Goal: Task Accomplishment & Management: Complete application form

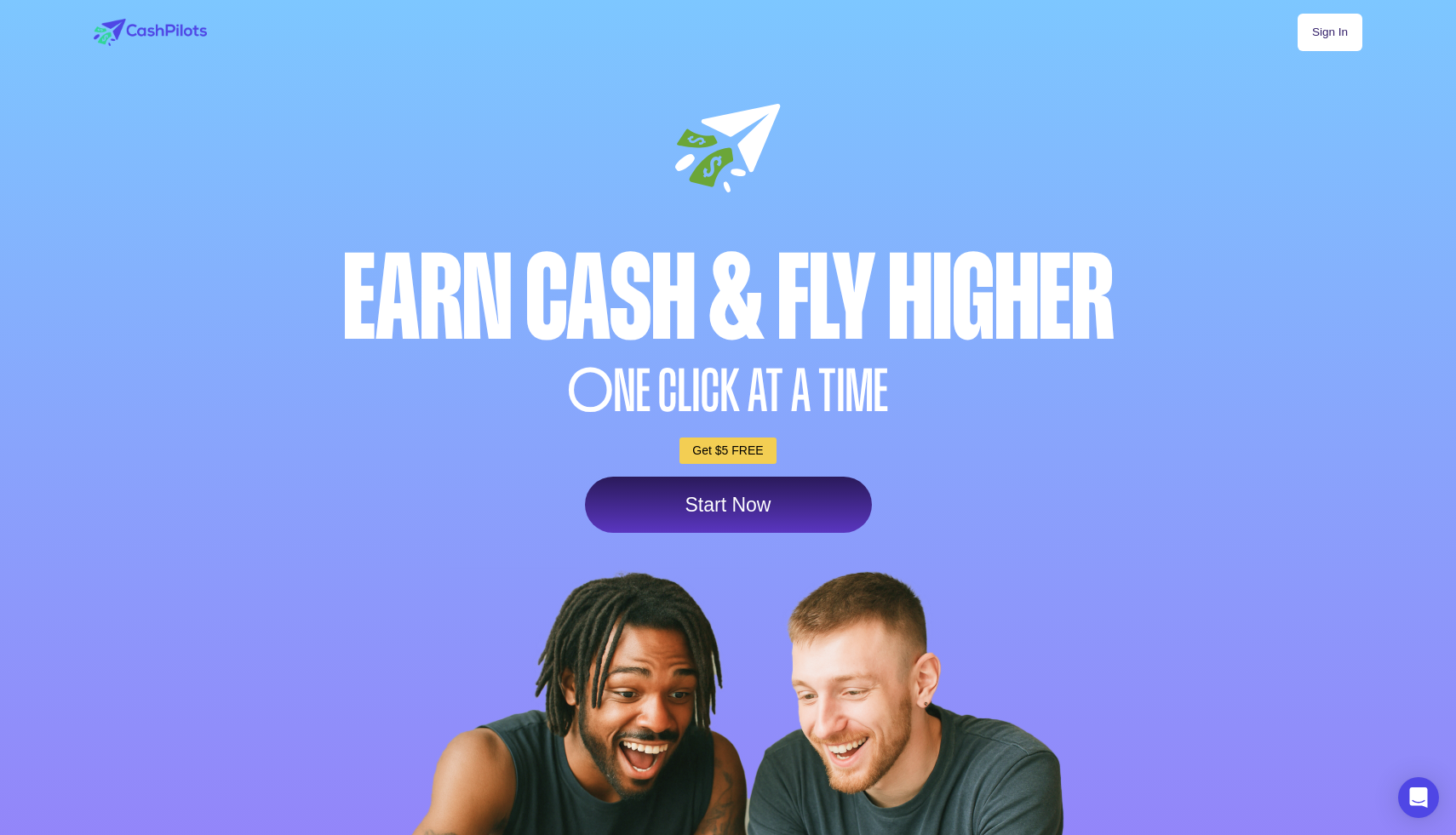
click at [759, 507] on link "Start Now" at bounding box center [728, 505] width 287 height 57
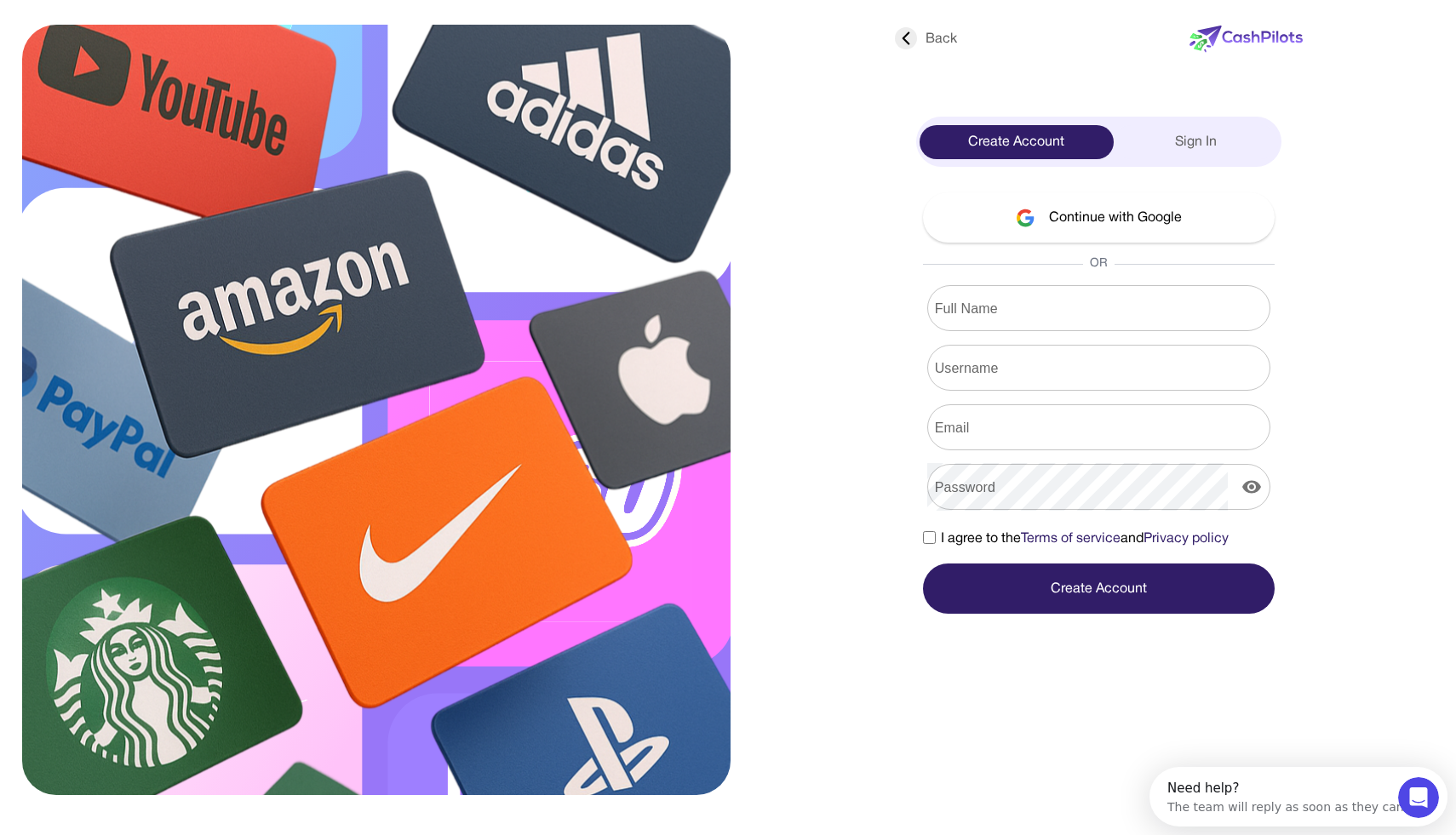
click at [1040, 201] on button "Continue with Google" at bounding box center [1099, 218] width 351 height 50
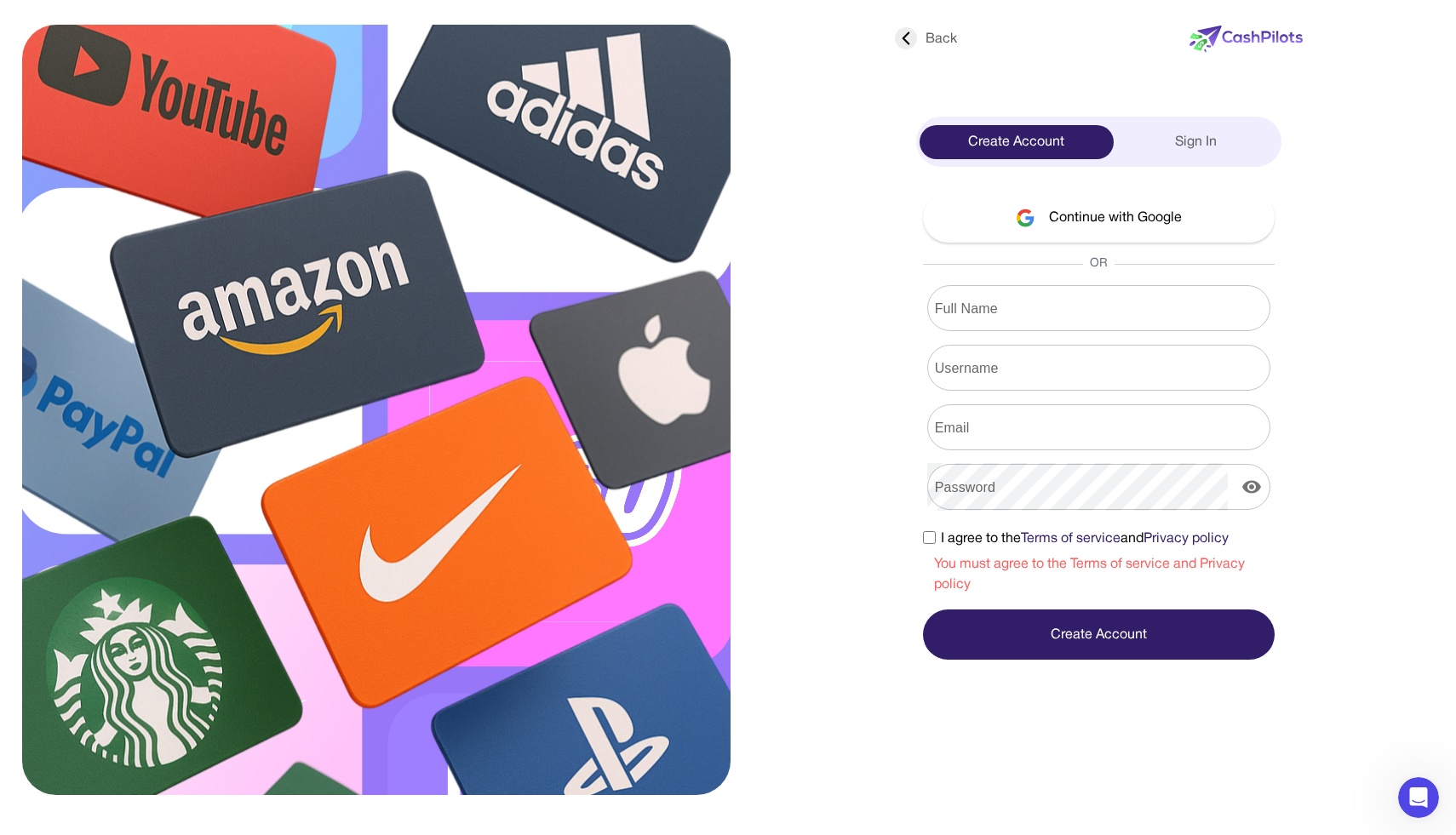
click at [934, 530] on label "I agree to the Terms of service and Privacy policy" at bounding box center [1076, 538] width 306 height 20
click at [1083, 201] on button "Continue with Google" at bounding box center [1099, 218] width 351 height 50
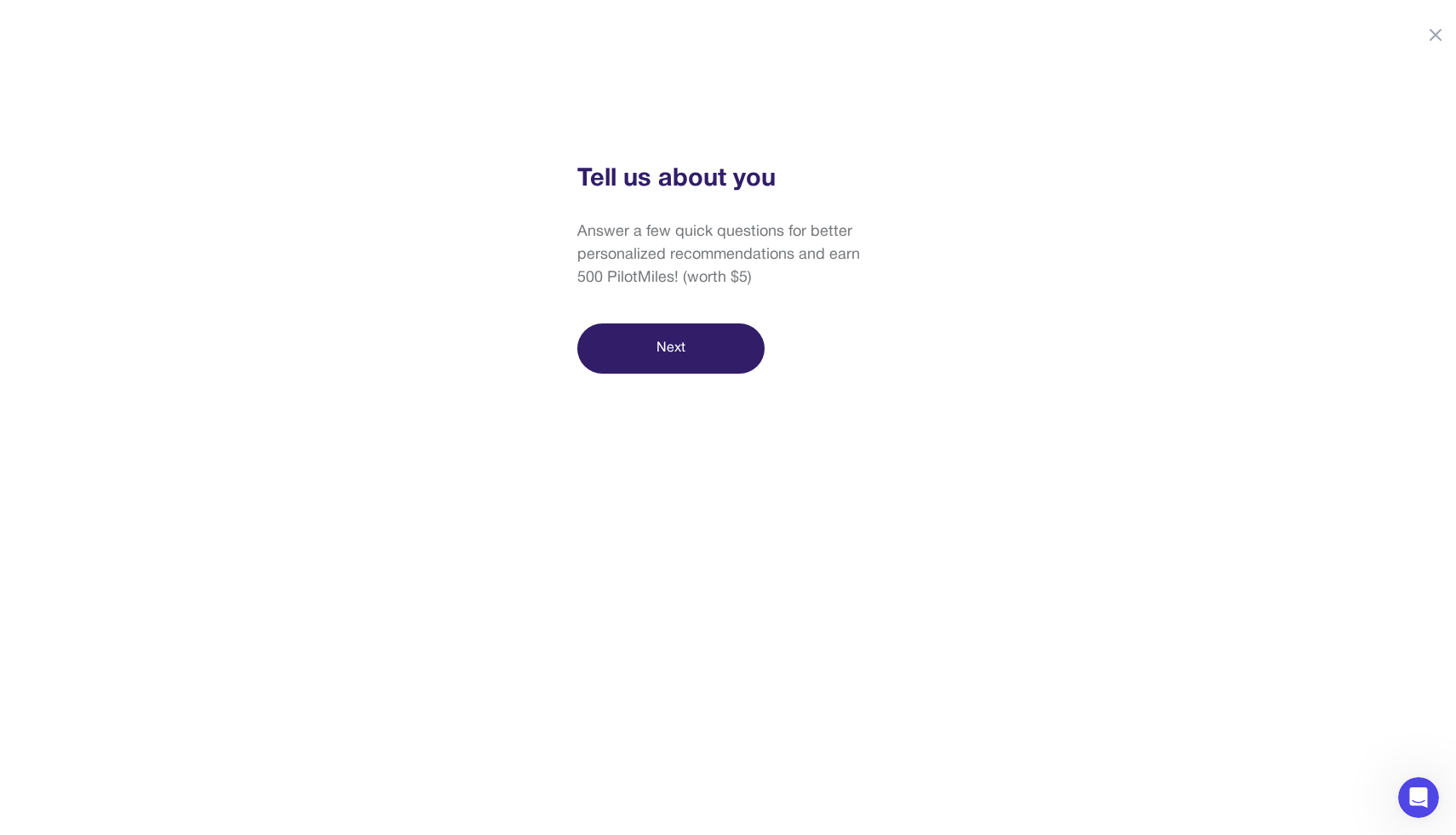
click at [622, 360] on button "Next" at bounding box center [671, 348] width 187 height 50
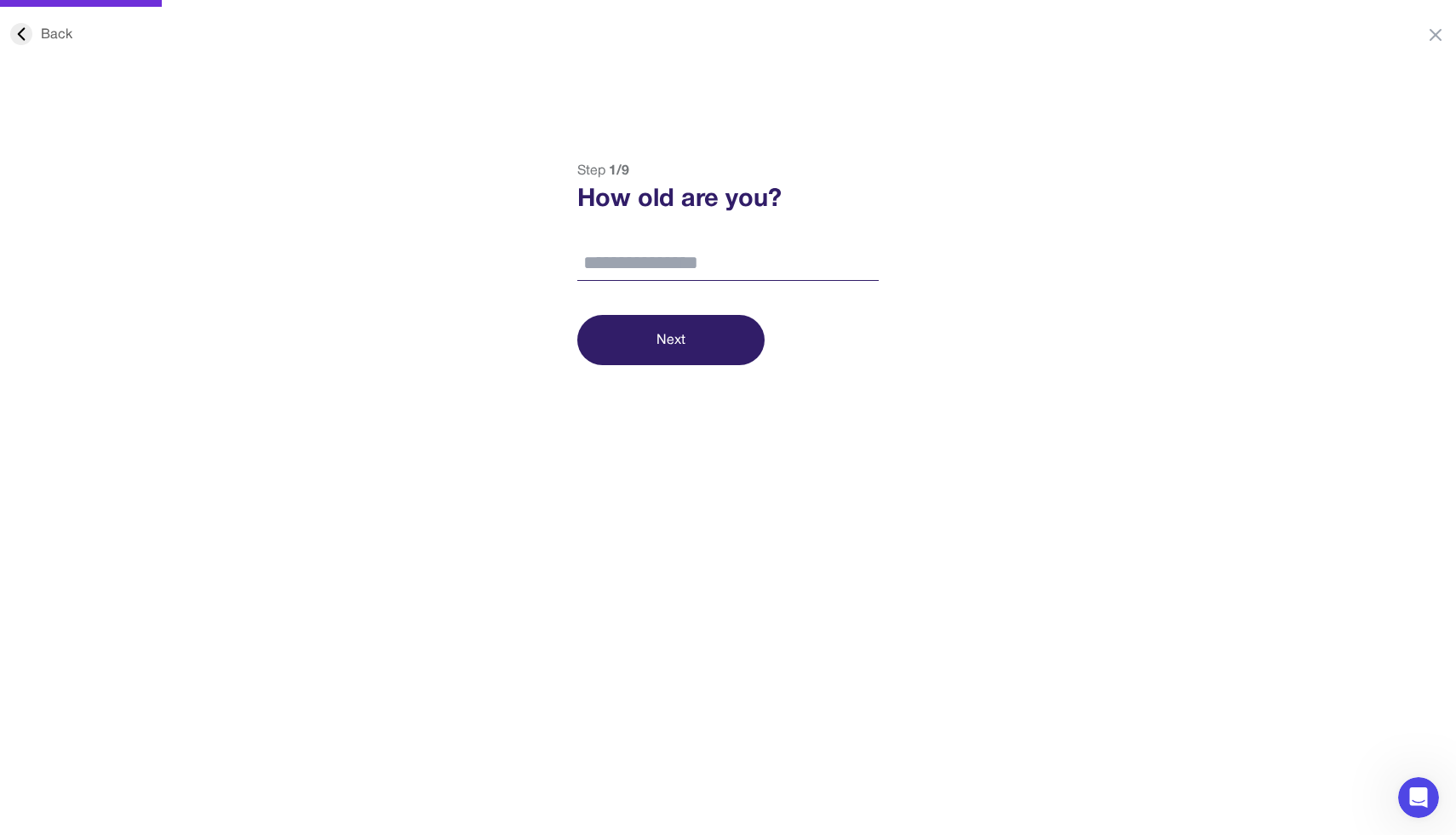
click at [626, 273] on input "number" at bounding box center [728, 263] width 301 height 36
click at [626, 264] on input "number" at bounding box center [728, 263] width 301 height 36
click at [624, 263] on input "number" at bounding box center [728, 263] width 301 height 36
type input "**"
click at [625, 340] on button "Next" at bounding box center [671, 340] width 187 height 50
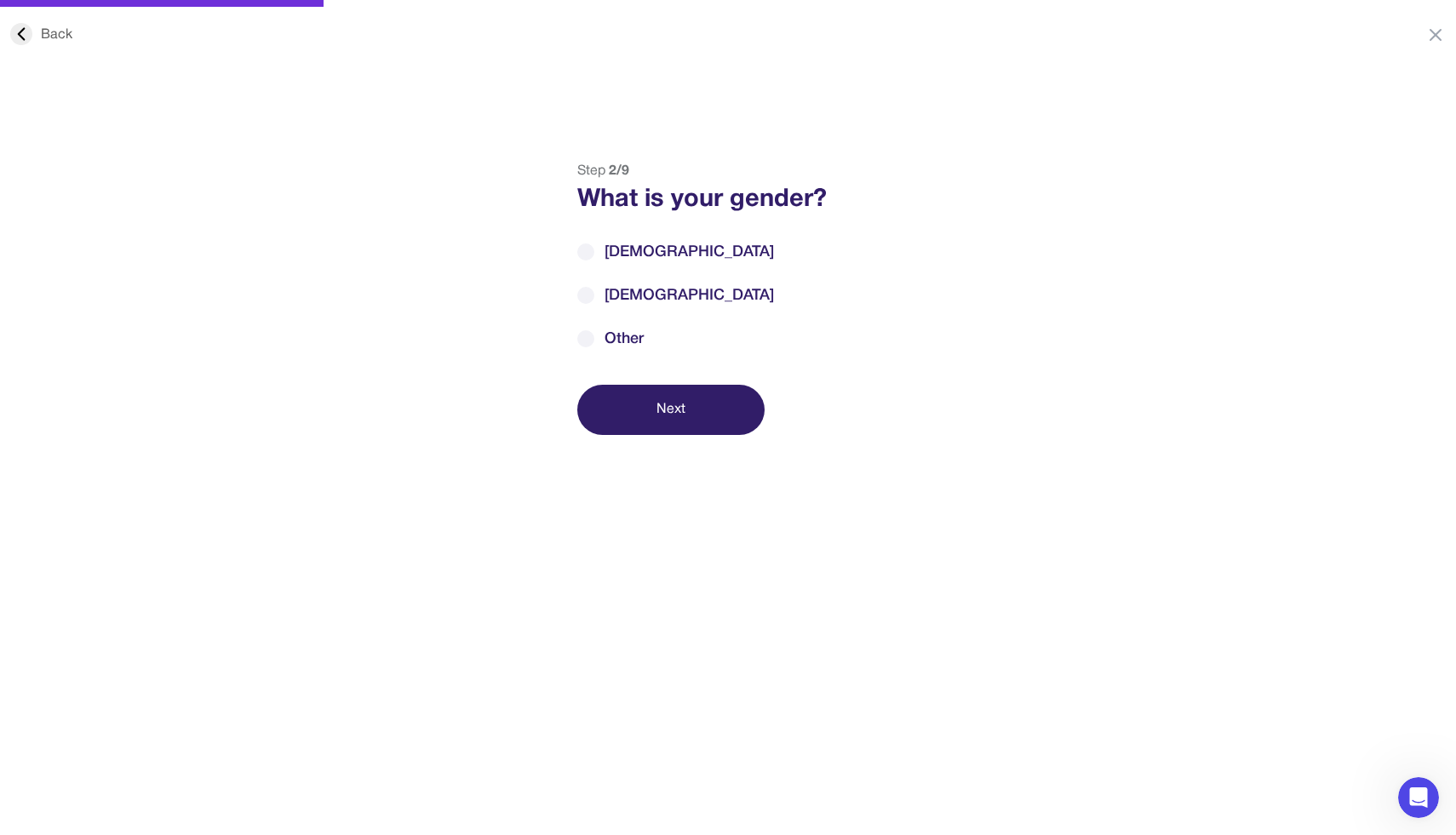
click at [607, 298] on span "Female" at bounding box center [689, 296] width 170 height 23
click at [648, 450] on div "Back Step 2 / 9 What is your gender? Male Female Other Next" at bounding box center [728, 579] width 1456 height 835
click at [625, 399] on button "Next" at bounding box center [671, 410] width 187 height 50
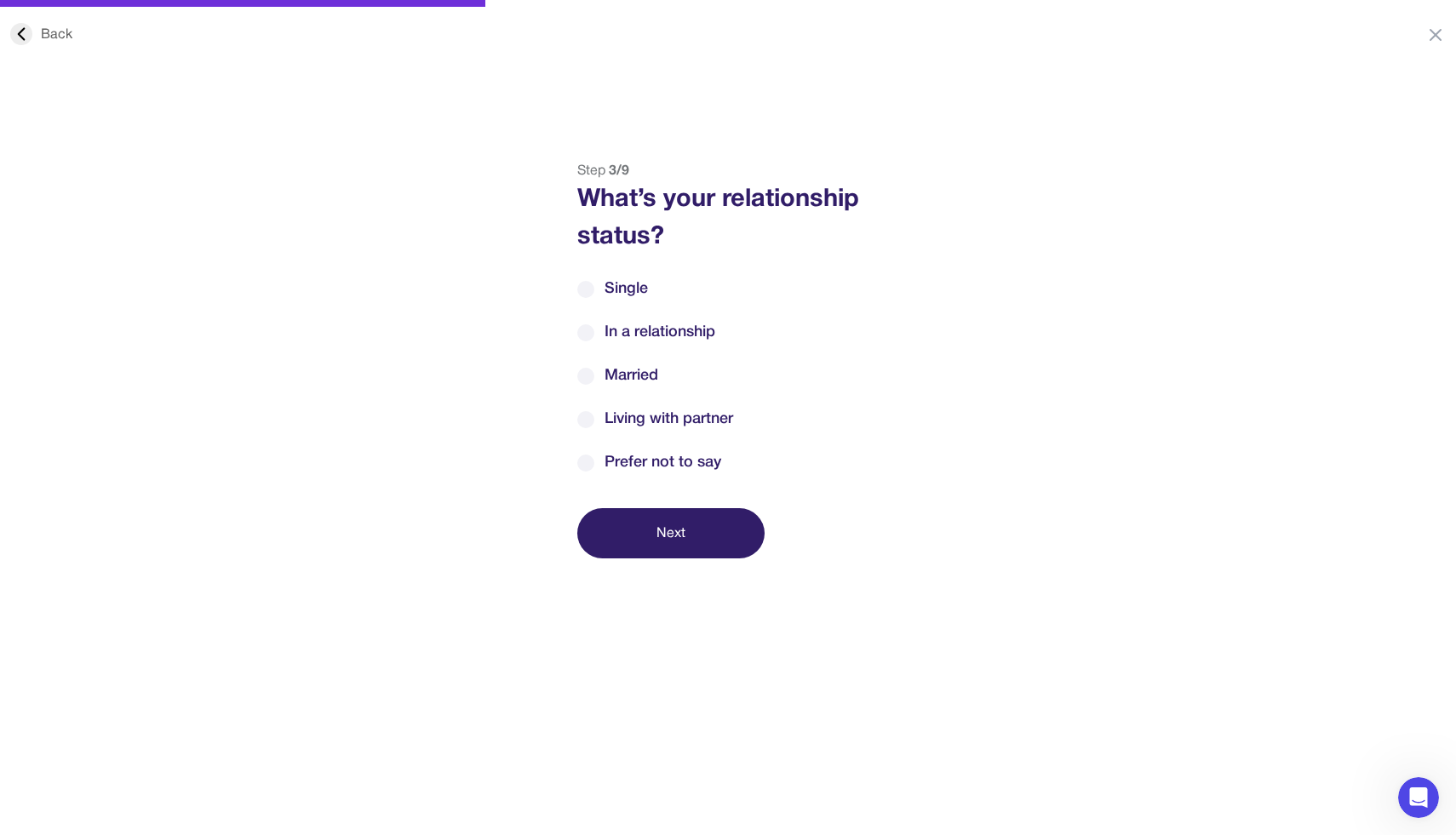
click at [606, 294] on span "Single" at bounding box center [626, 289] width 43 height 23
click at [624, 554] on button "Next" at bounding box center [671, 534] width 187 height 50
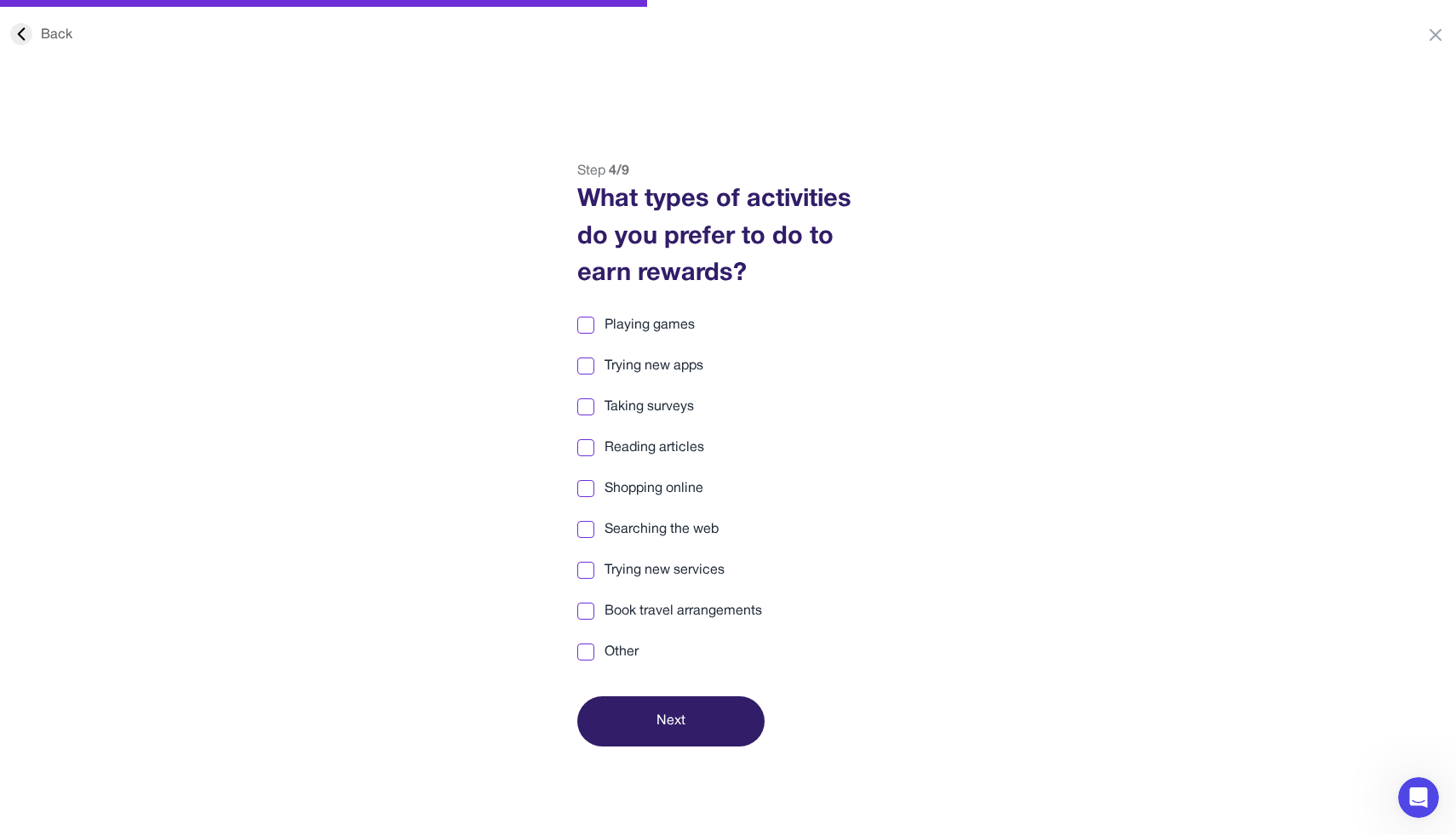
click at [622, 326] on span "Playing games" at bounding box center [650, 324] width 90 height 20
click at [655, 369] on span "Trying new apps" at bounding box center [654, 366] width 99 height 20
click at [659, 711] on button "Next" at bounding box center [671, 722] width 187 height 50
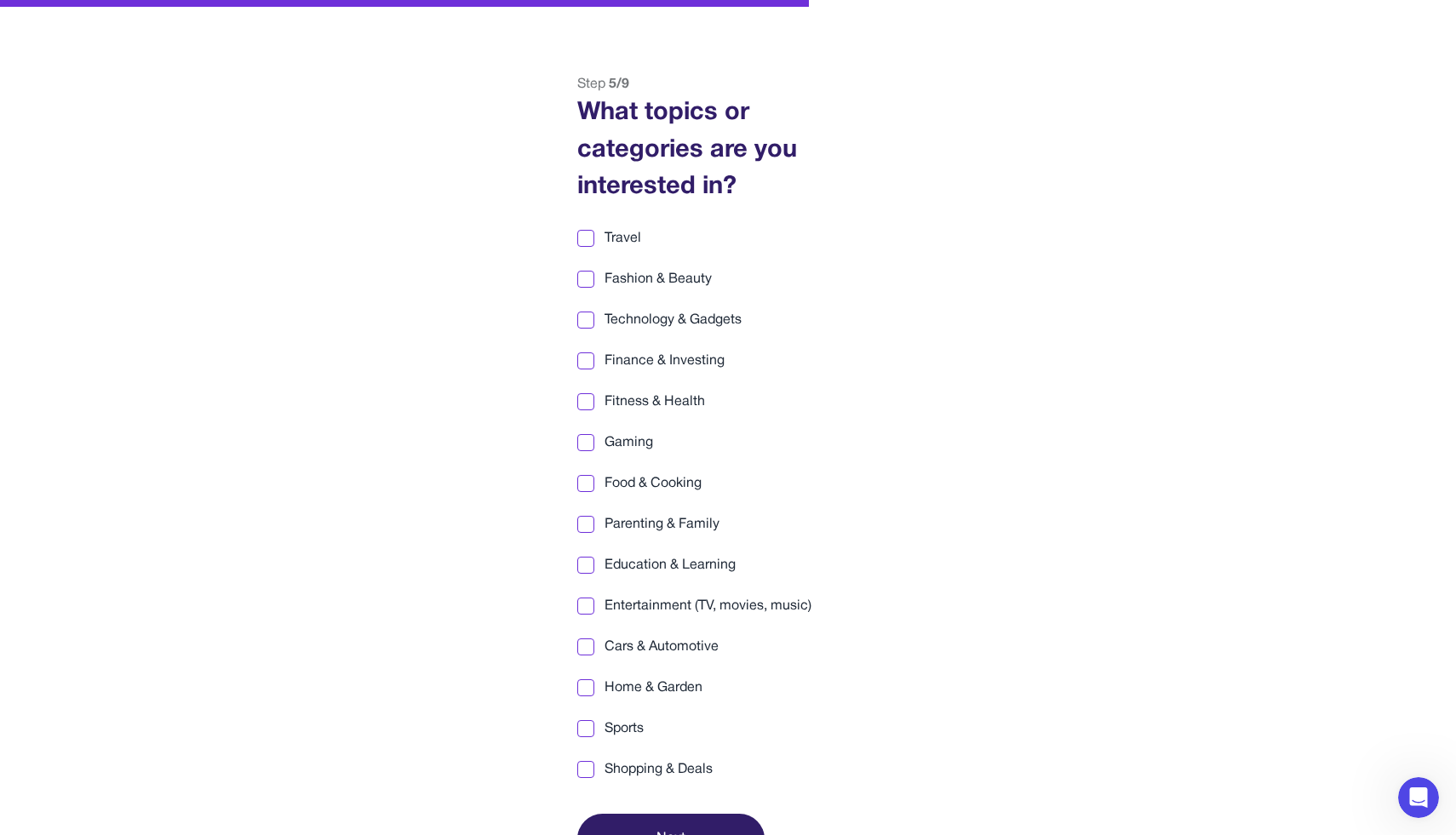
scroll to position [109, 0]
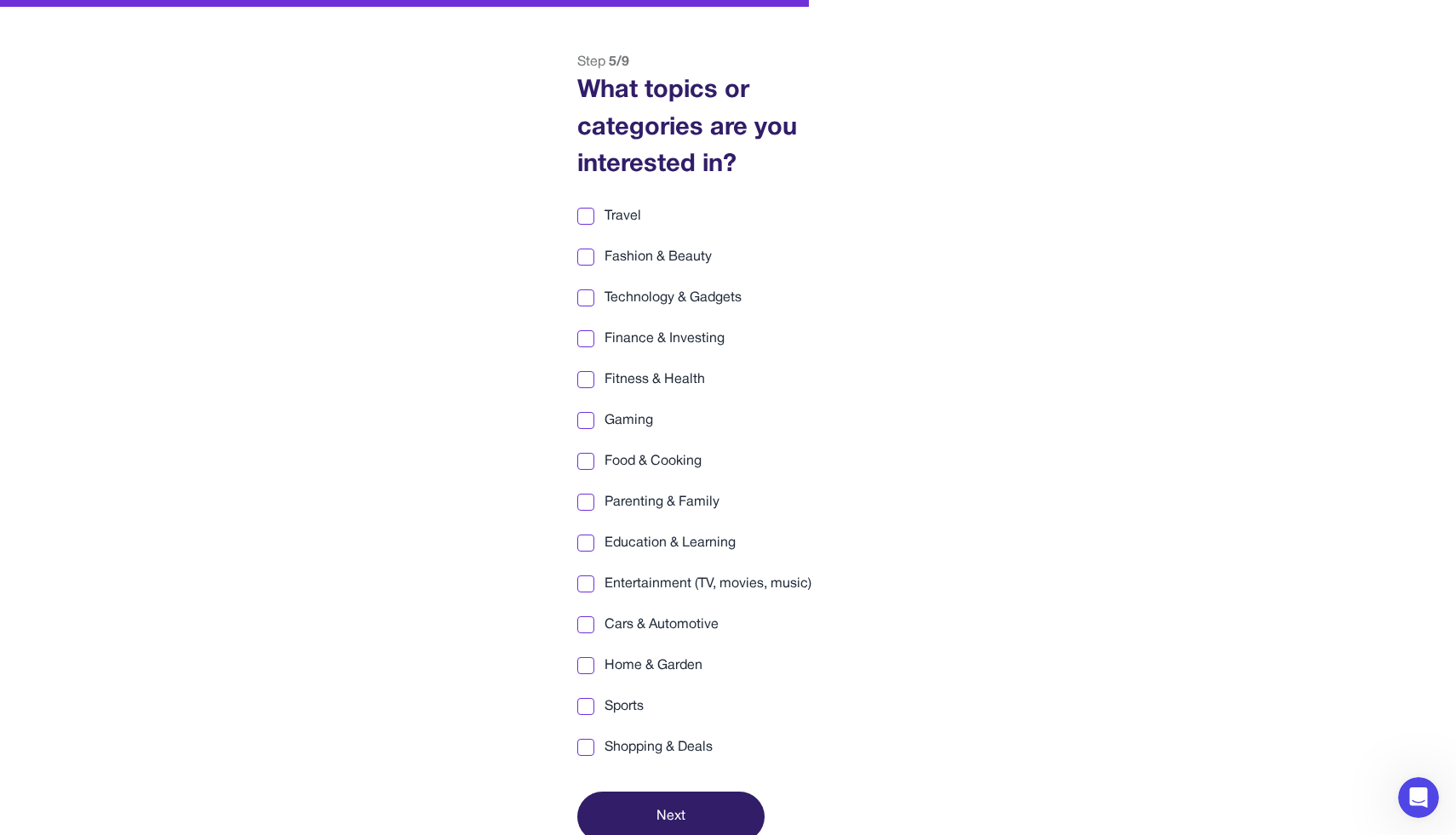
click at [628, 208] on span "Travel" at bounding box center [623, 216] width 36 height 20
click at [628, 209] on span "Travel" at bounding box center [623, 216] width 36 height 20
click at [628, 251] on span "Fashion & Beauty" at bounding box center [658, 256] width 107 height 20
click at [637, 299] on span "Technology & Gadgets" at bounding box center [673, 298] width 137 height 20
click at [640, 419] on span "Gaming" at bounding box center [629, 420] width 49 height 20
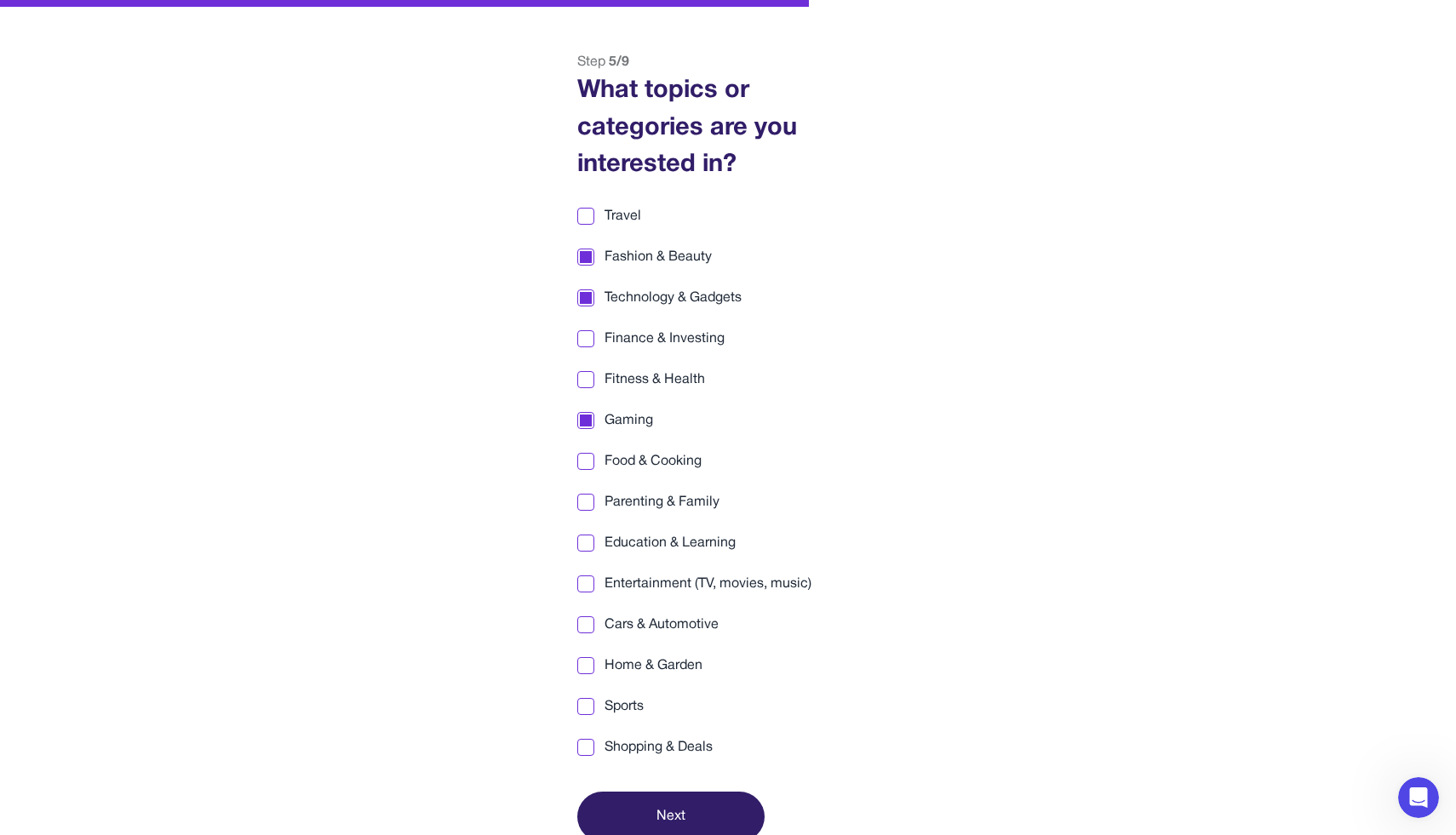
click at [643, 455] on span "Food & Cooking" at bounding box center [653, 461] width 97 height 20
click at [653, 811] on button "Next" at bounding box center [671, 817] width 187 height 50
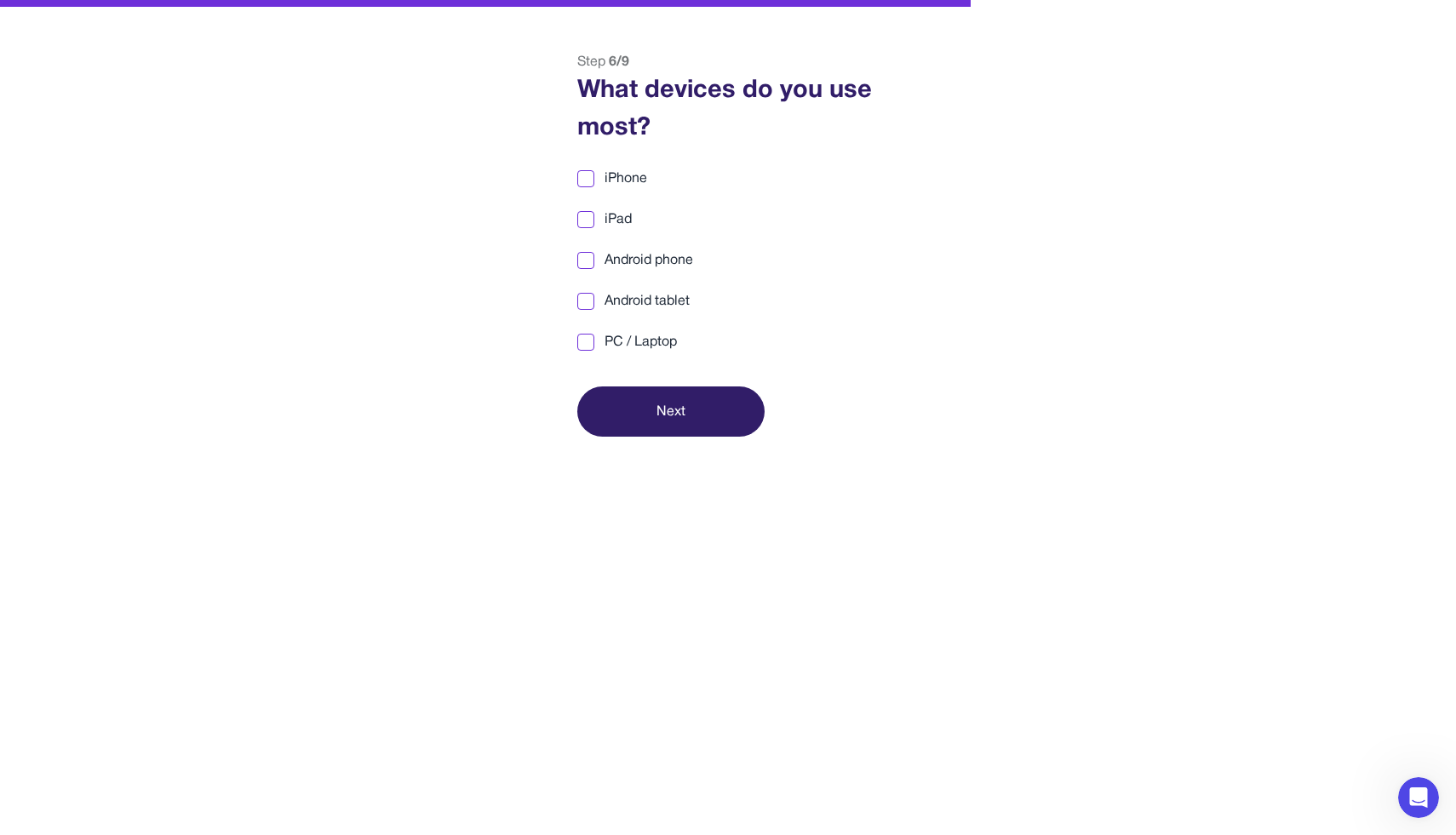
click at [635, 181] on span "iPhone" at bounding box center [626, 179] width 42 height 20
click at [641, 343] on span "PC / Laptop" at bounding box center [640, 342] width 72 height 20
click at [669, 414] on button "Next" at bounding box center [671, 412] width 187 height 50
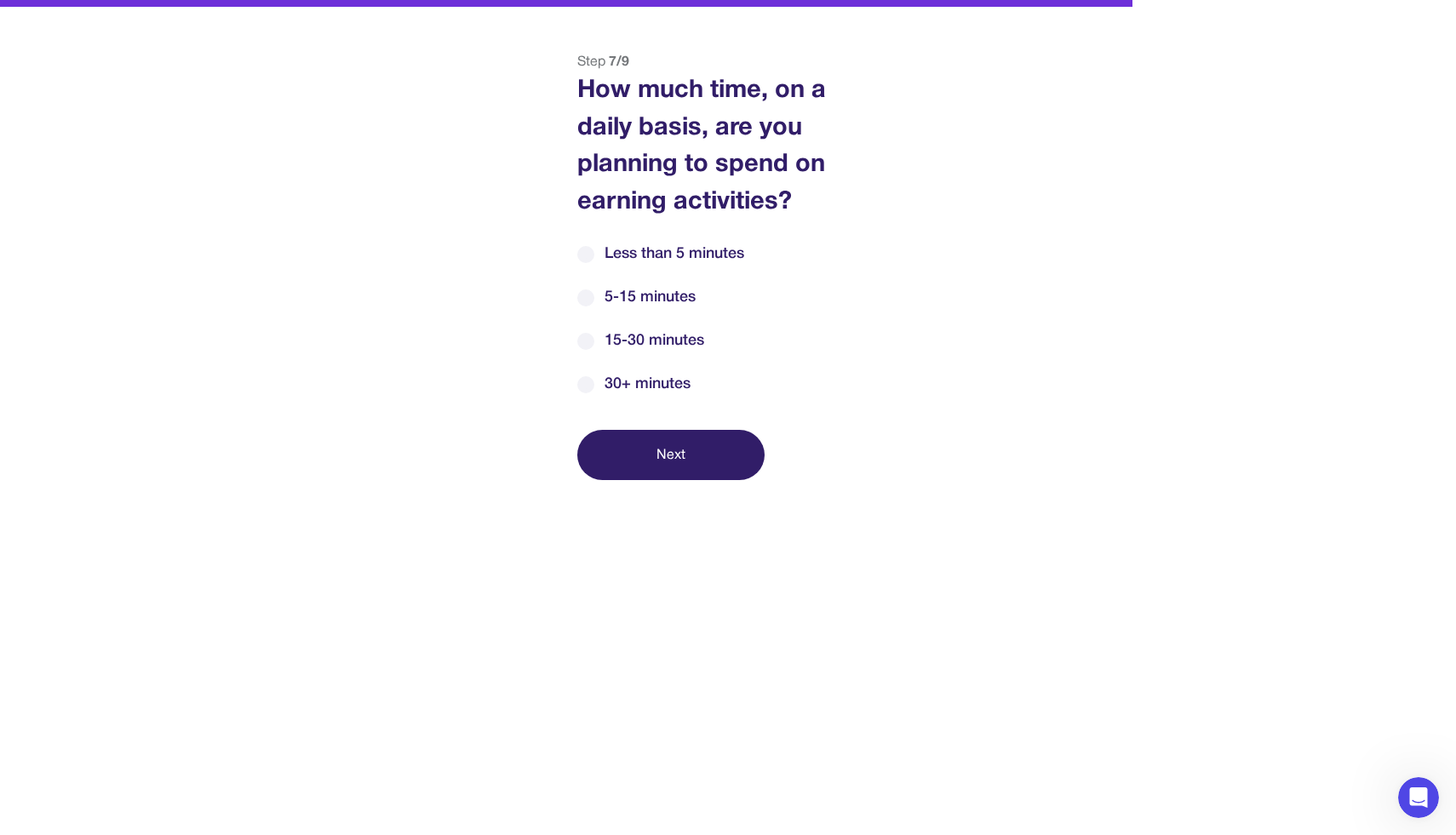
click at [653, 347] on span "15-30 minutes" at bounding box center [655, 341] width 100 height 23
click at [658, 453] on button "Next" at bounding box center [671, 455] width 187 height 50
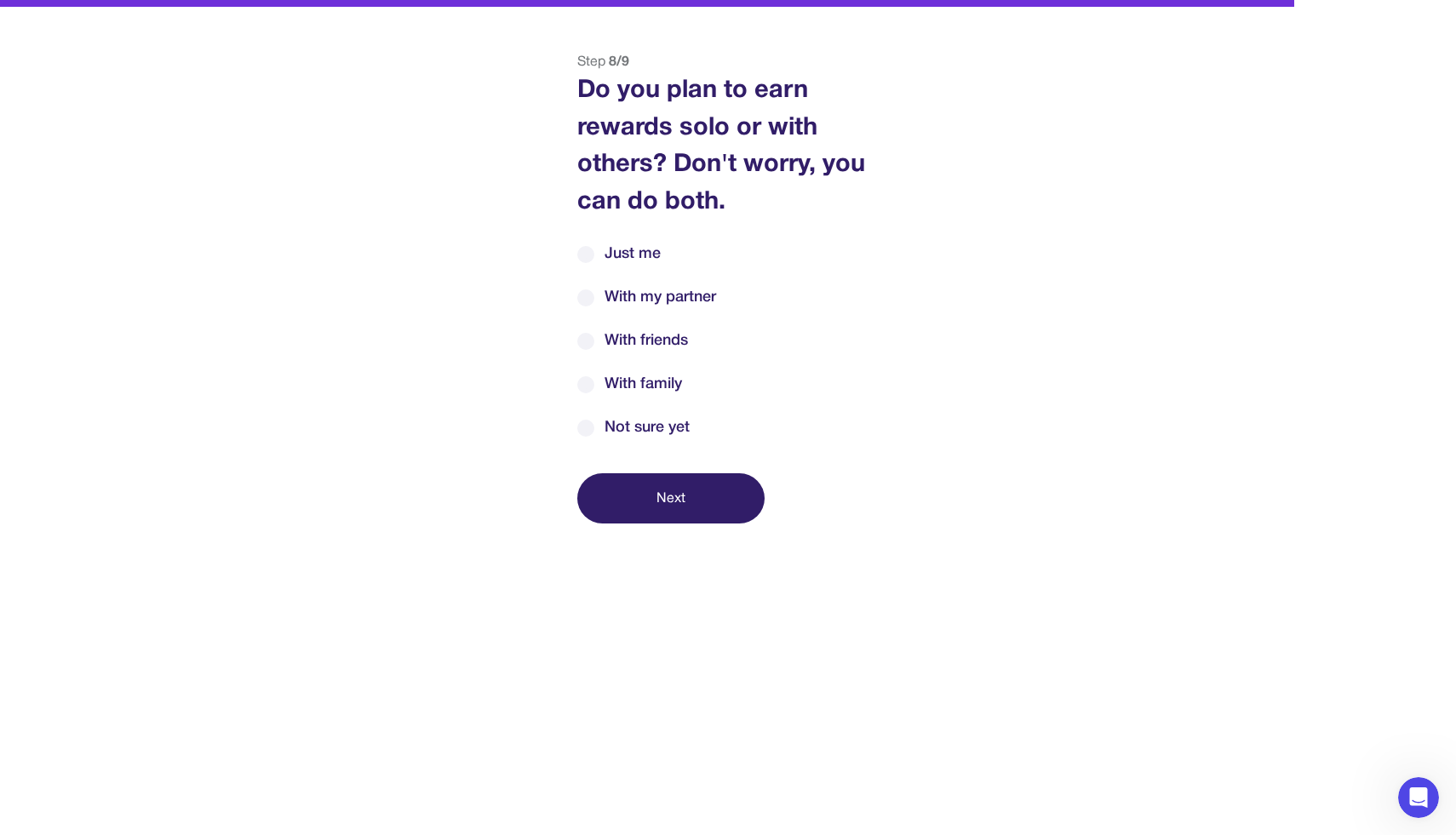
click at [632, 255] on span "Just me" at bounding box center [633, 254] width 57 height 23
click at [642, 501] on button "Next" at bounding box center [671, 498] width 187 height 50
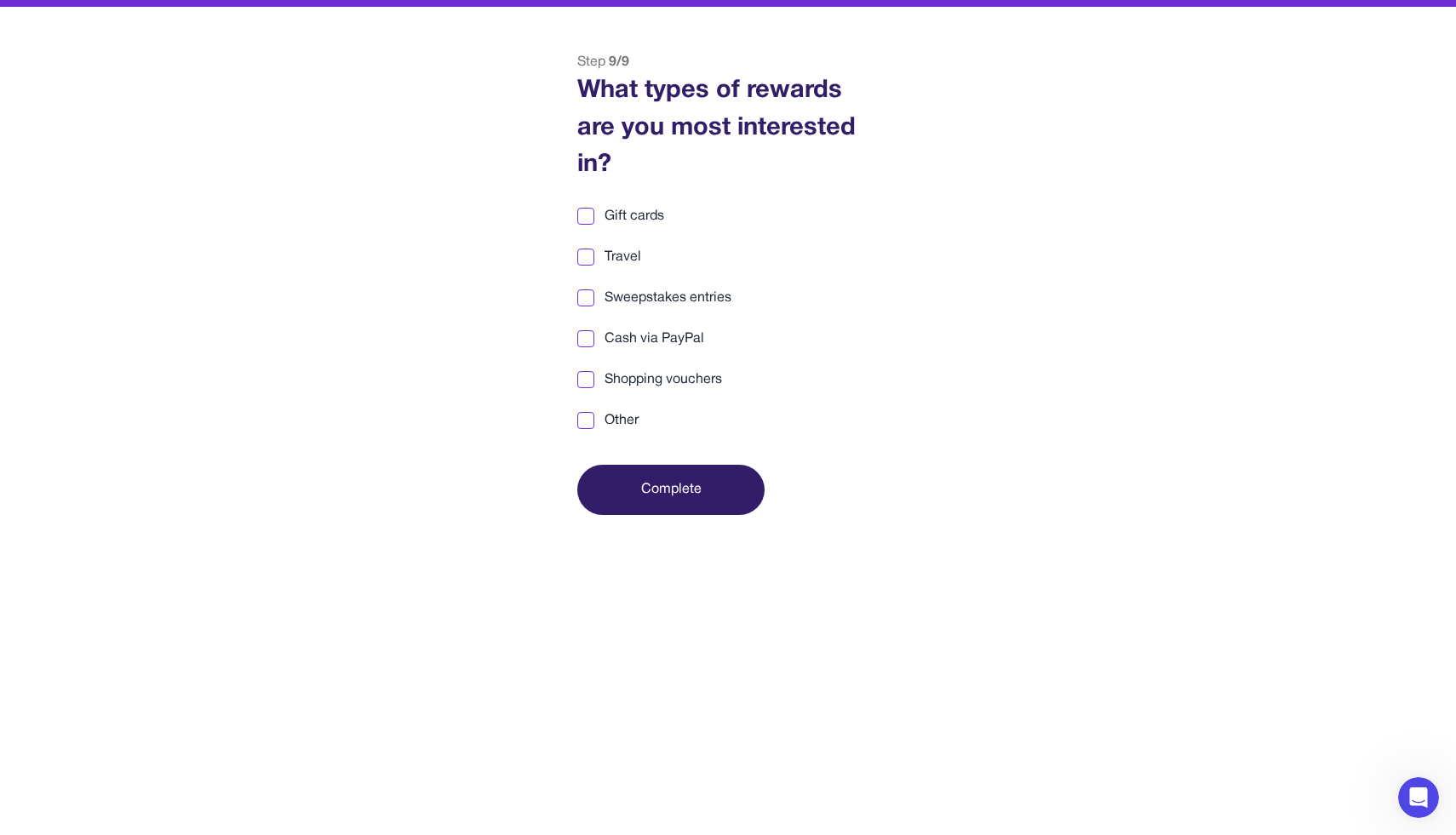
click at [633, 342] on span "Cash via PayPal" at bounding box center [655, 339] width 100 height 20
click at [633, 341] on span "Cash via PayPal" at bounding box center [655, 339] width 100 height 20
click at [643, 315] on div "Gift cards Travel Sweepstakes entries Cash via PayPal Shopping vouchers Other" at bounding box center [728, 319] width 301 height 225
click at [643, 326] on div "Gift cards Travel Sweepstakes entries Cash via PayPal Shopping vouchers Other" at bounding box center [728, 319] width 301 height 225
click at [645, 329] on span "Cash via PayPal" at bounding box center [655, 339] width 100 height 20
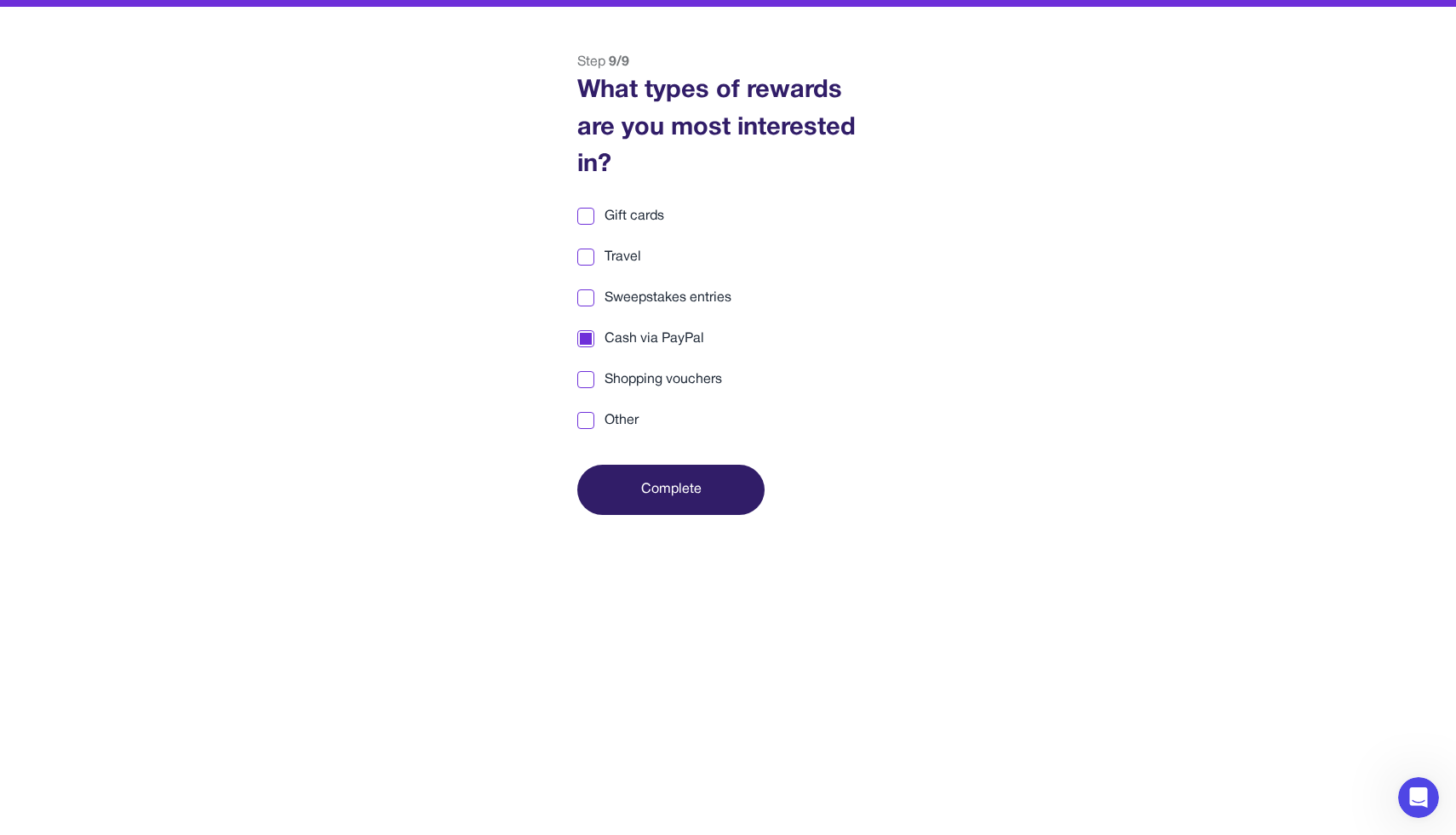
click at [646, 367] on div "Gift cards Travel Sweepstakes entries Cash via PayPal Shopping vouchers Other" at bounding box center [728, 319] width 301 height 225
click at [624, 382] on span "Shopping vouchers" at bounding box center [663, 379] width 117 height 20
click at [635, 206] on span "Gift cards" at bounding box center [634, 216] width 60 height 20
drag, startPoint x: 669, startPoint y: 530, endPoint x: 673, endPoint y: 487, distance: 43.2
click at [673, 487] on div "Back Step 9 / 9 What types of rewards are you most interested in? Gift cards Tr…" at bounding box center [728, 469] width 1456 height 835
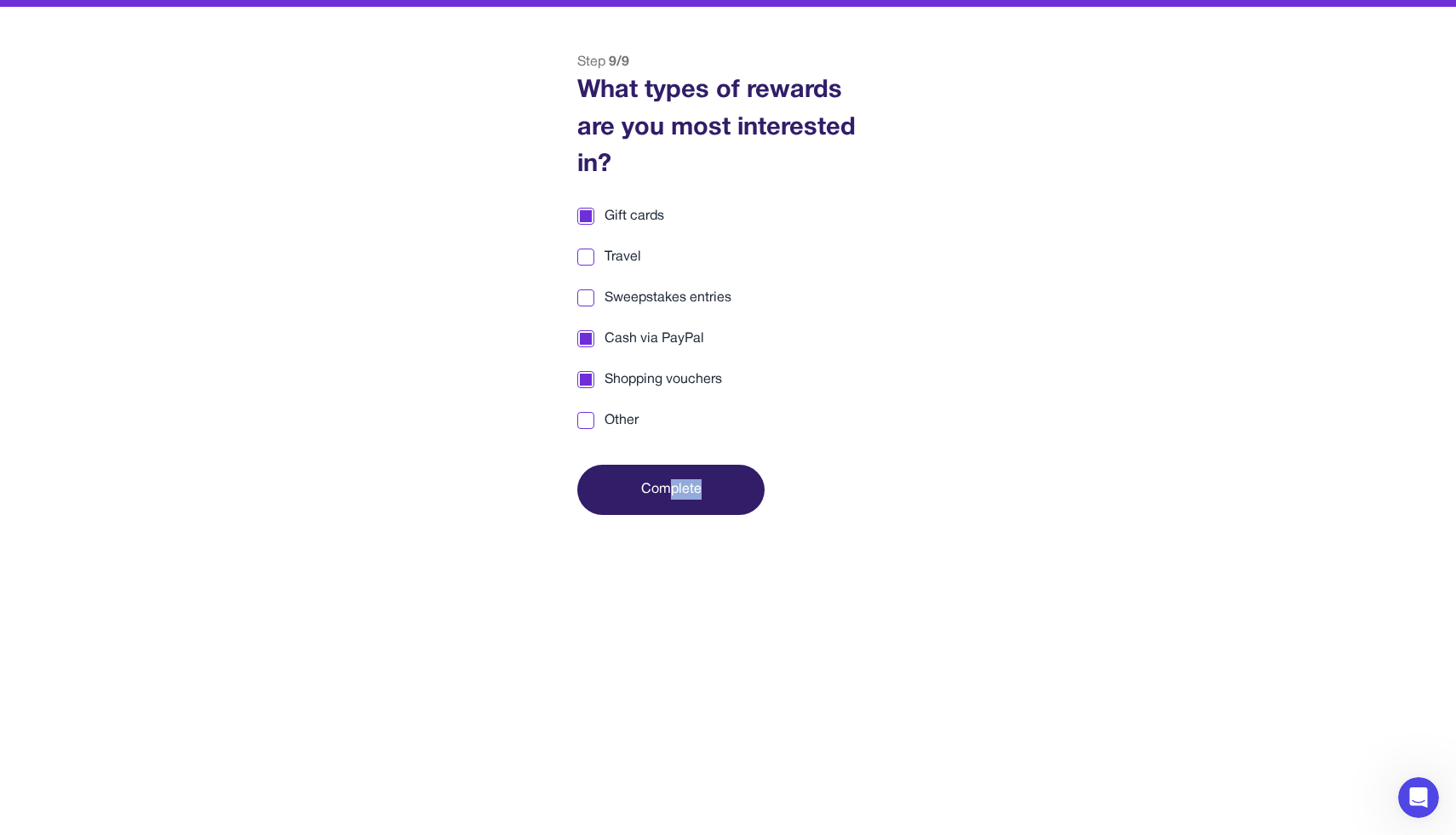
drag, startPoint x: 673, startPoint y: 487, endPoint x: 610, endPoint y: 419, distance: 92.7
click at [610, 419] on div "Step 9 / 9 What types of rewards are you most interested in? Gift cards Travel …" at bounding box center [728, 283] width 344 height 464
click at [610, 419] on span "Other" at bounding box center [621, 420] width 34 height 20
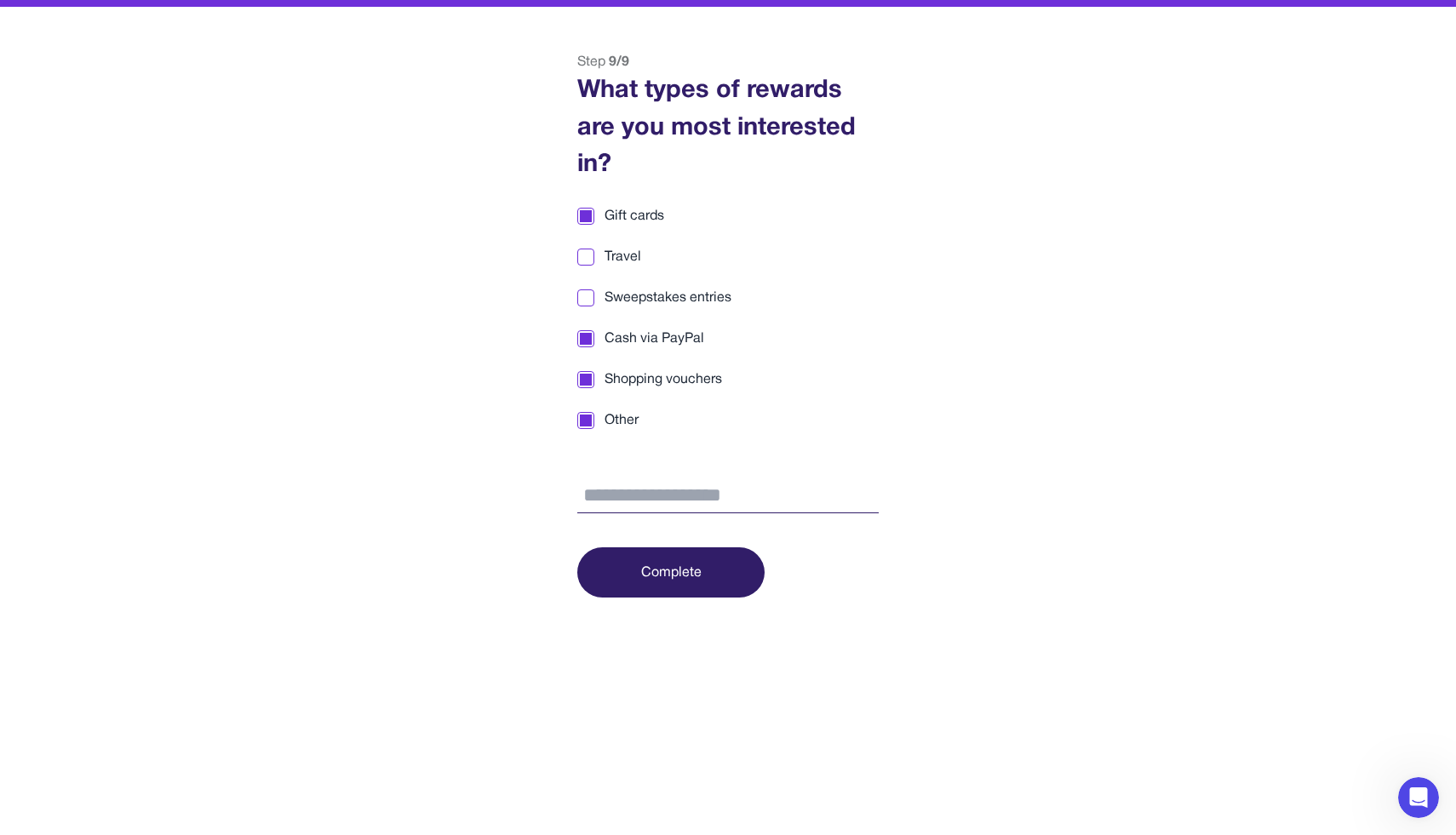
click at [626, 486] on input "text" at bounding box center [728, 496] width 301 height 36
type input "**********"
click at [663, 575] on button "Complete" at bounding box center [671, 573] width 187 height 50
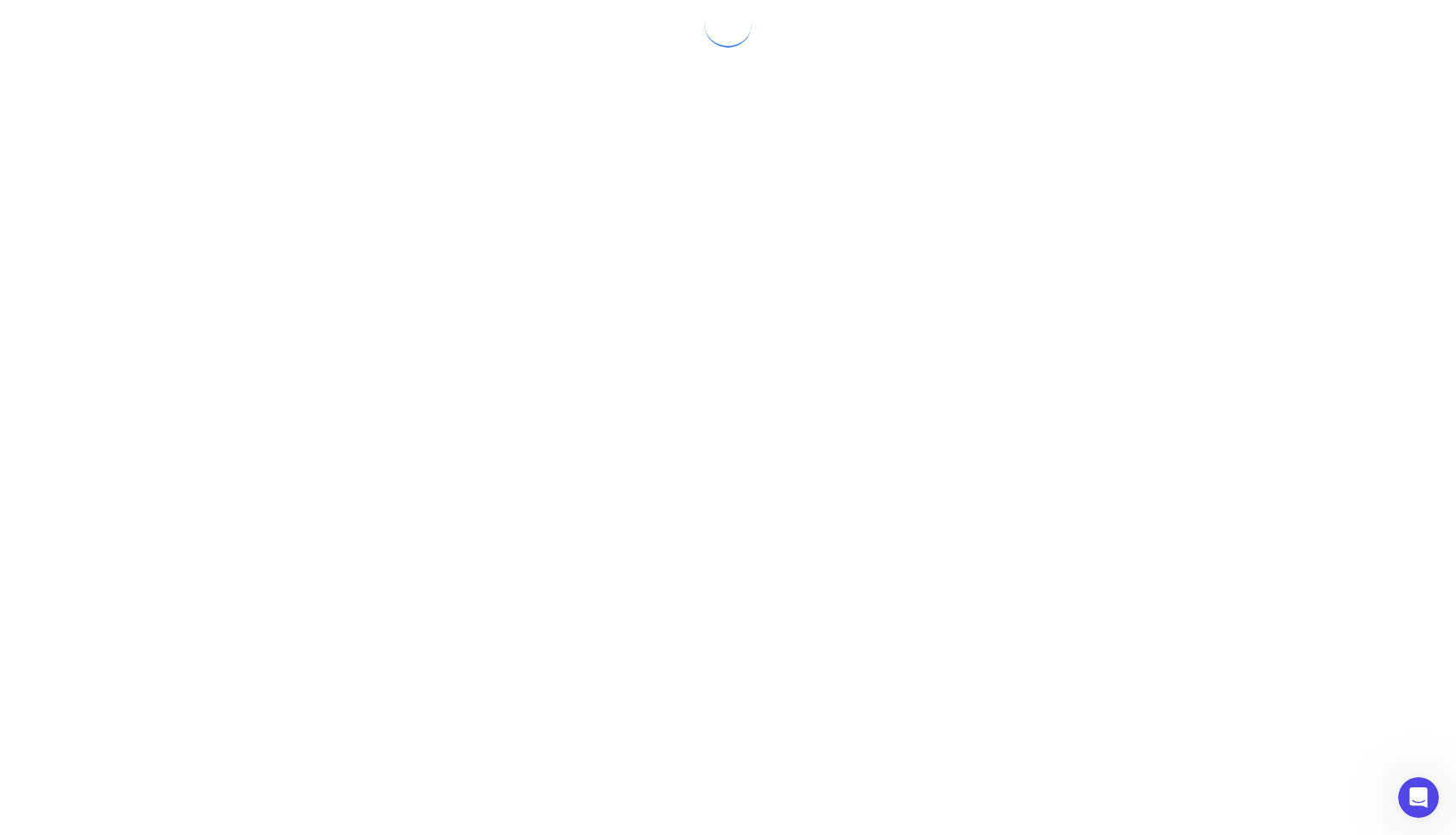
scroll to position [0, 0]
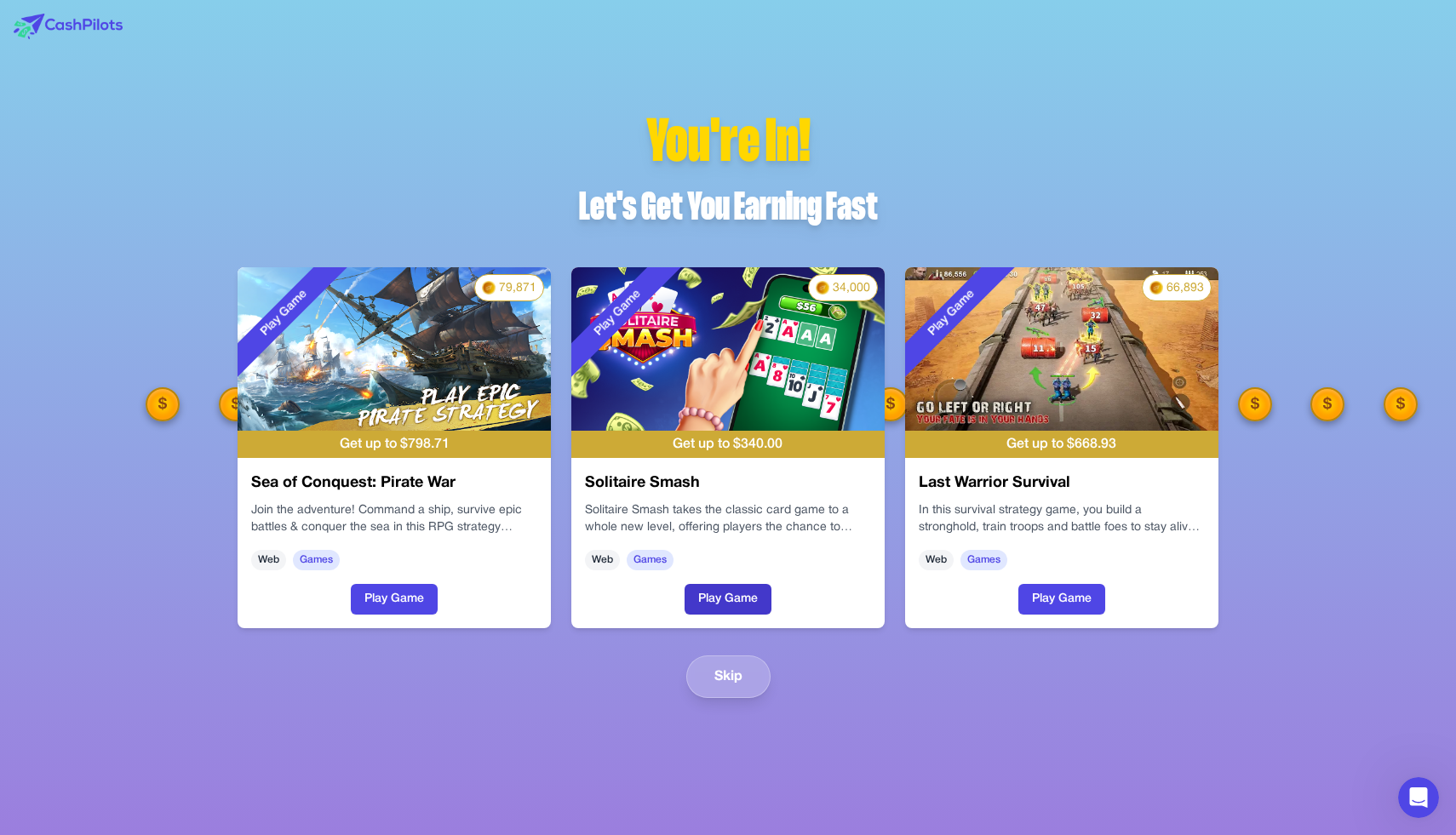
click at [729, 598] on button "Play Game" at bounding box center [728, 600] width 87 height 31
click at [684, 584] on button "Play Game" at bounding box center [728, 600] width 87 height 31
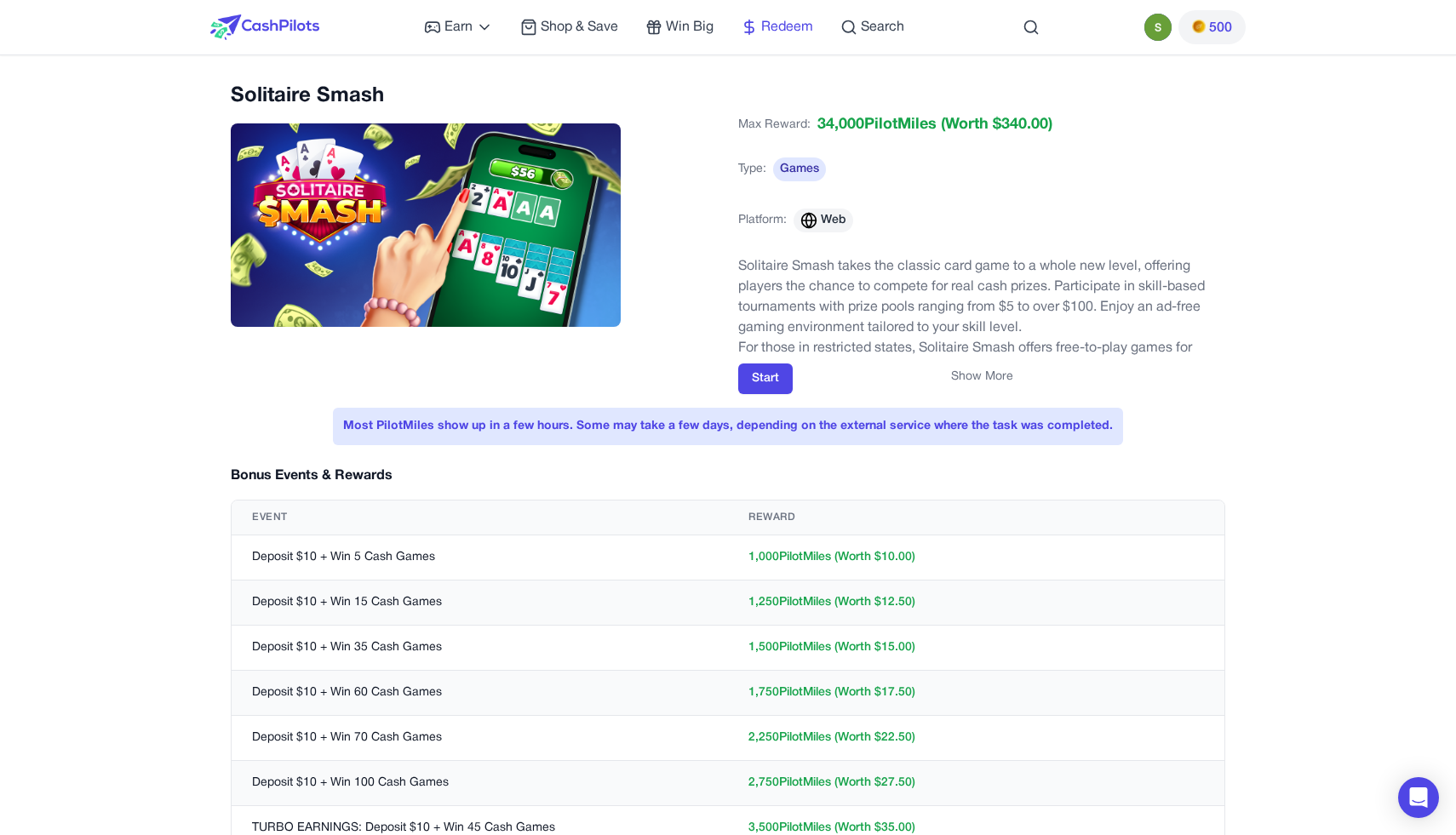
click at [797, 20] on span "Redeem" at bounding box center [787, 27] width 52 height 20
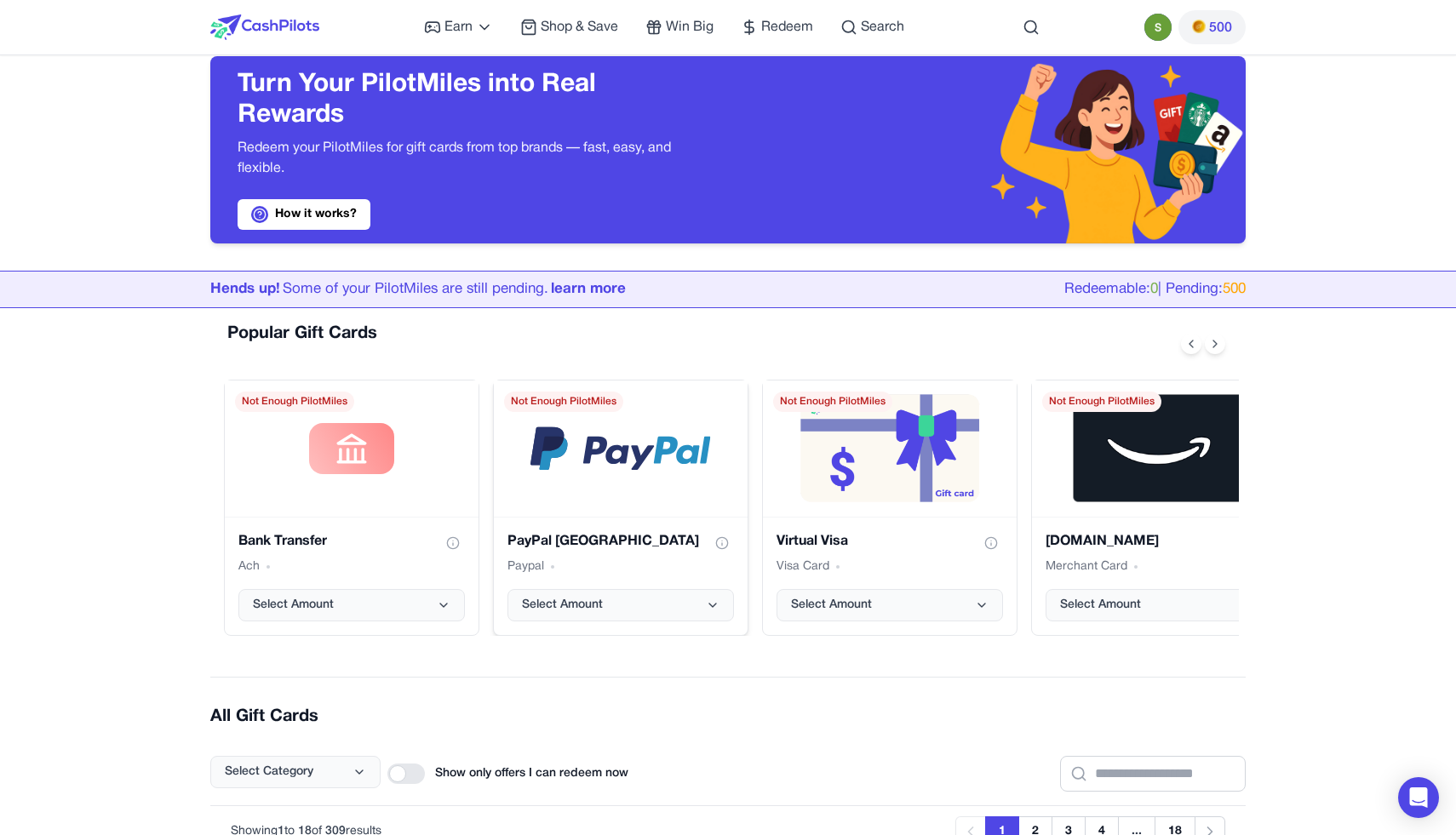
scroll to position [27, 0]
click at [1141, 614] on button "Select Amount" at bounding box center [1159, 605] width 227 height 33
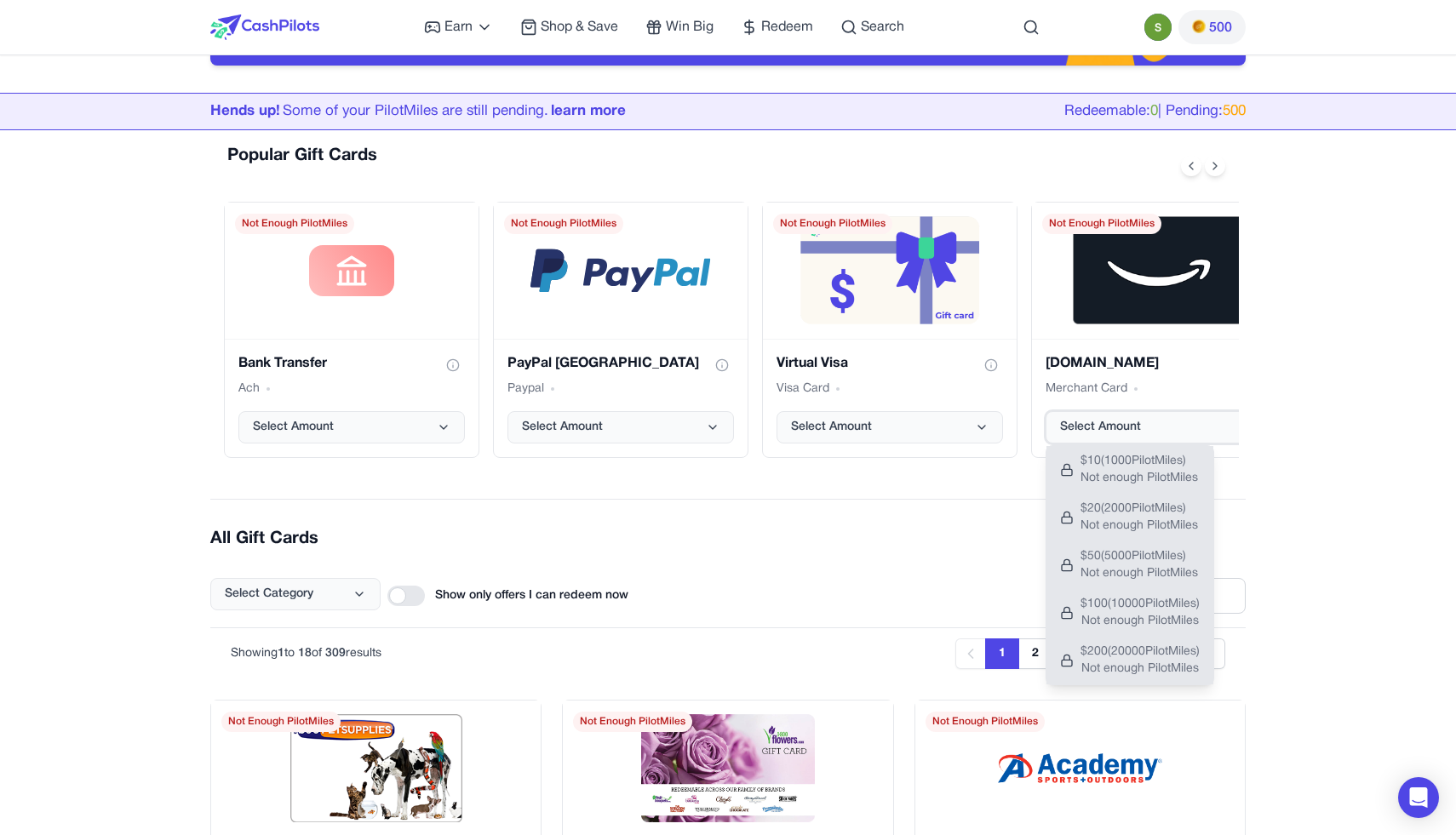
scroll to position [206, 0]
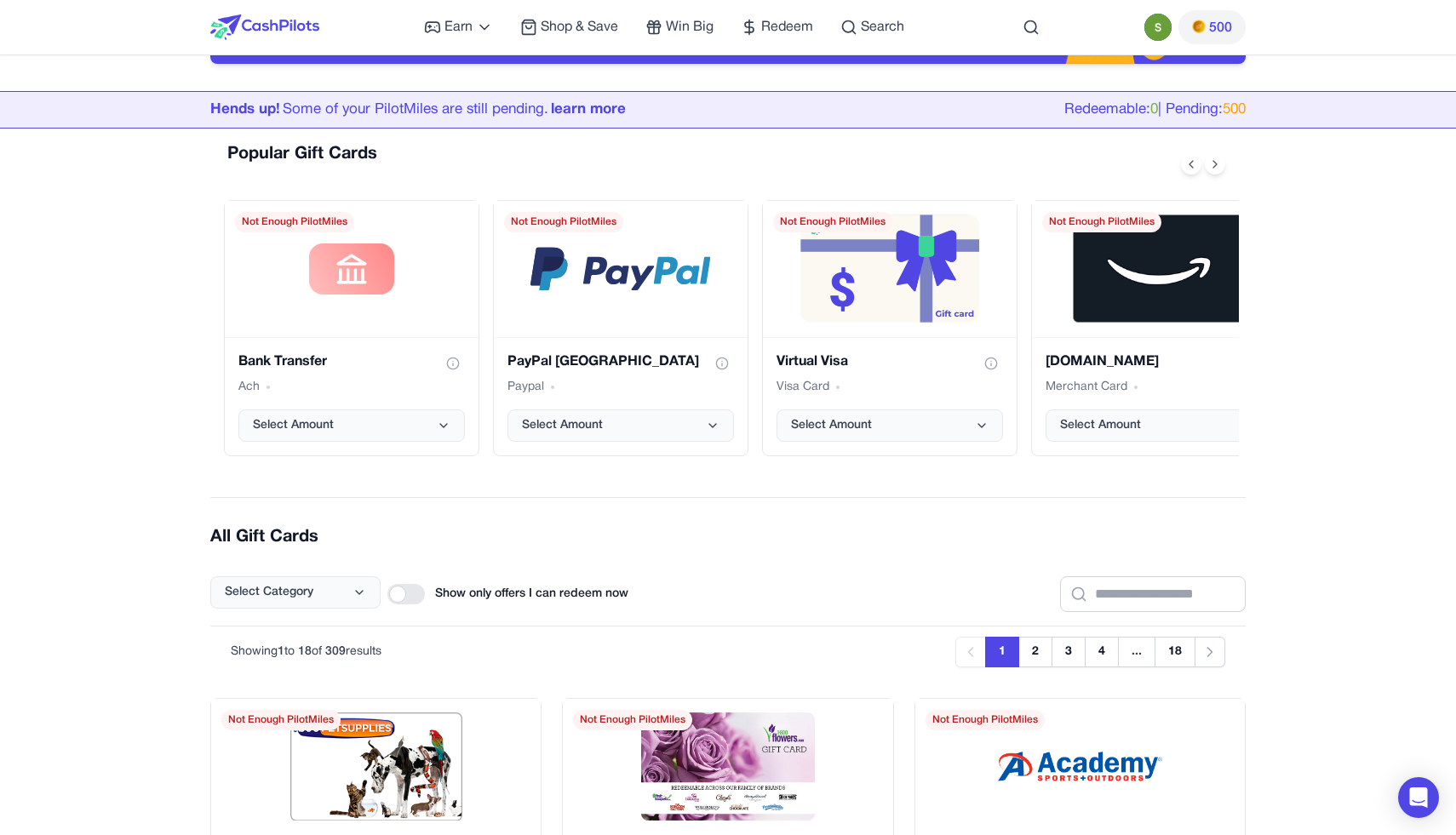
click at [844, 580] on div "Select Category Show only offers I can redeem now" at bounding box center [728, 581] width 1036 height 63
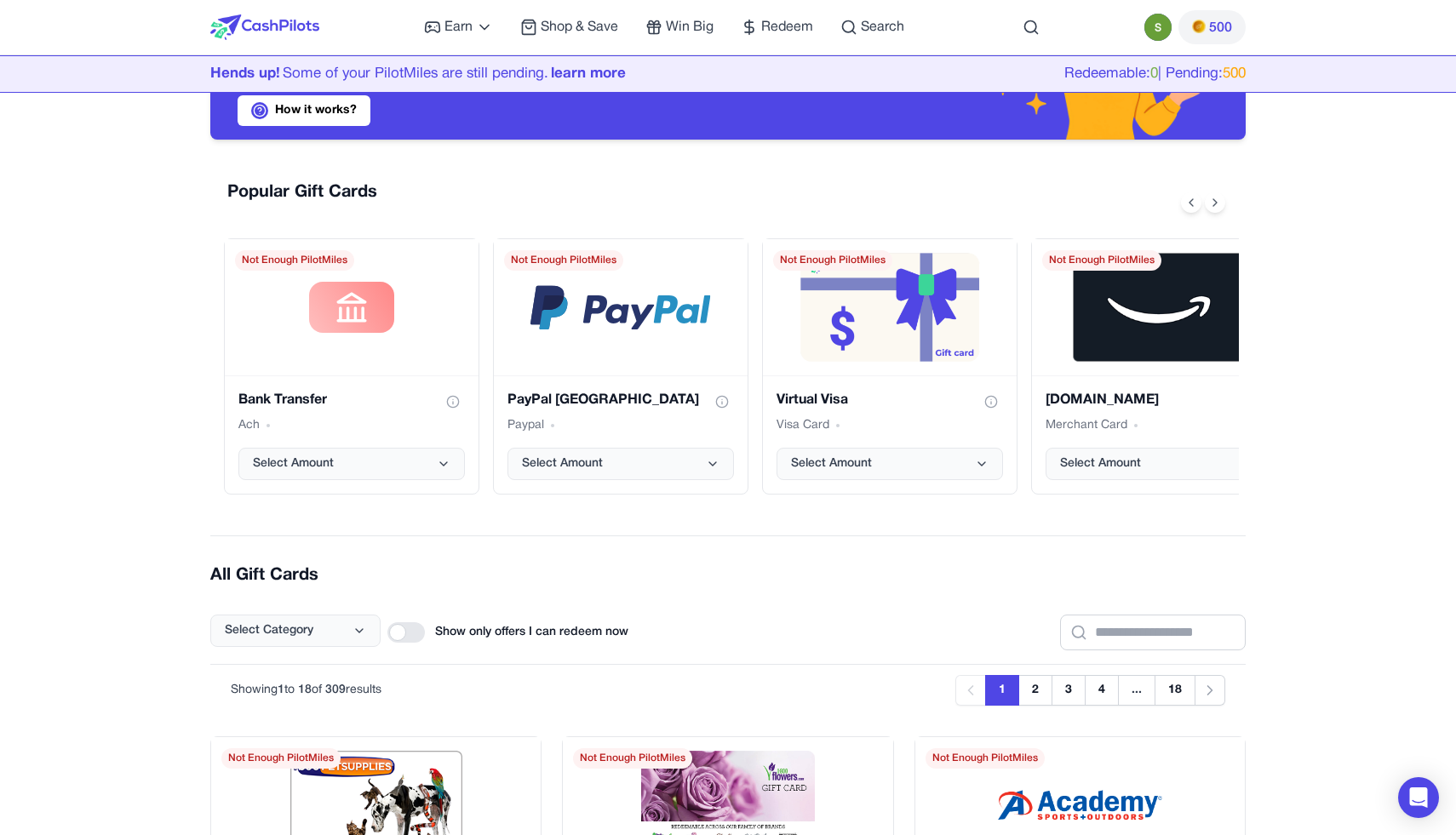
scroll to position [0, 0]
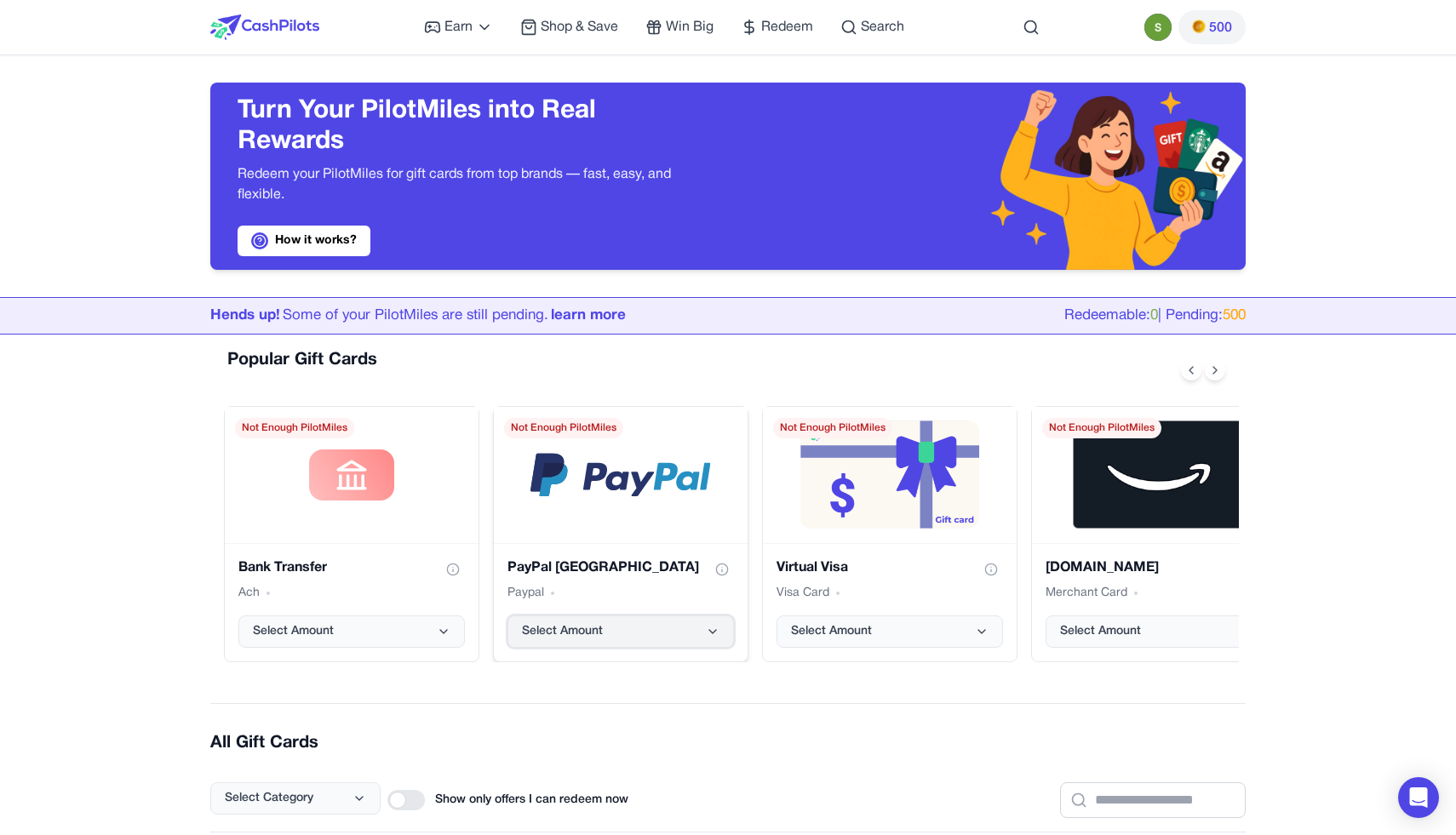
click at [598, 628] on span "Select Amount" at bounding box center [562, 632] width 81 height 17
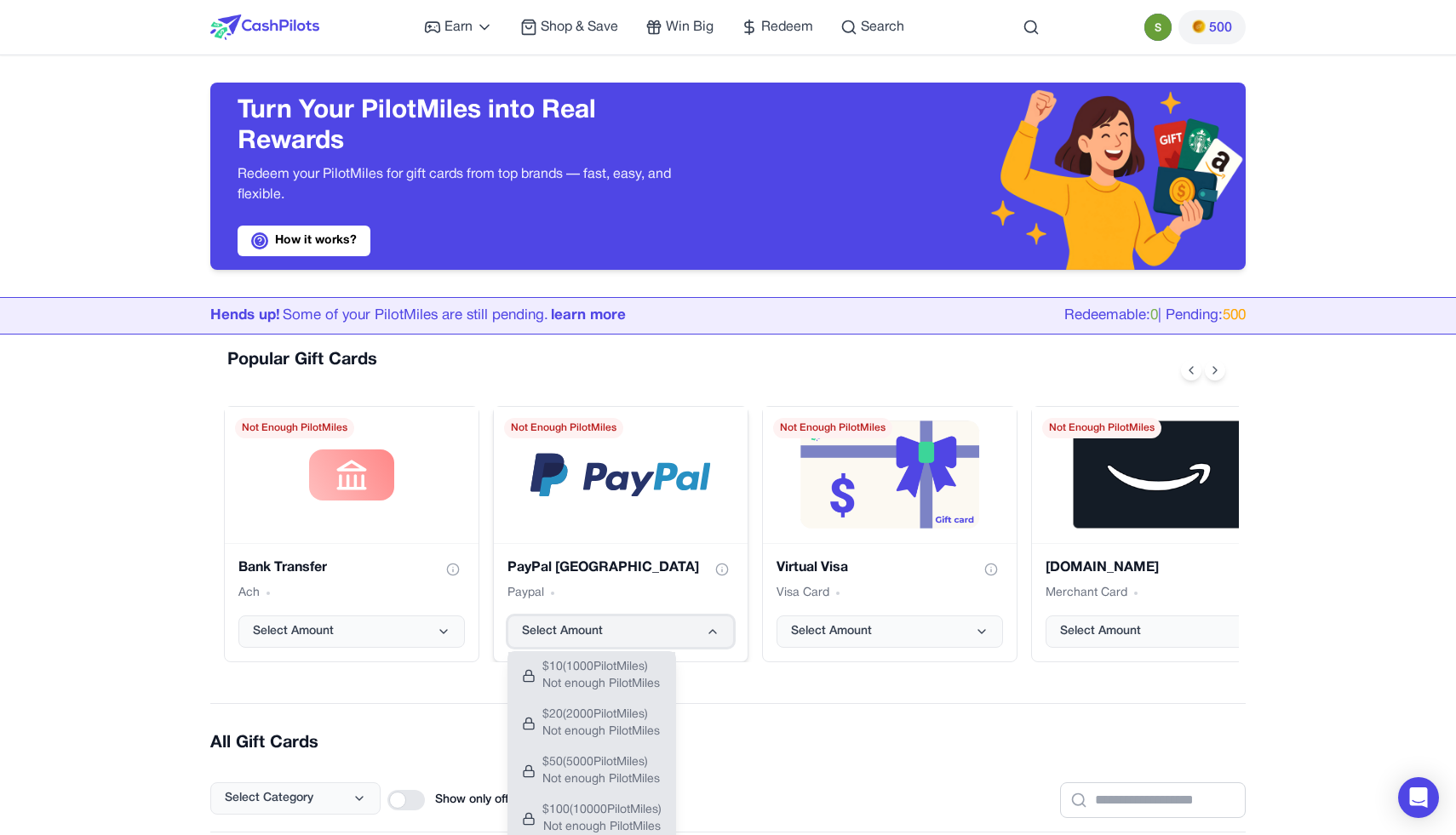
click at [598, 628] on span "Select Amount" at bounding box center [562, 632] width 81 height 17
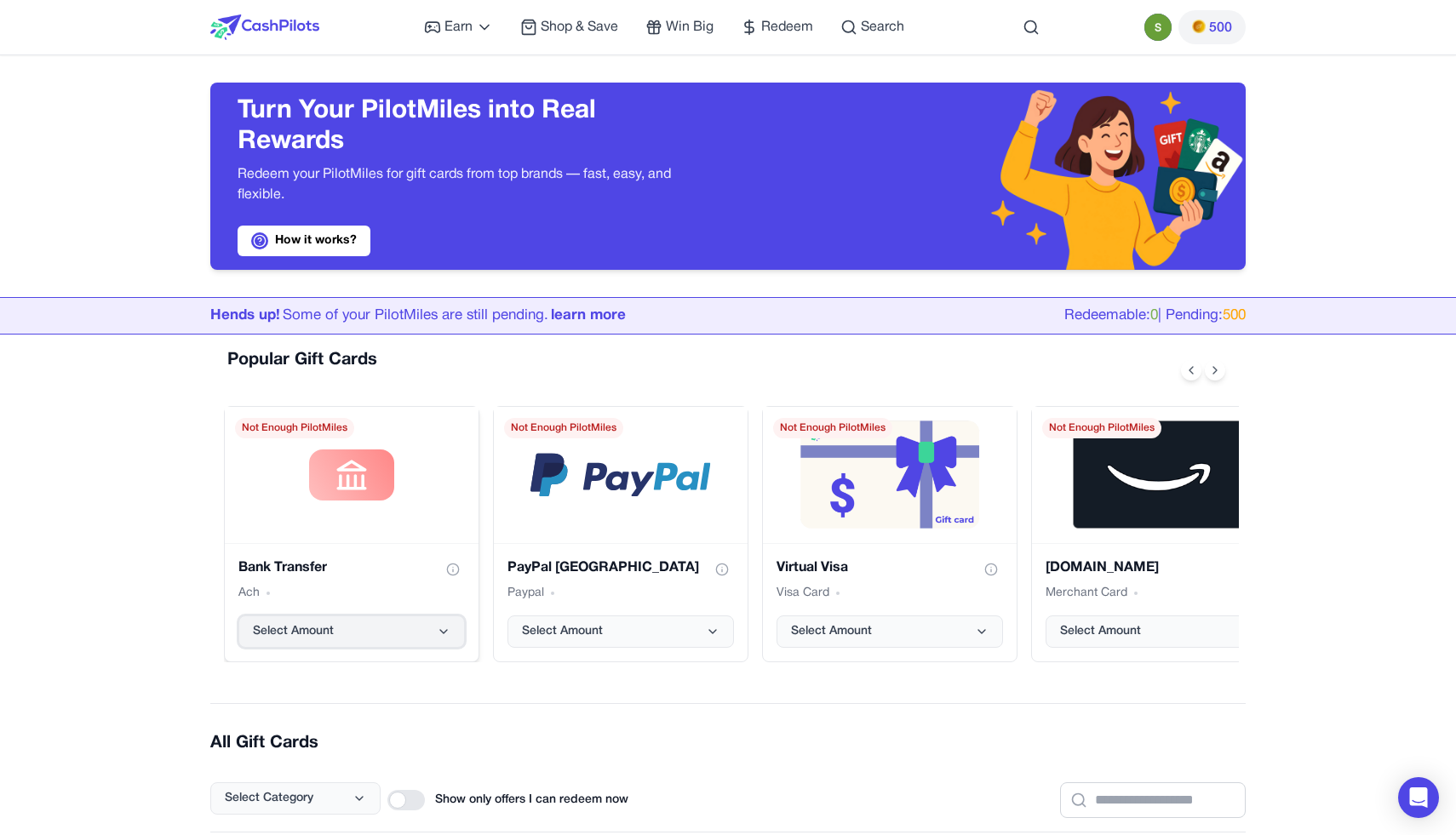
click at [457, 639] on button "Select Amount" at bounding box center [351, 632] width 227 height 33
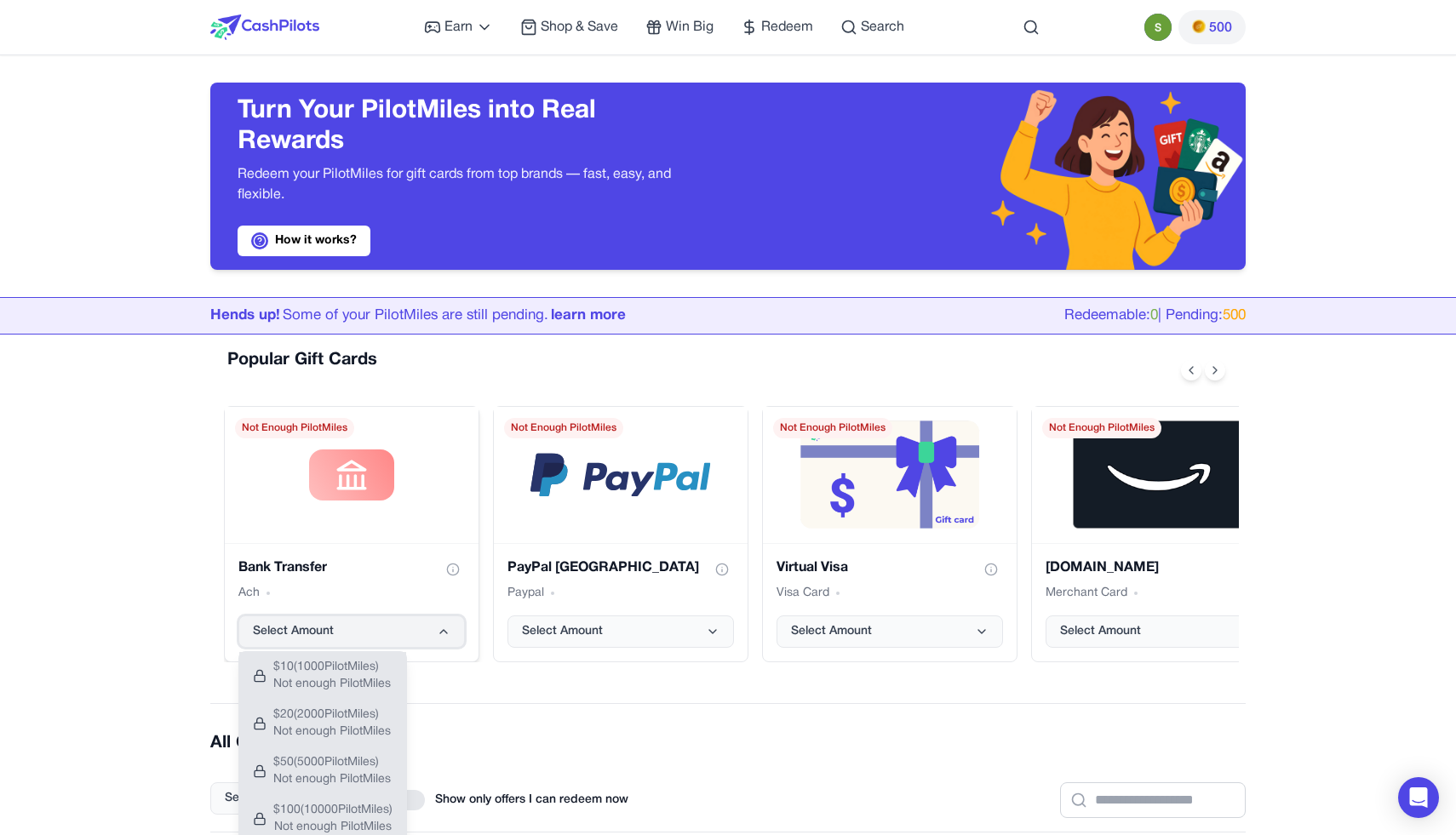
click at [457, 639] on button "Select Amount" at bounding box center [351, 632] width 227 height 33
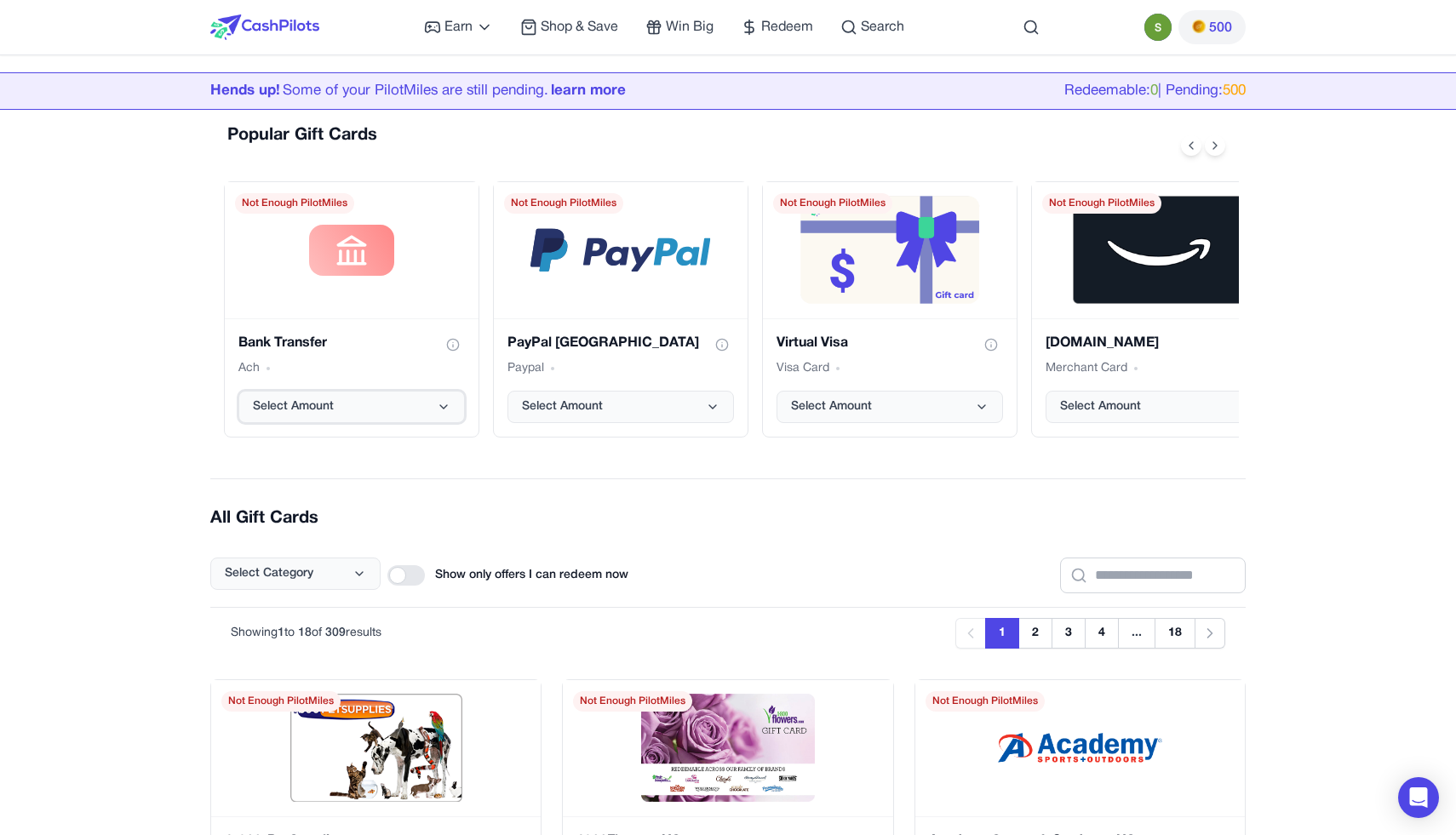
scroll to position [232, 0]
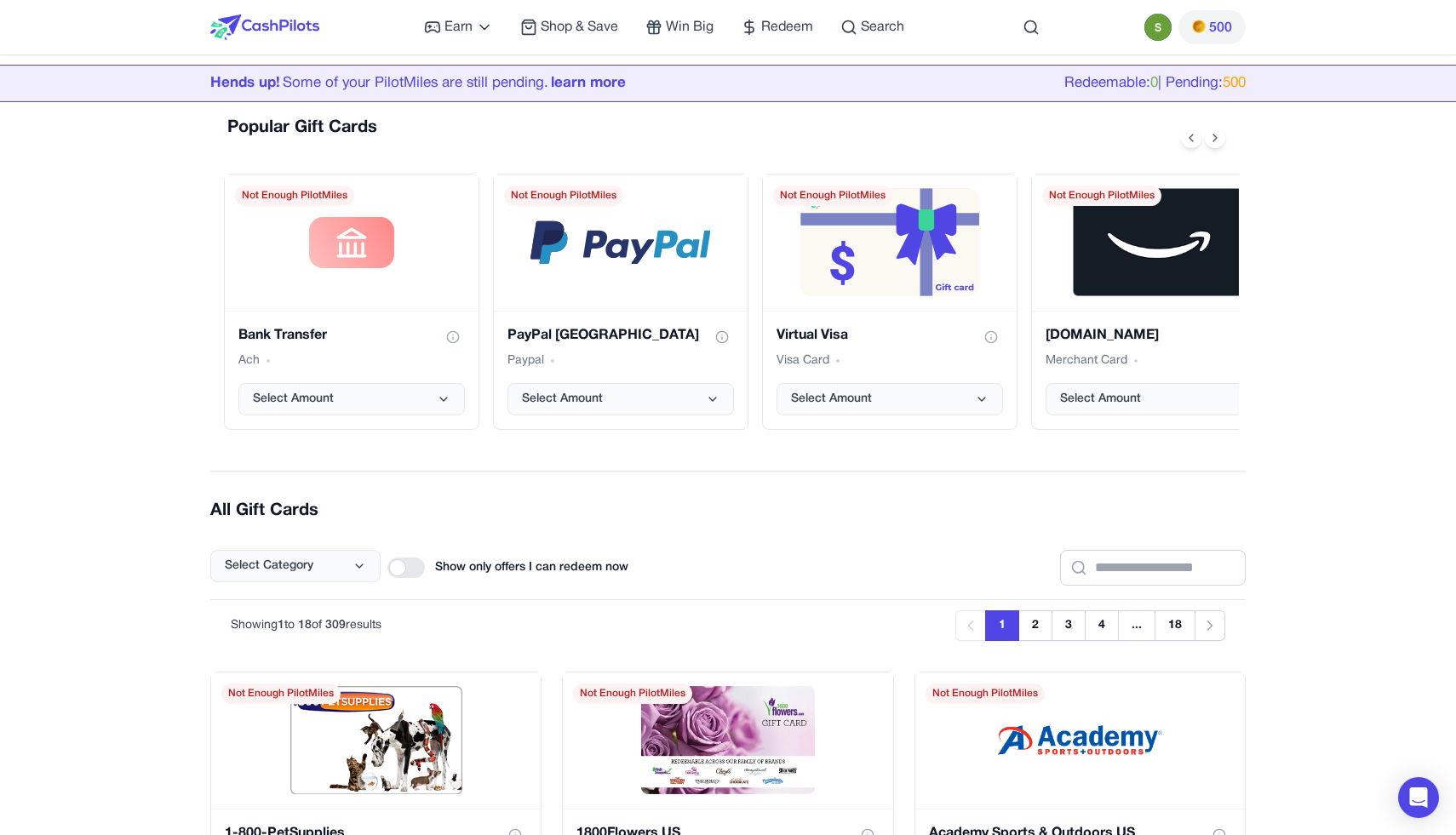
click at [418, 561] on div at bounding box center [406, 567] width 37 height 20
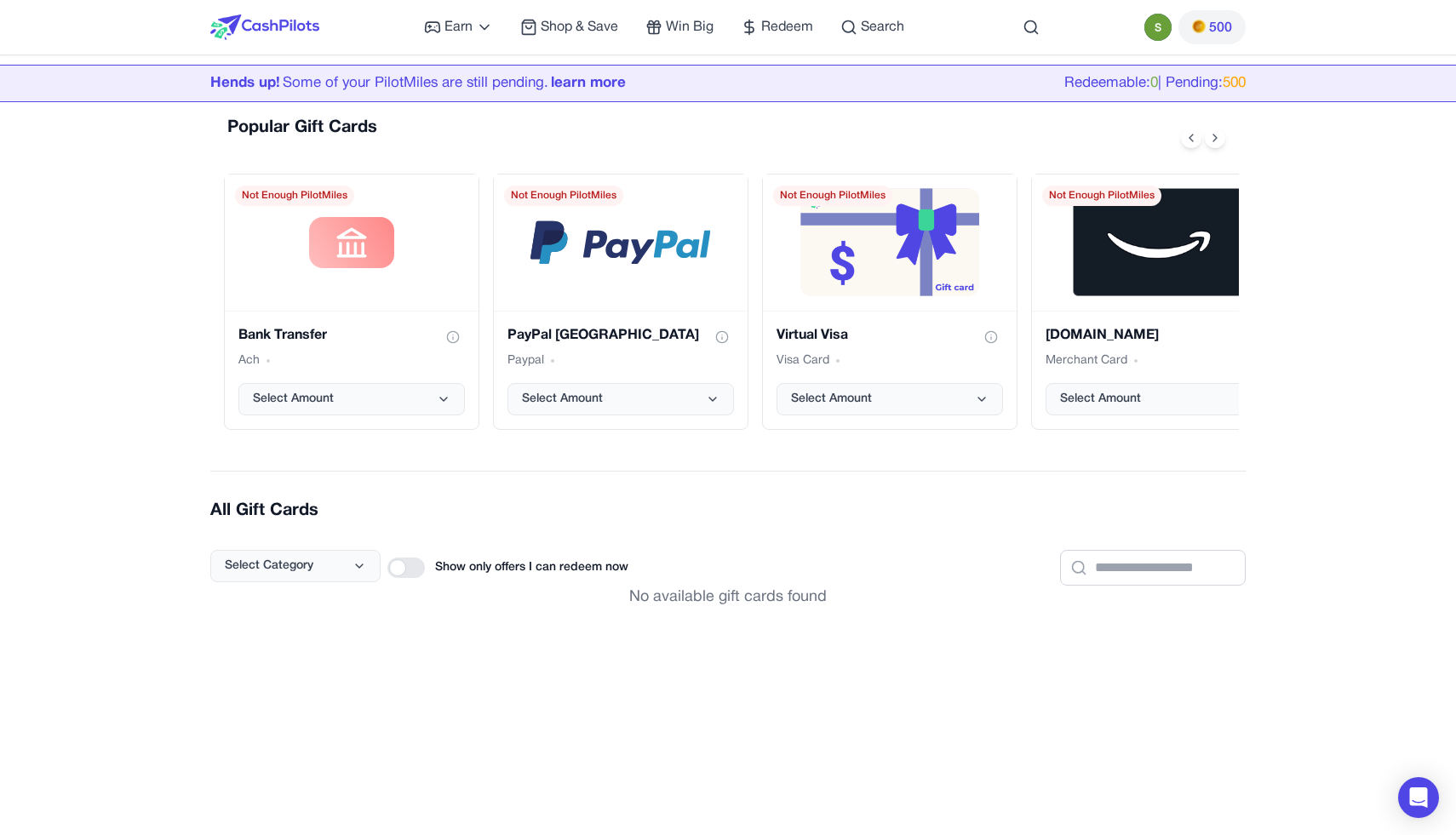
click at [418, 561] on div at bounding box center [406, 567] width 37 height 20
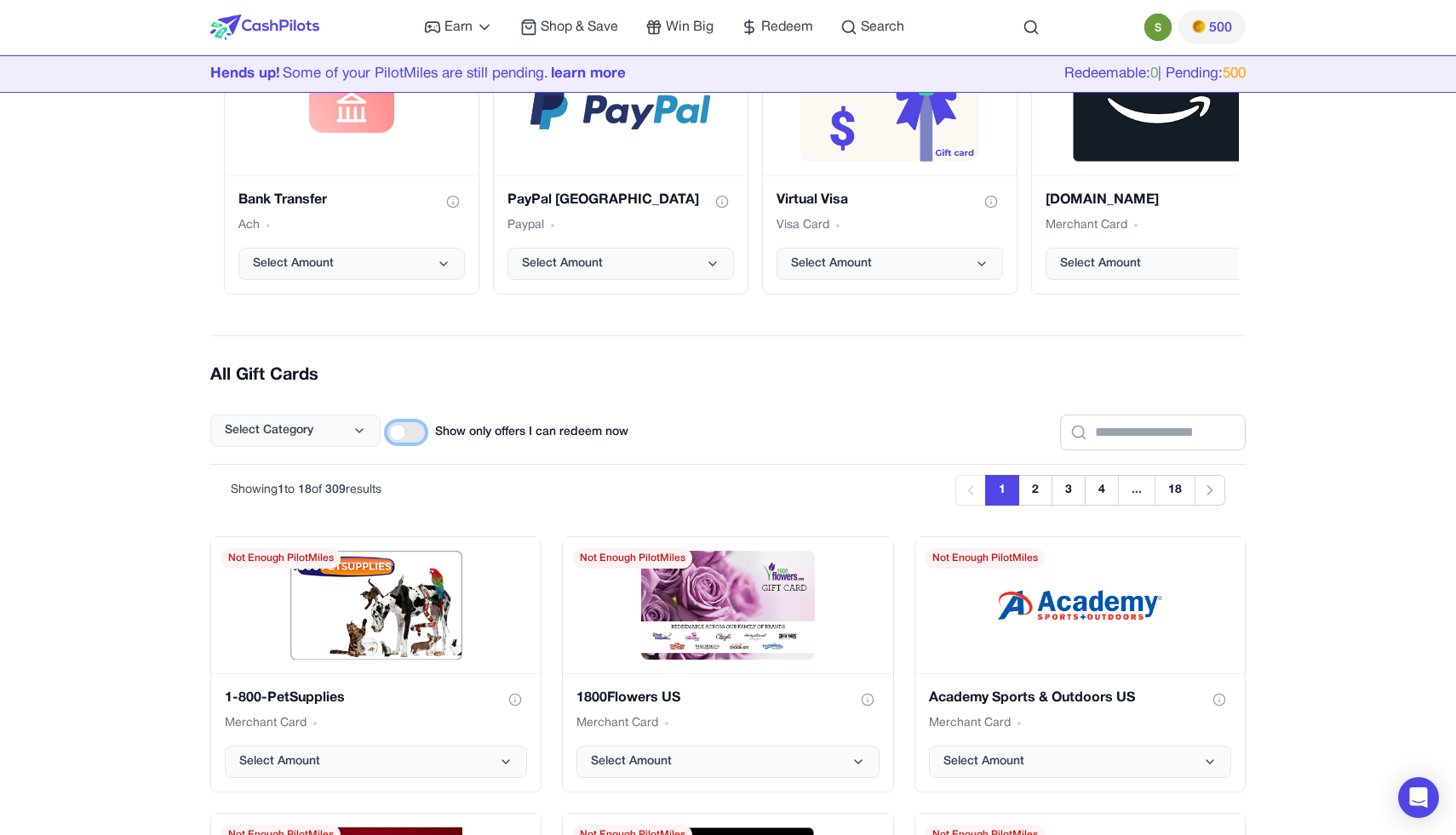
scroll to position [342, 0]
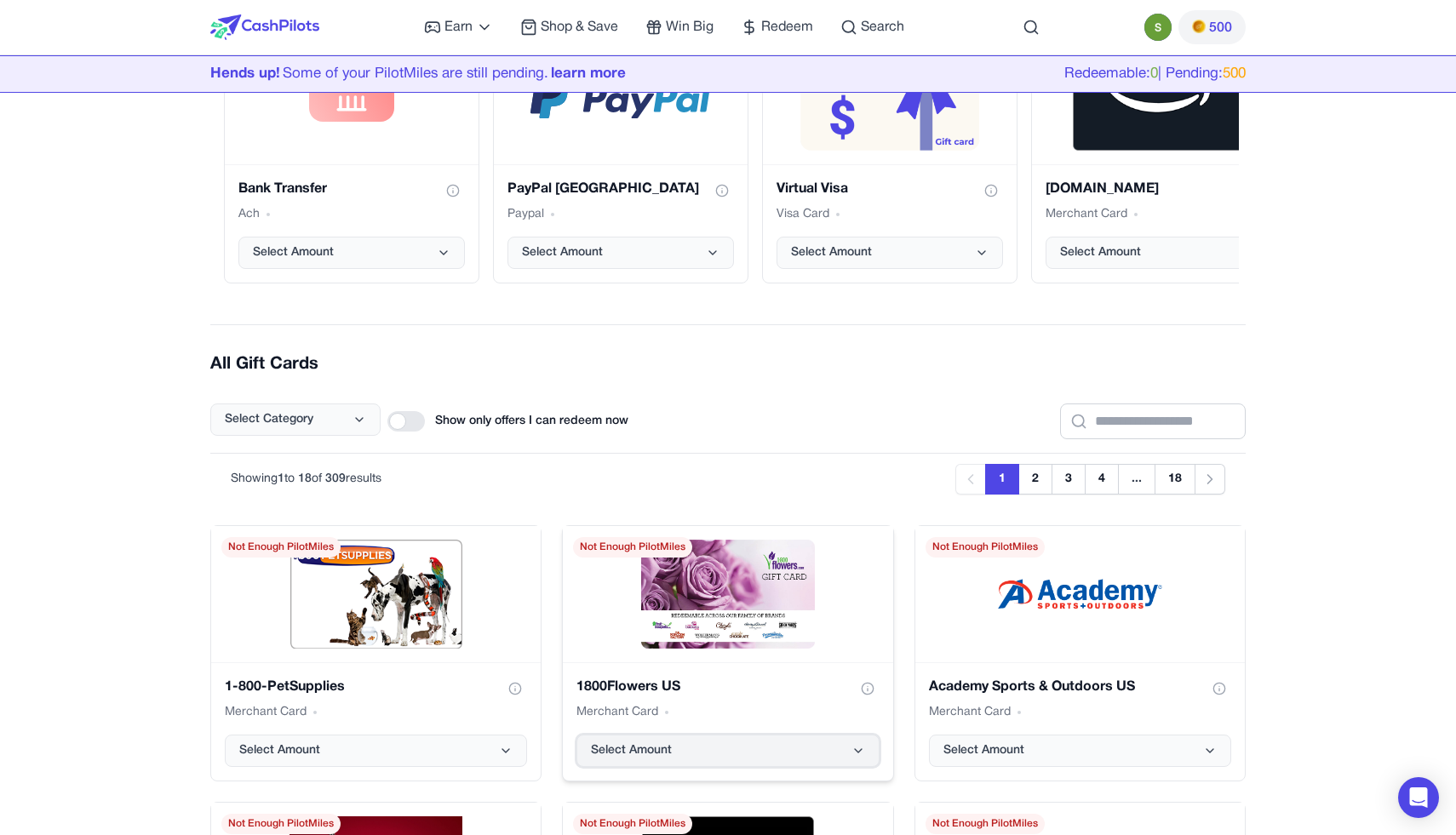
click at [646, 752] on span "Select Amount" at bounding box center [632, 752] width 81 height 17
click at [699, 481] on div "Showing 1 to 18 of 309 results Previous 1 2 3 4 ... 18 Next" at bounding box center [728, 480] width 994 height 31
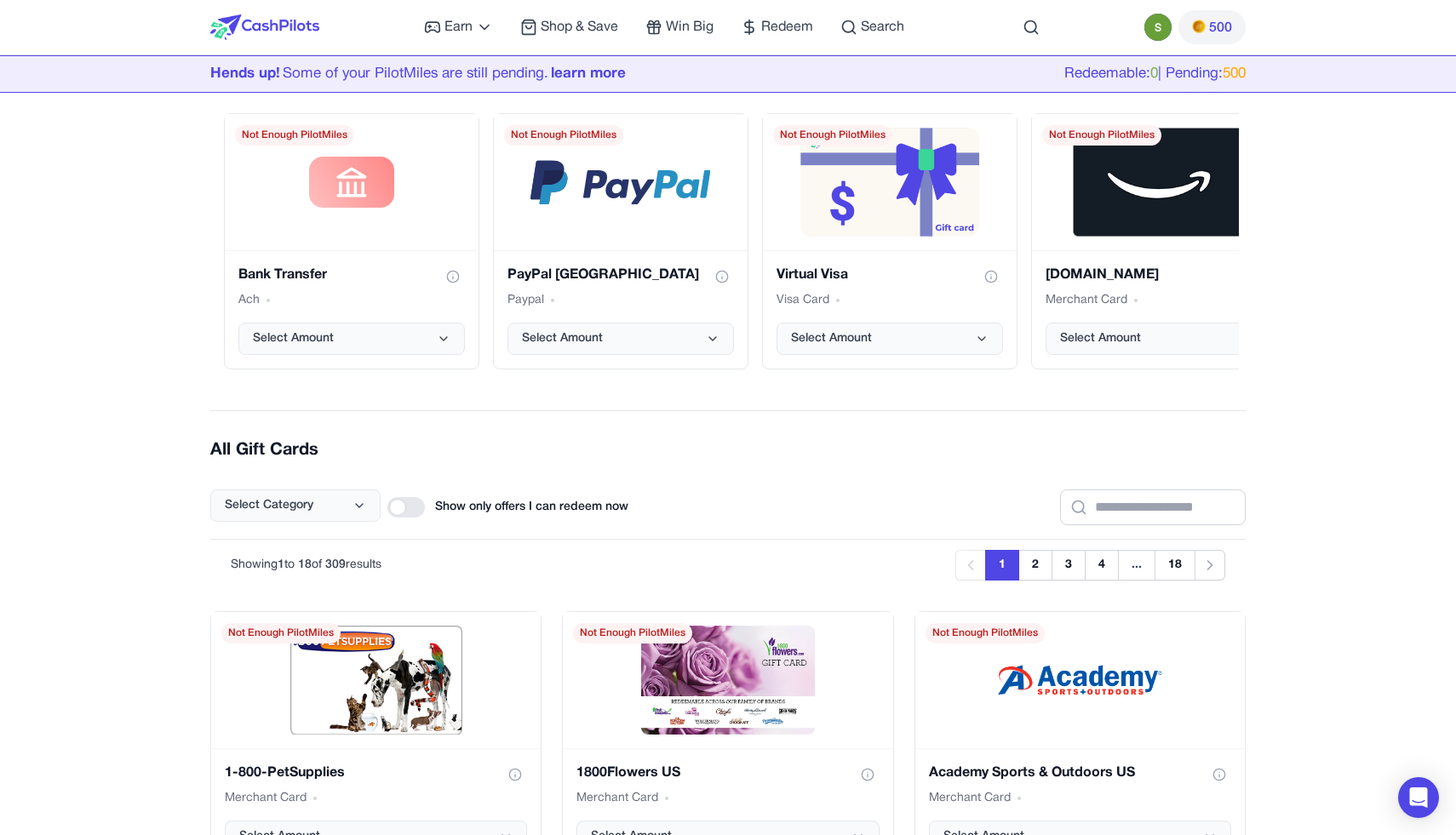
scroll to position [0, 0]
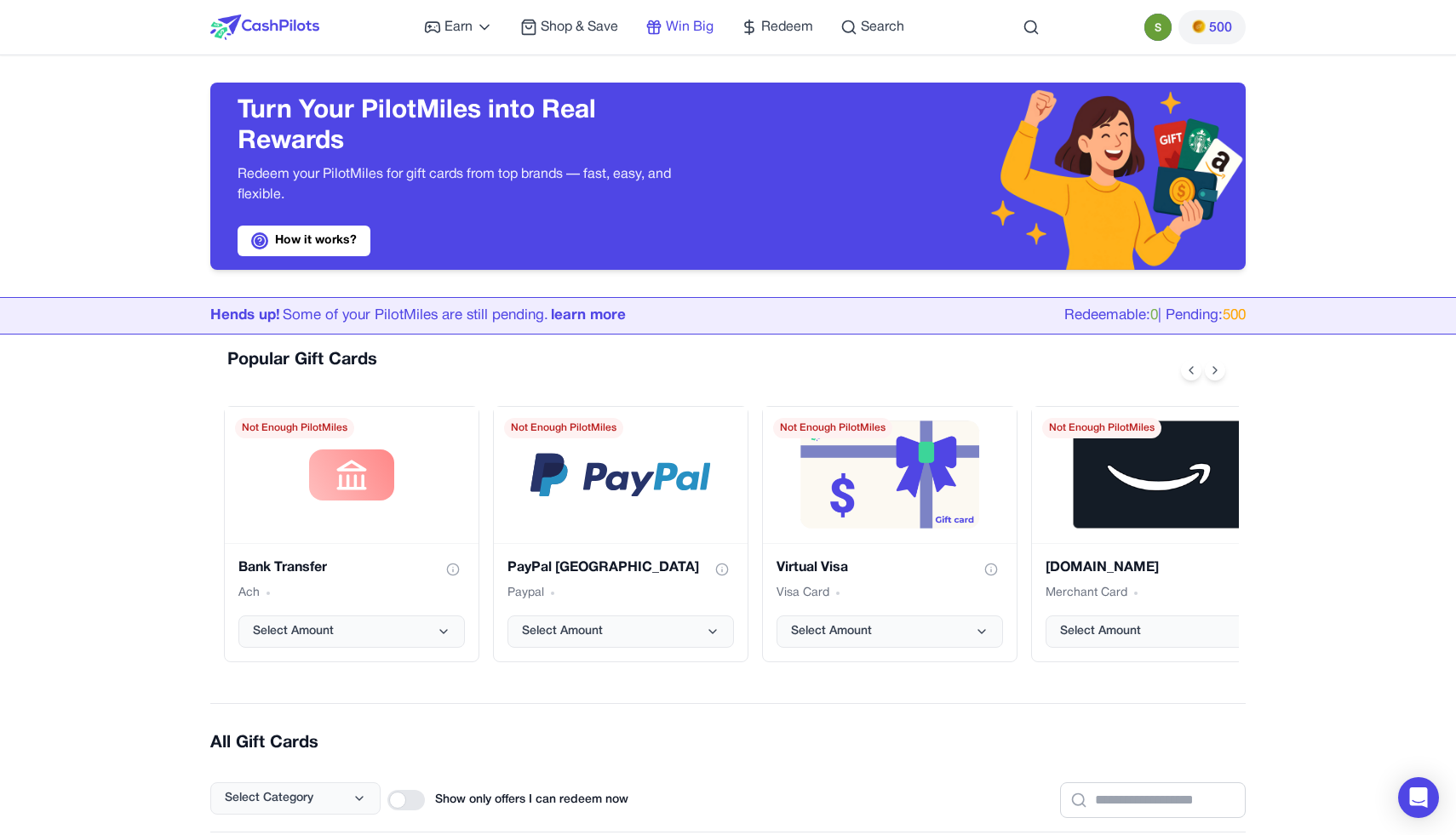
click at [668, 18] on span "Win Big" at bounding box center [690, 27] width 48 height 20
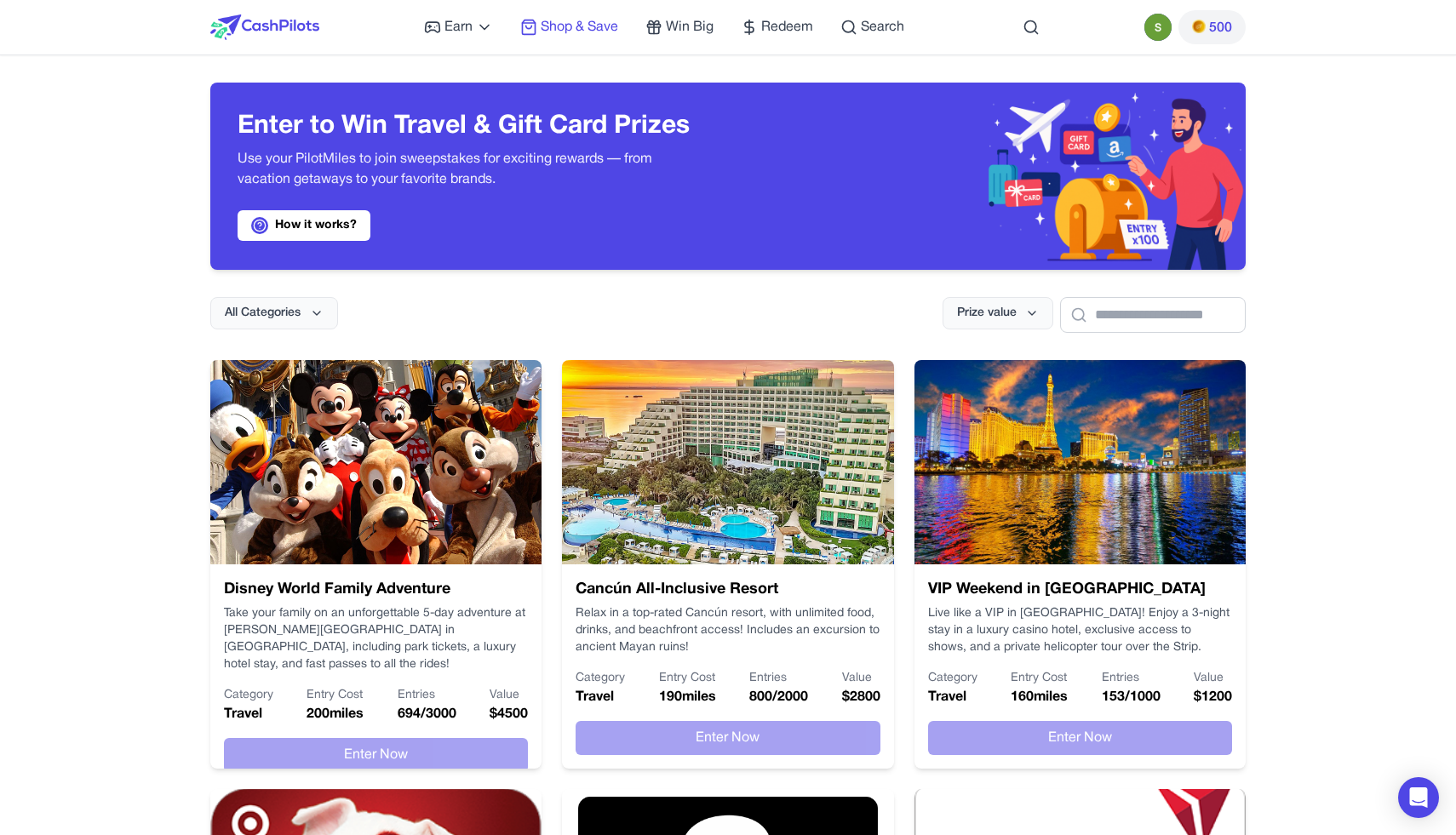
click at [560, 34] on span "Shop & Save" at bounding box center [579, 27] width 78 height 20
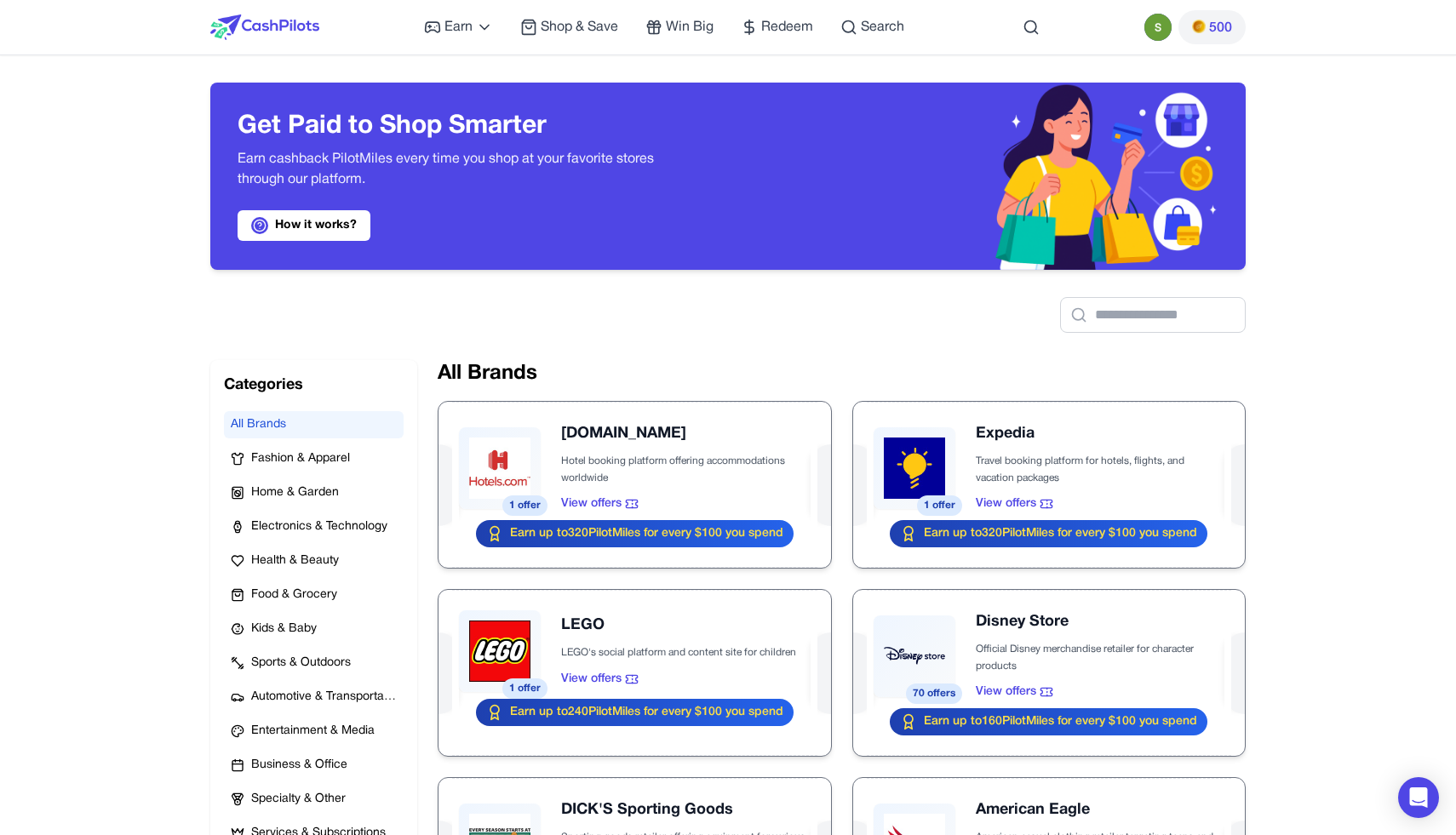
click at [465, 48] on div "Earn Play Games Enjoy fun games and earn Try New App Test new app for rewards T…" at bounding box center [664, 27] width 480 height 55
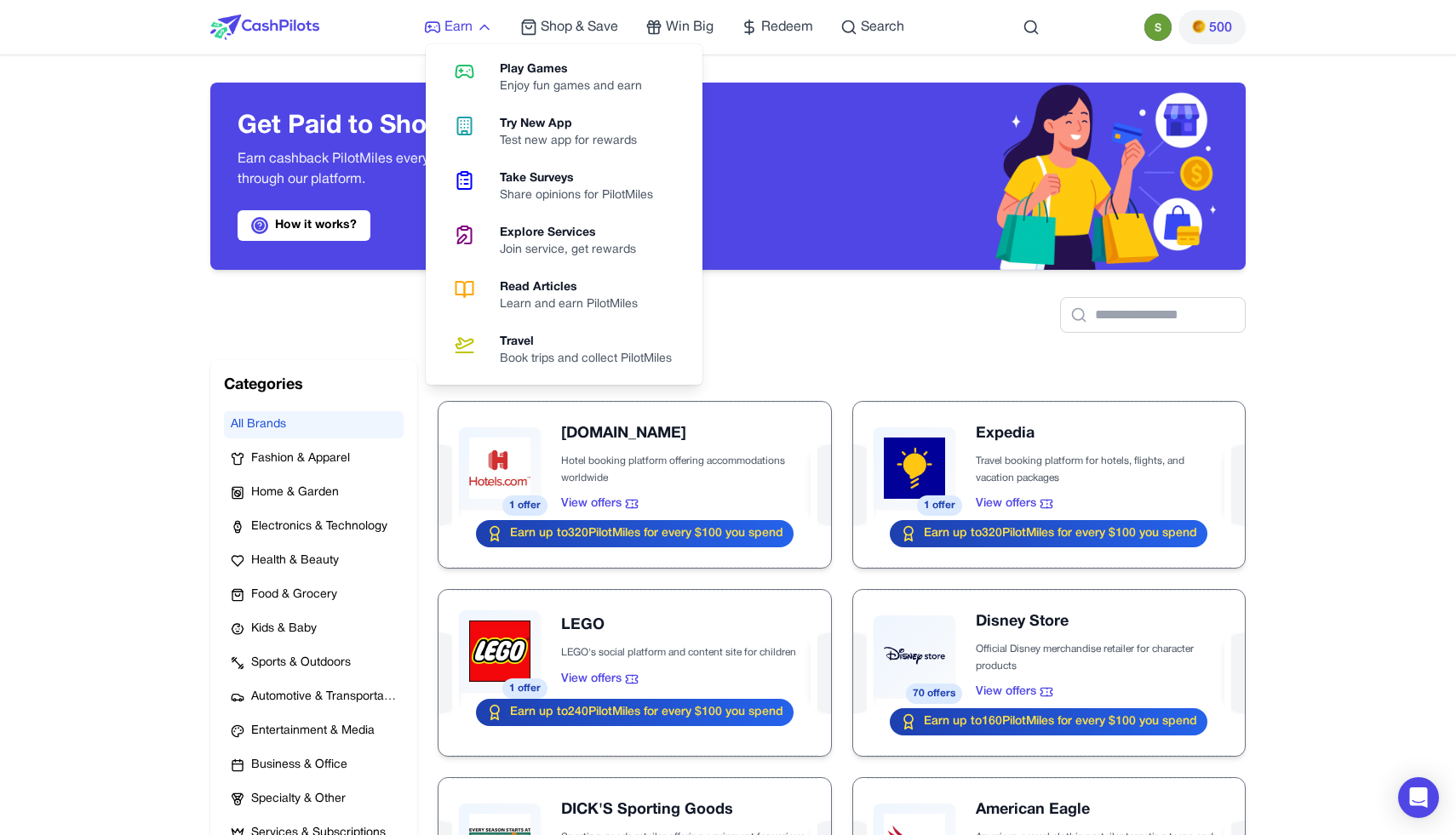
click at [465, 23] on span "Earn" at bounding box center [458, 27] width 28 height 20
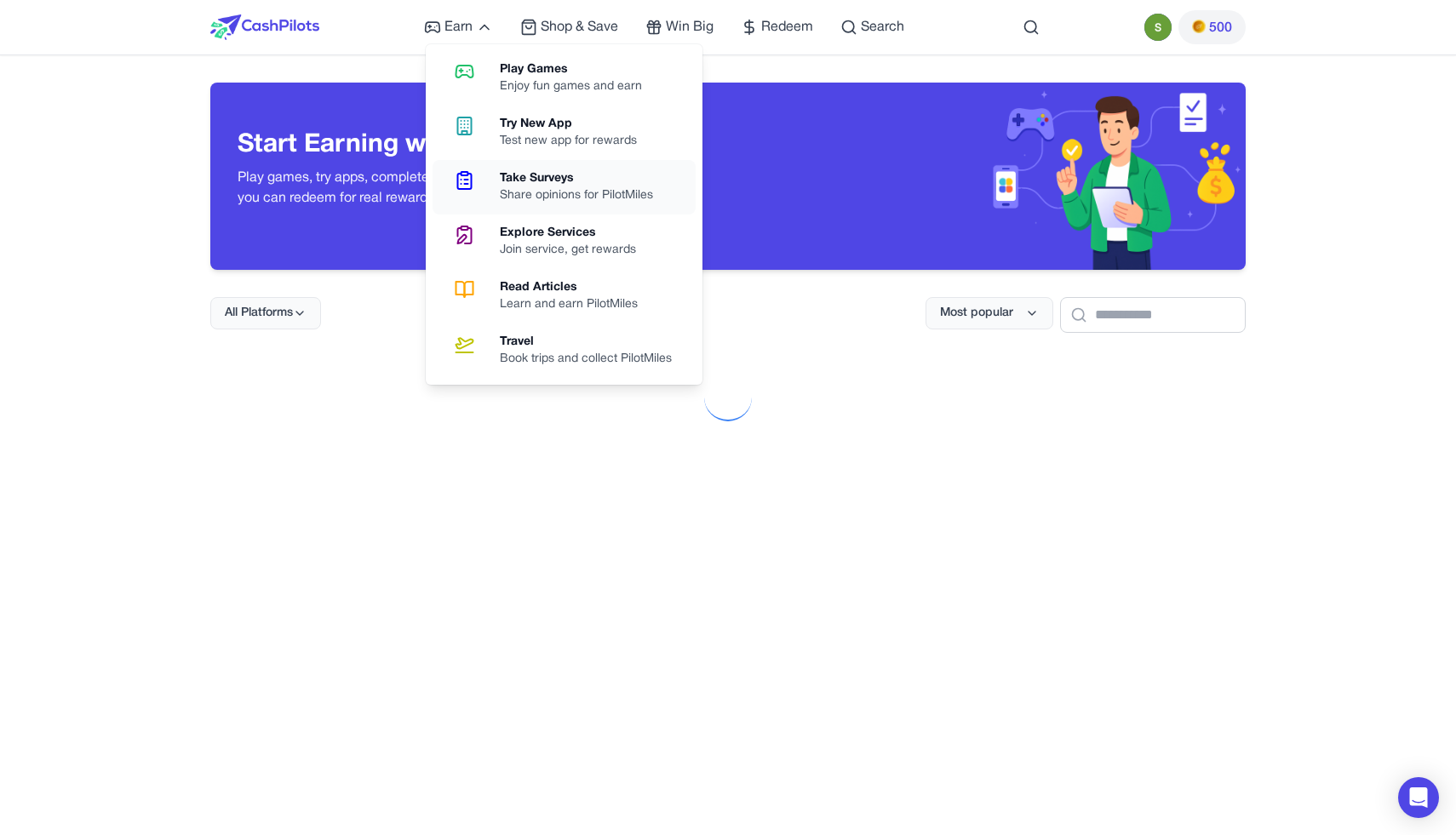
click at [527, 195] on div "Share opinions for PilotMiles" at bounding box center [584, 196] width 167 height 17
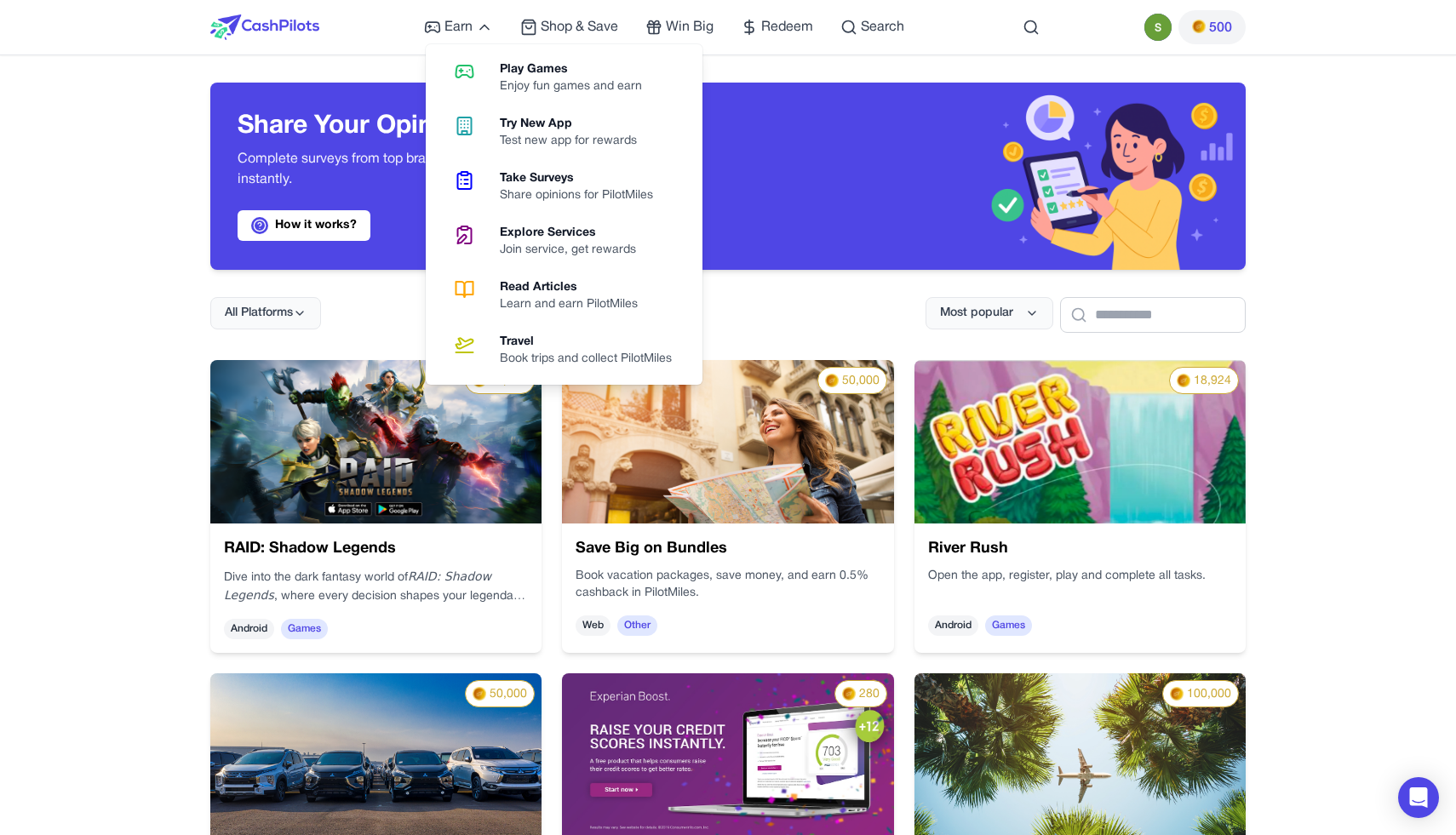
click at [438, 15] on div "Earn Play Games Enjoy fun games and earn Try New App Test new app for rewards T…" at bounding box center [664, 27] width 480 height 55
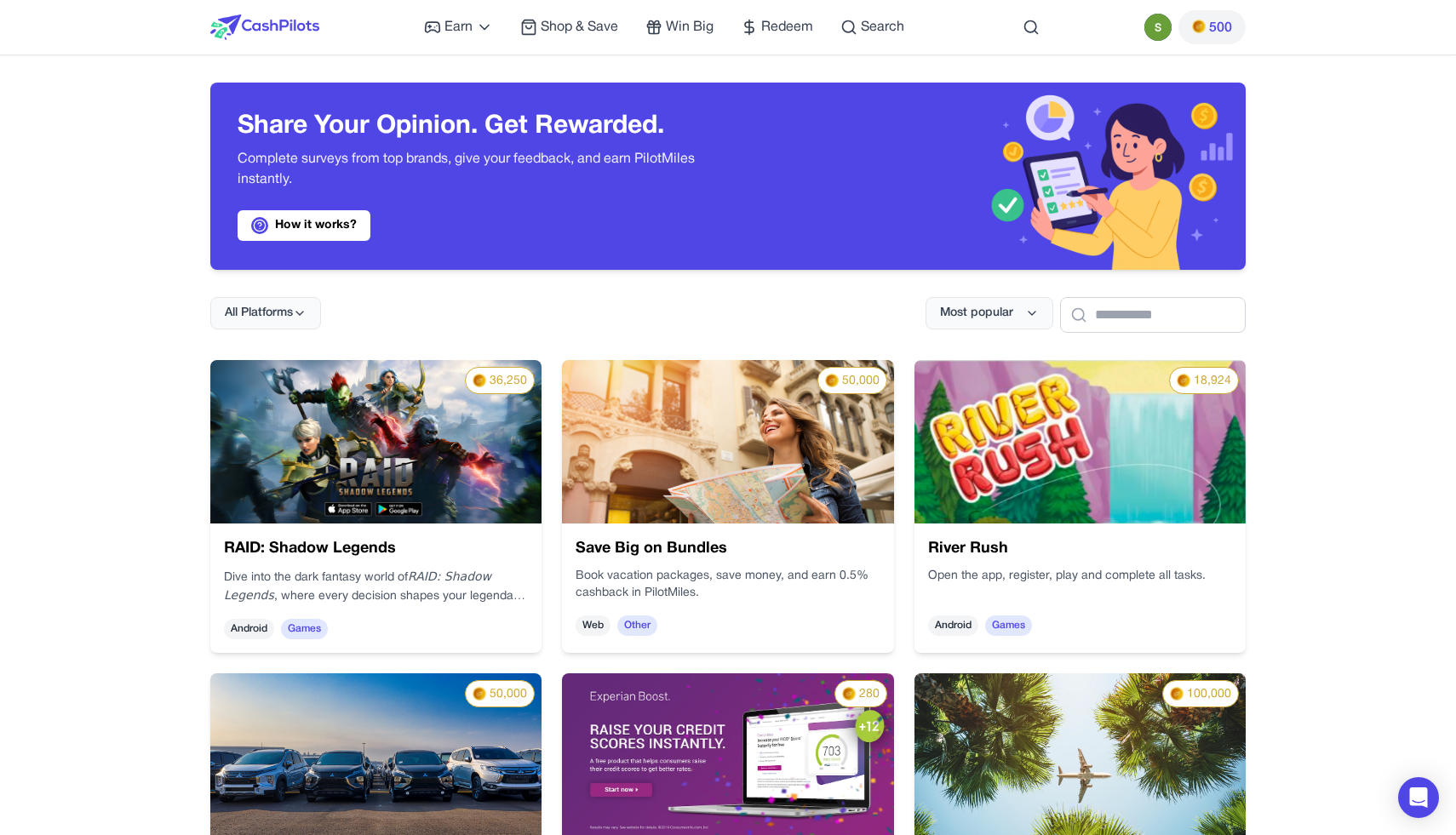
click at [438, 14] on div "Earn Play Games Enjoy fun games and earn Try New App Test new app for rewards T…" at bounding box center [664, 27] width 480 height 55
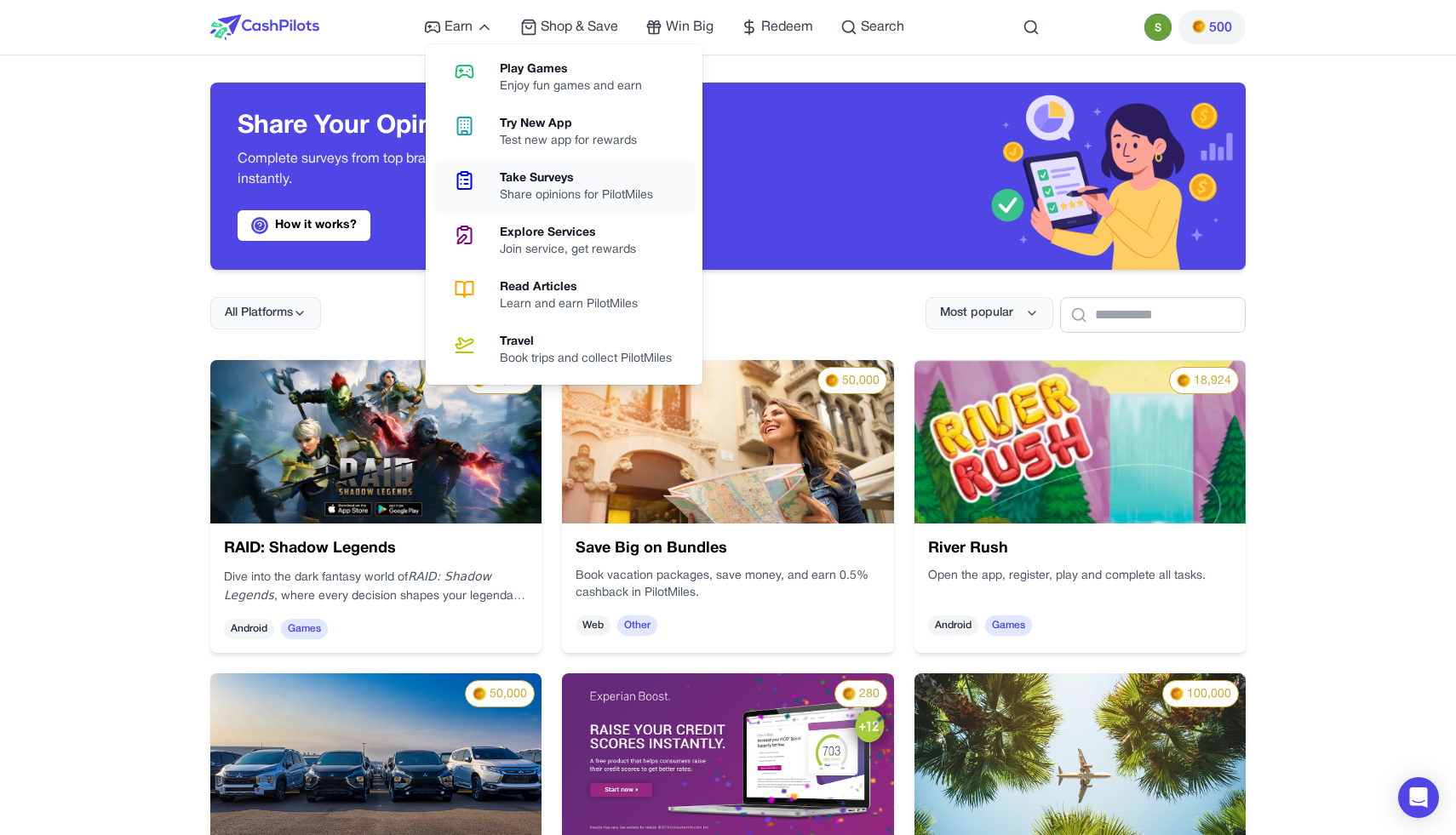
click at [527, 189] on div "Share opinions for PilotMiles" at bounding box center [584, 196] width 167 height 17
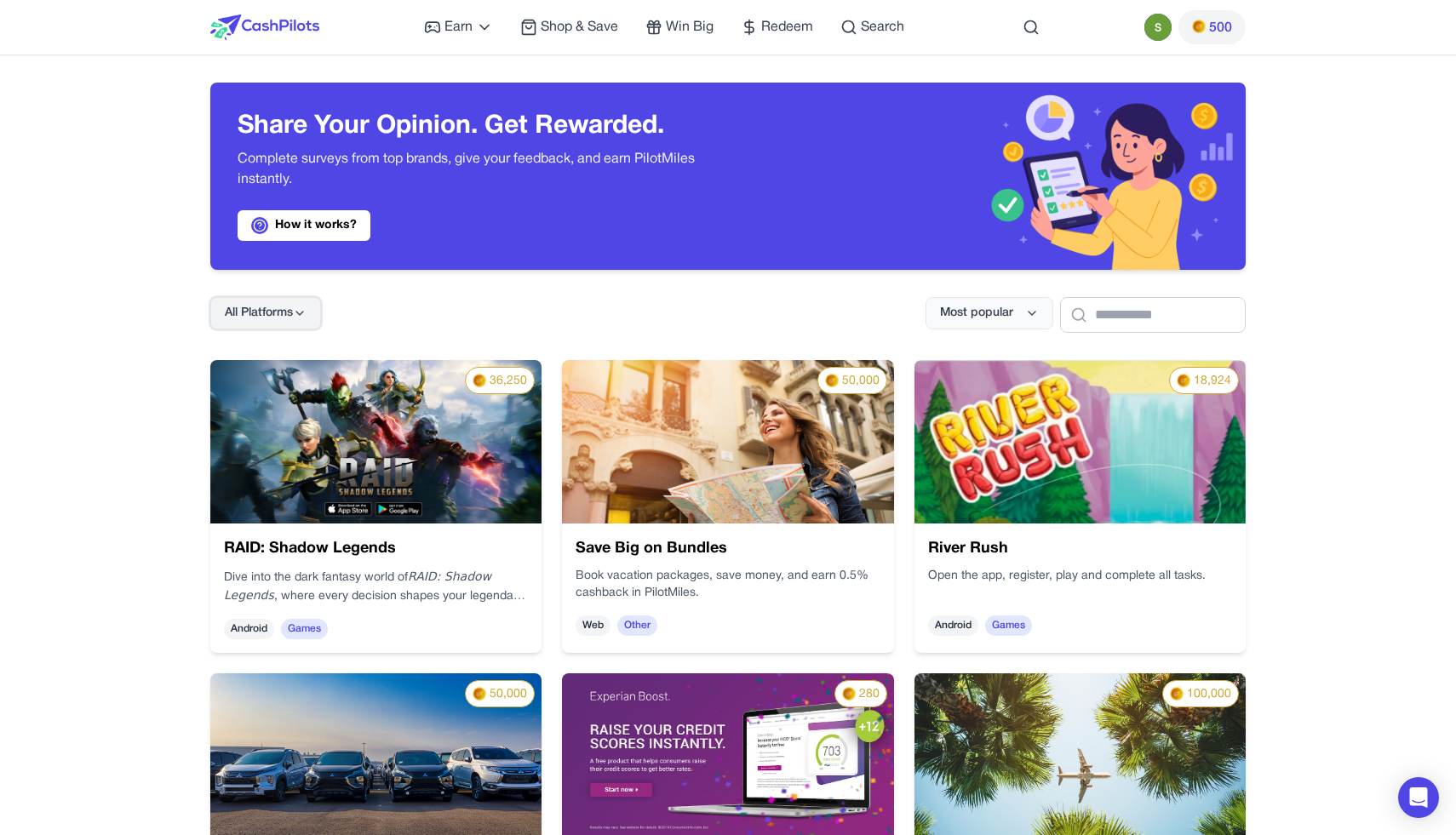
click at [243, 304] on button "All Platforms" at bounding box center [265, 314] width 110 height 33
click at [447, 226] on div "How it works?" at bounding box center [469, 226] width 464 height 31
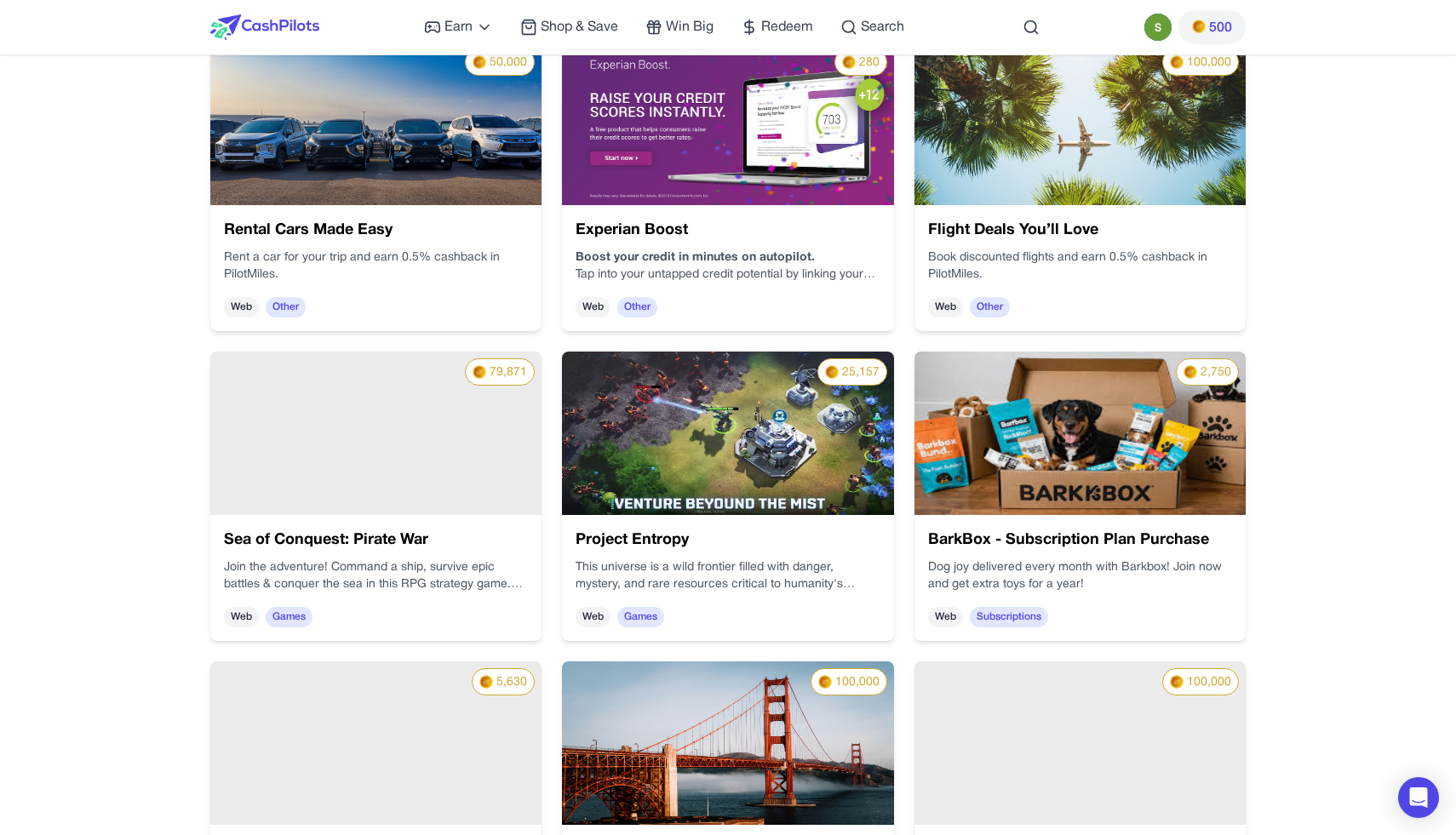
scroll to position [636, 0]
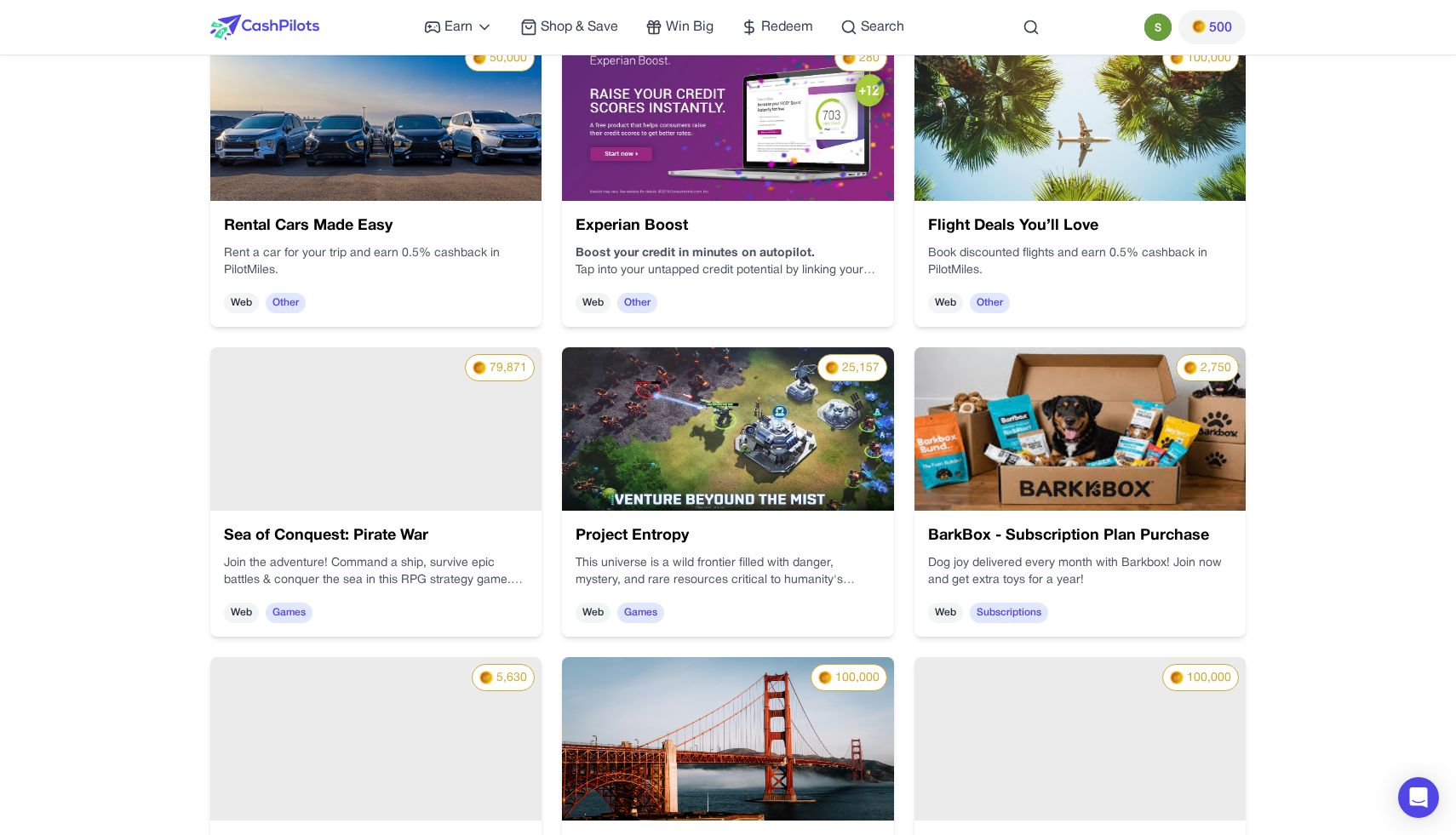
click at [428, 526] on h3 "Sea of Conquest: Pirate War" at bounding box center [375, 537] width 304 height 24
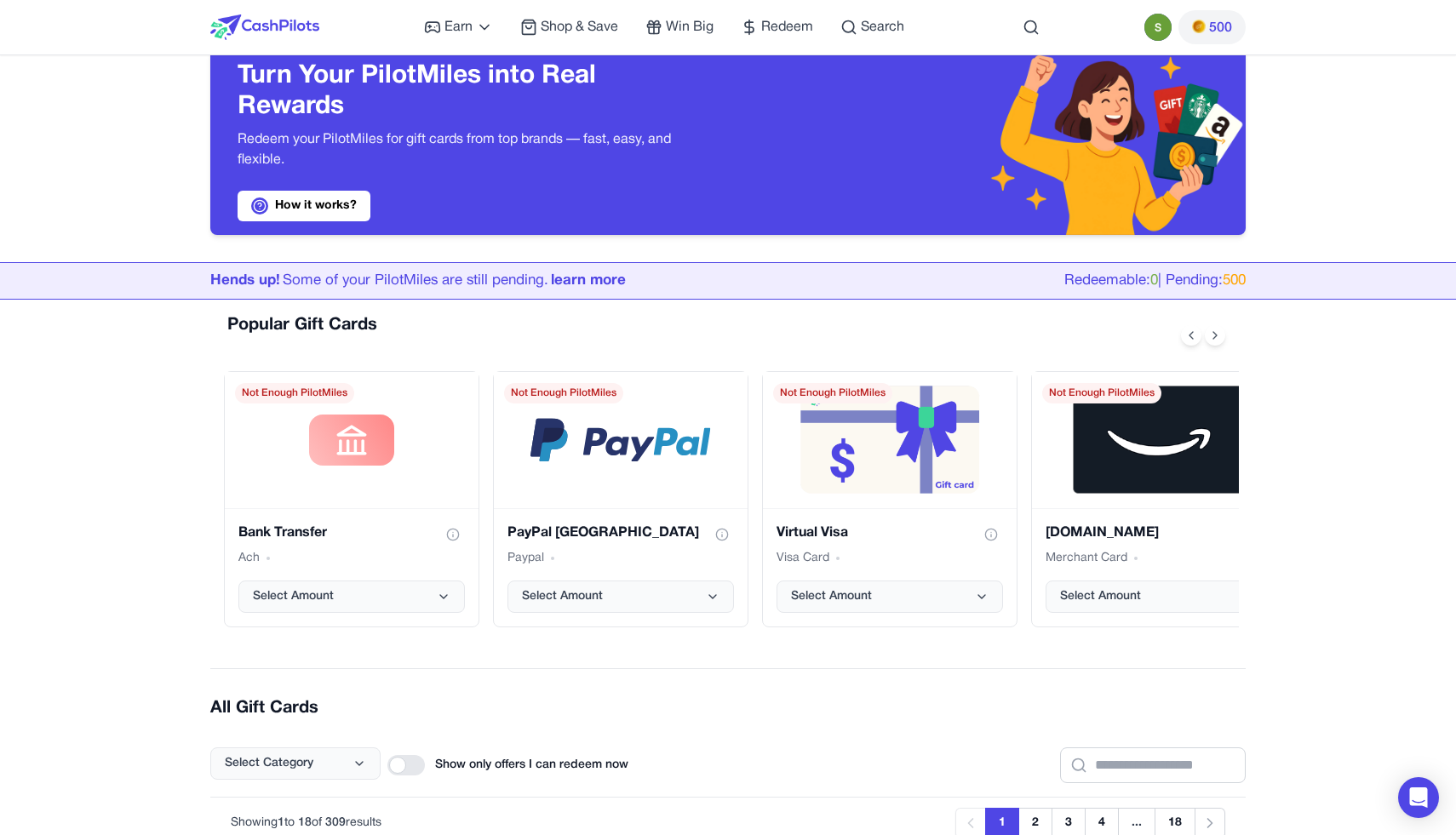
scroll to position [38, 0]
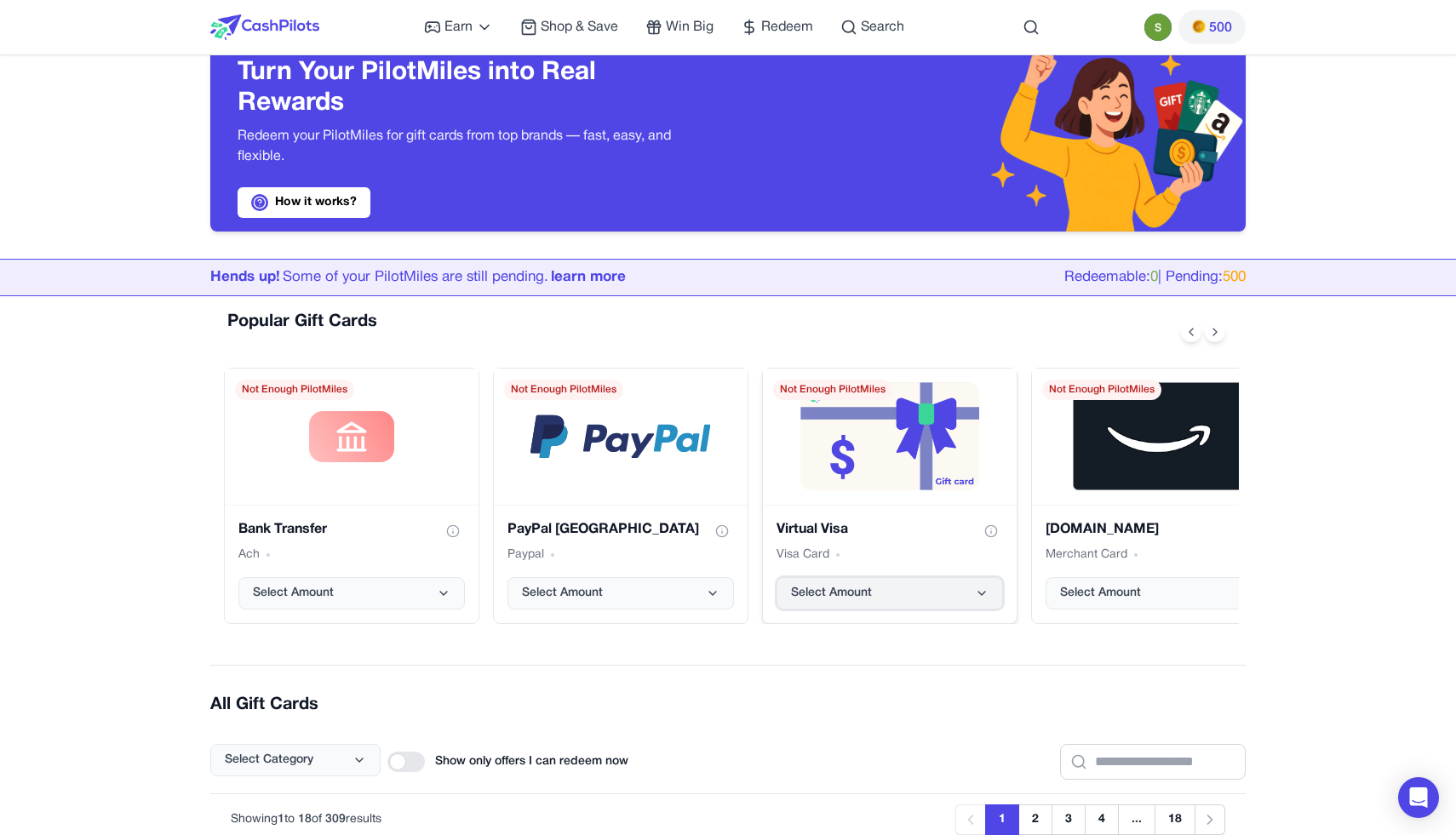
click at [863, 593] on span "Select Amount" at bounding box center [831, 594] width 81 height 17
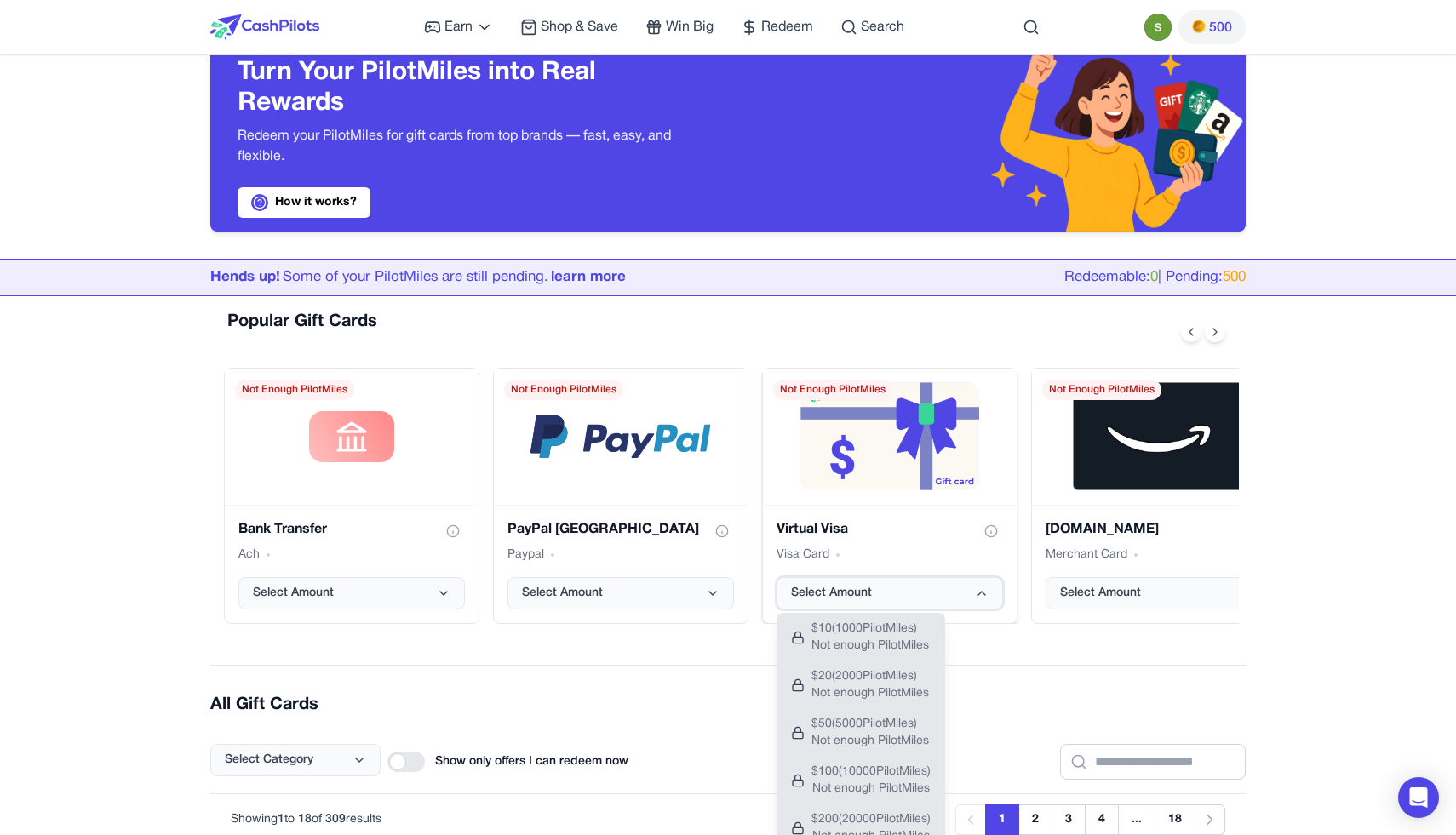
drag, startPoint x: 863, startPoint y: 593, endPoint x: 886, endPoint y: 434, distance: 160.7
click at [886, 434] on div "Virtual Visa Visa Card Select Amount Not Enough PilotMiles" at bounding box center [890, 495] width 253 height 254
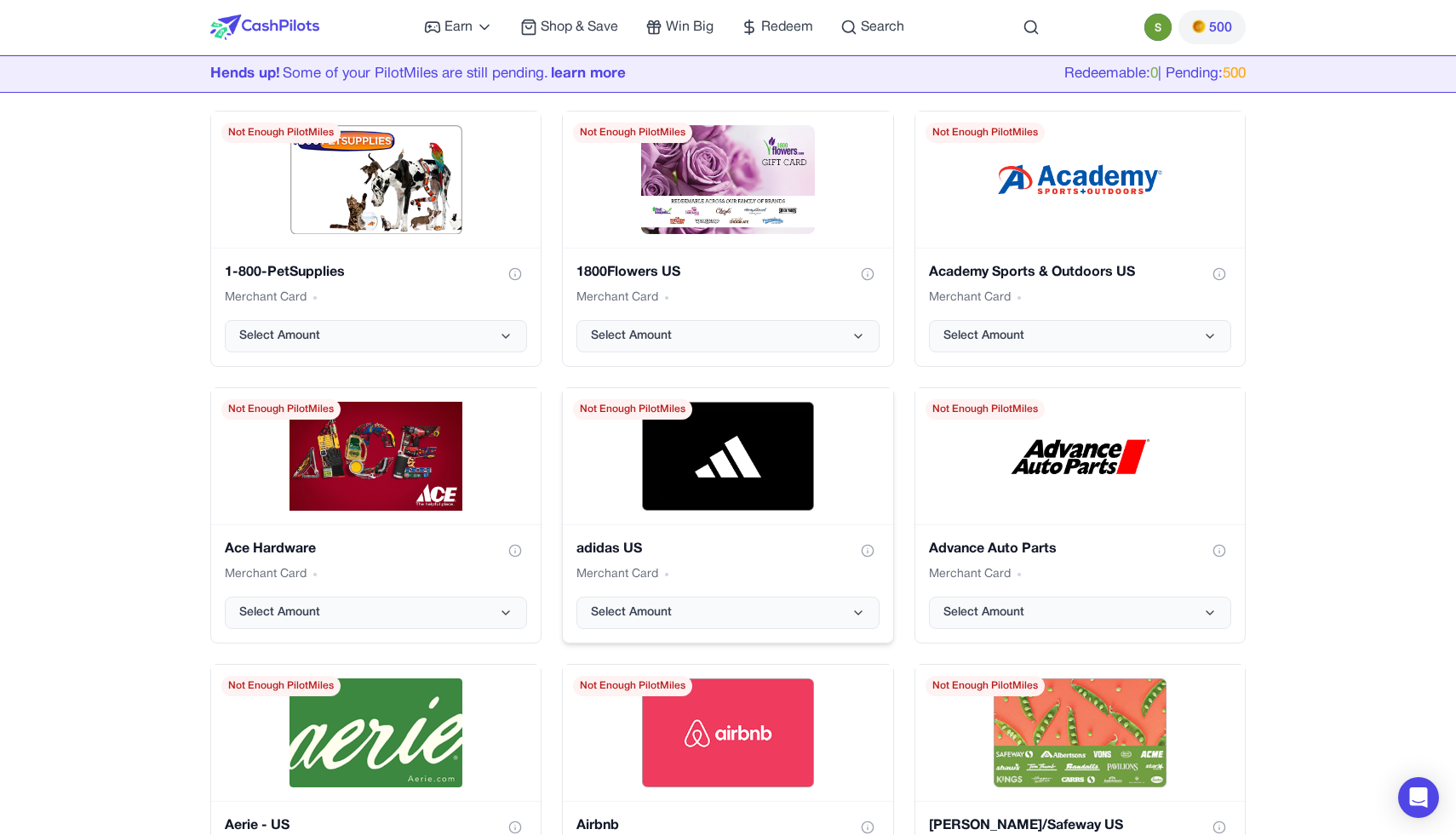
scroll to position [758, 0]
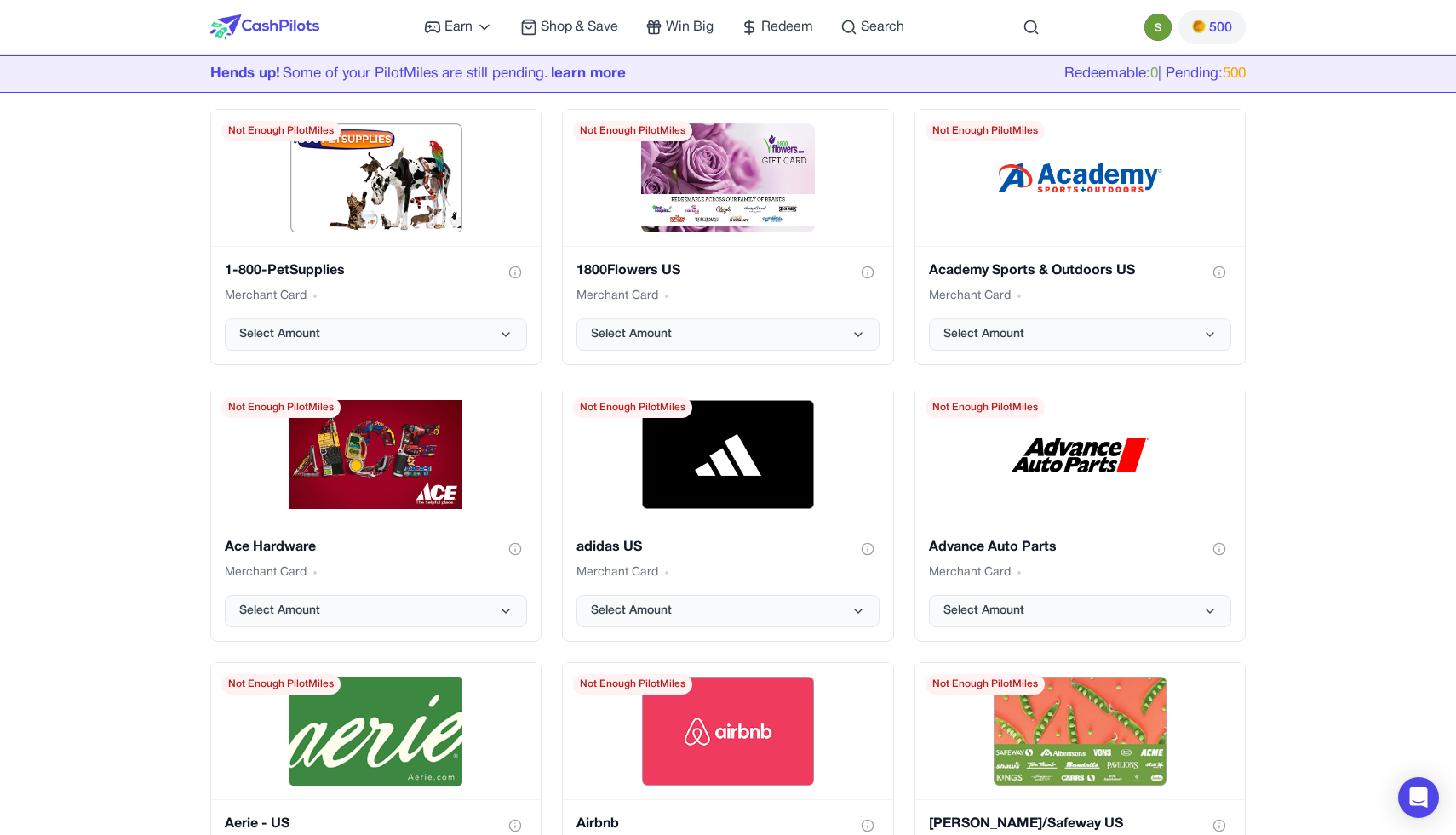
click at [1305, 476] on div "Earn Play Games Enjoy fun games and earn Try New App Test new app for rewards T…" at bounding box center [728, 836] width 1456 height 3189
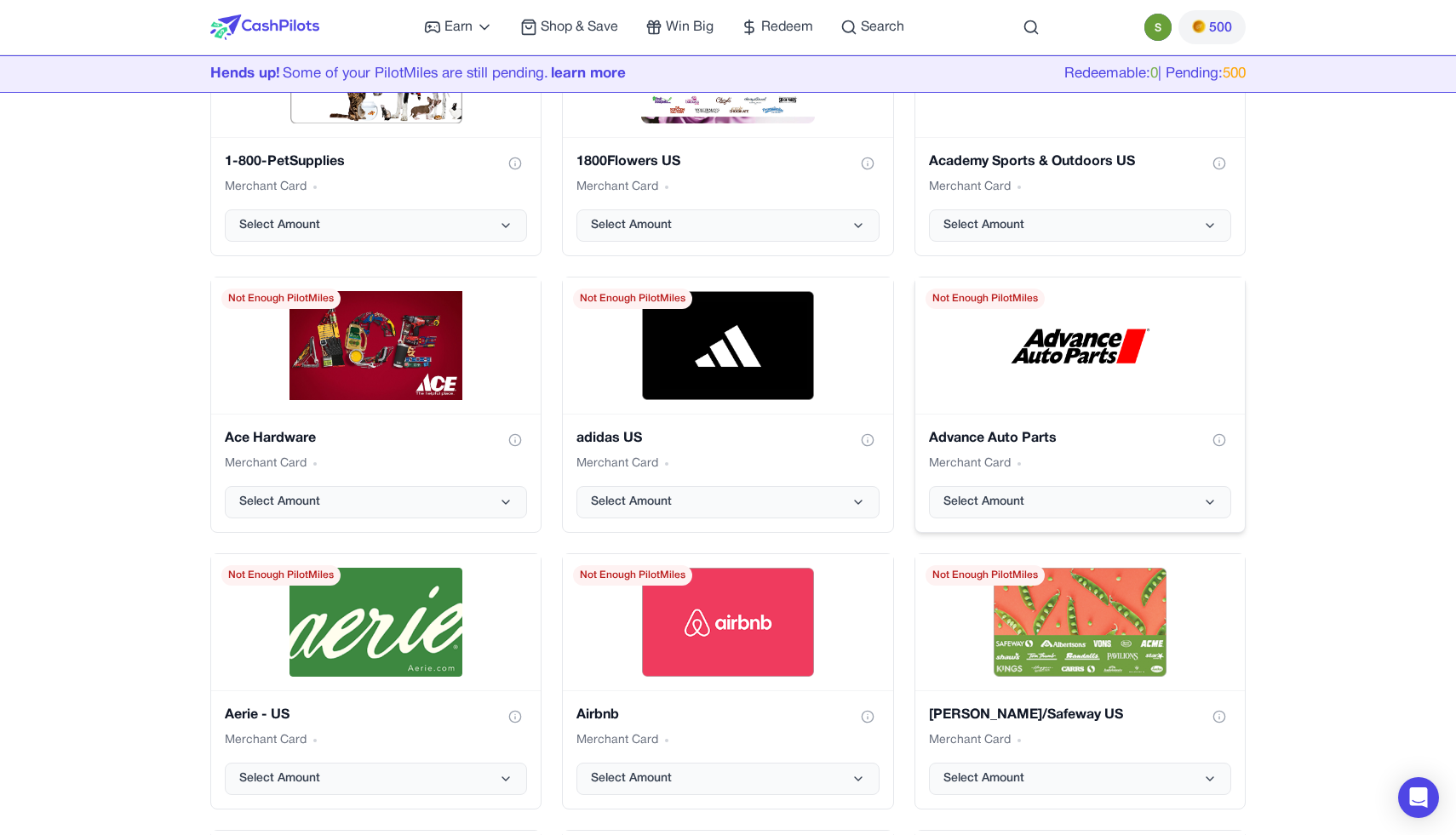
scroll to position [871, 0]
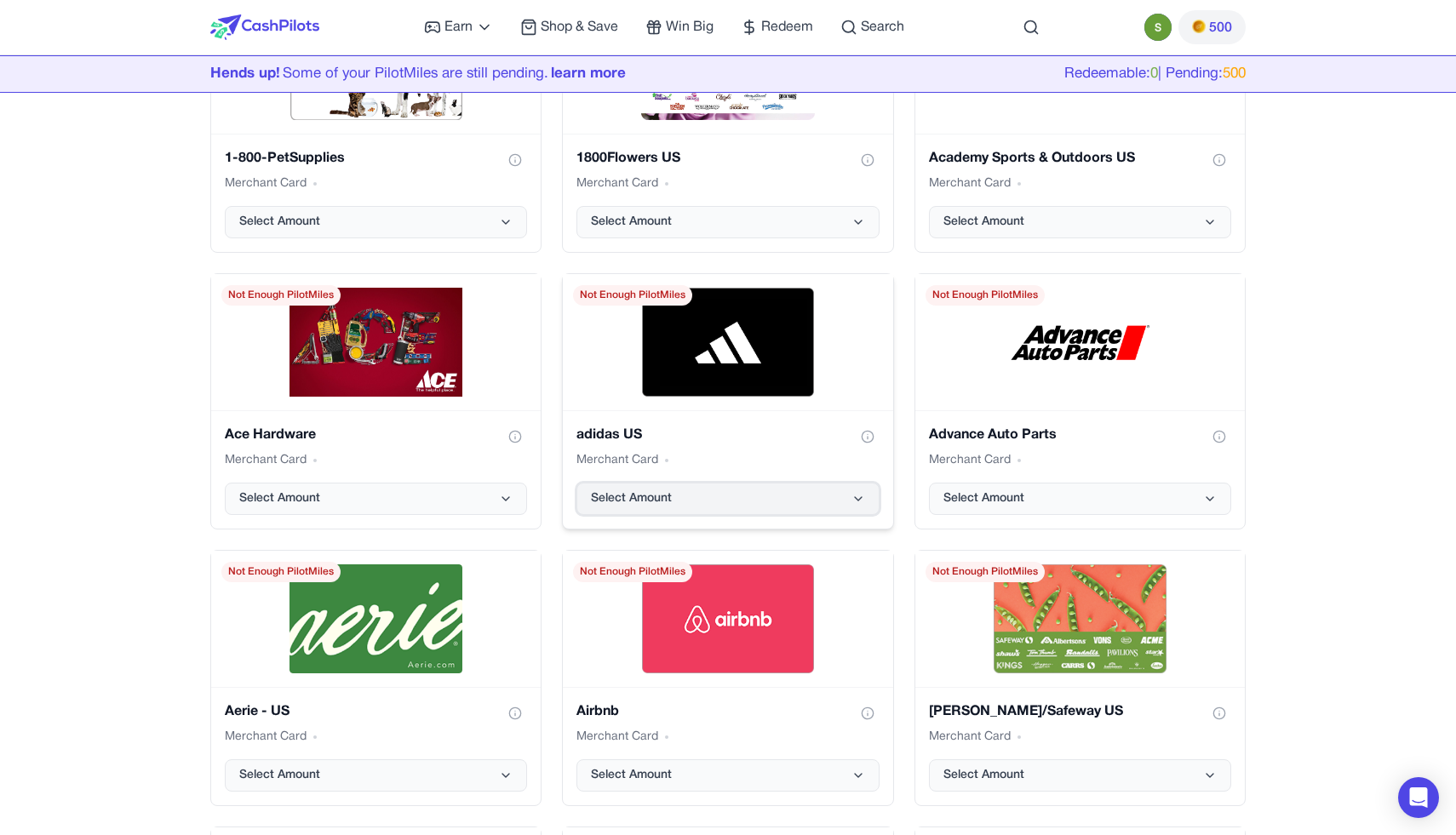
click at [858, 514] on button "Select Amount" at bounding box center [728, 499] width 302 height 33
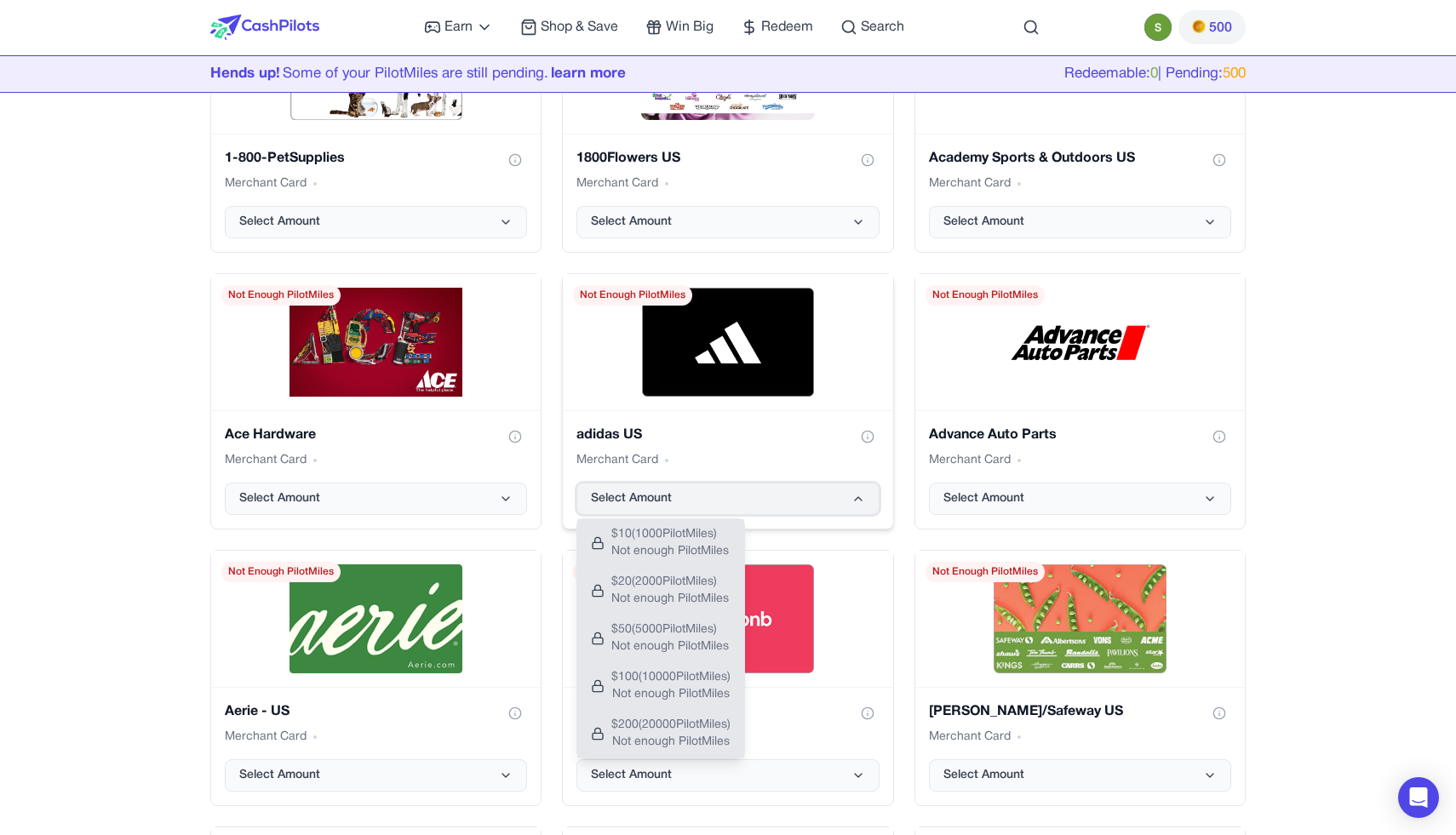
click at [852, 498] on icon "adidas US gift card" at bounding box center [858, 499] width 13 height 13
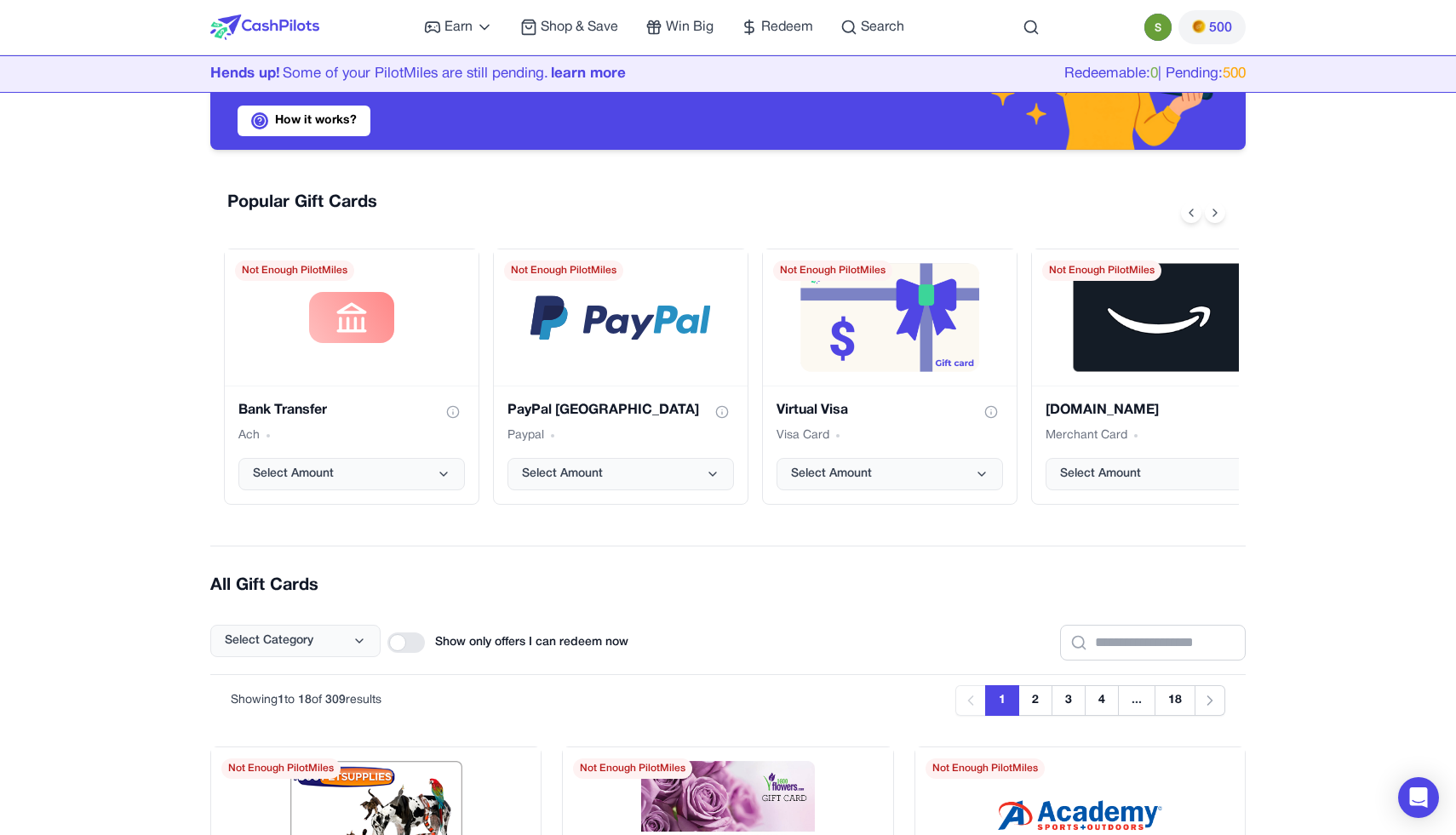
scroll to position [116, 0]
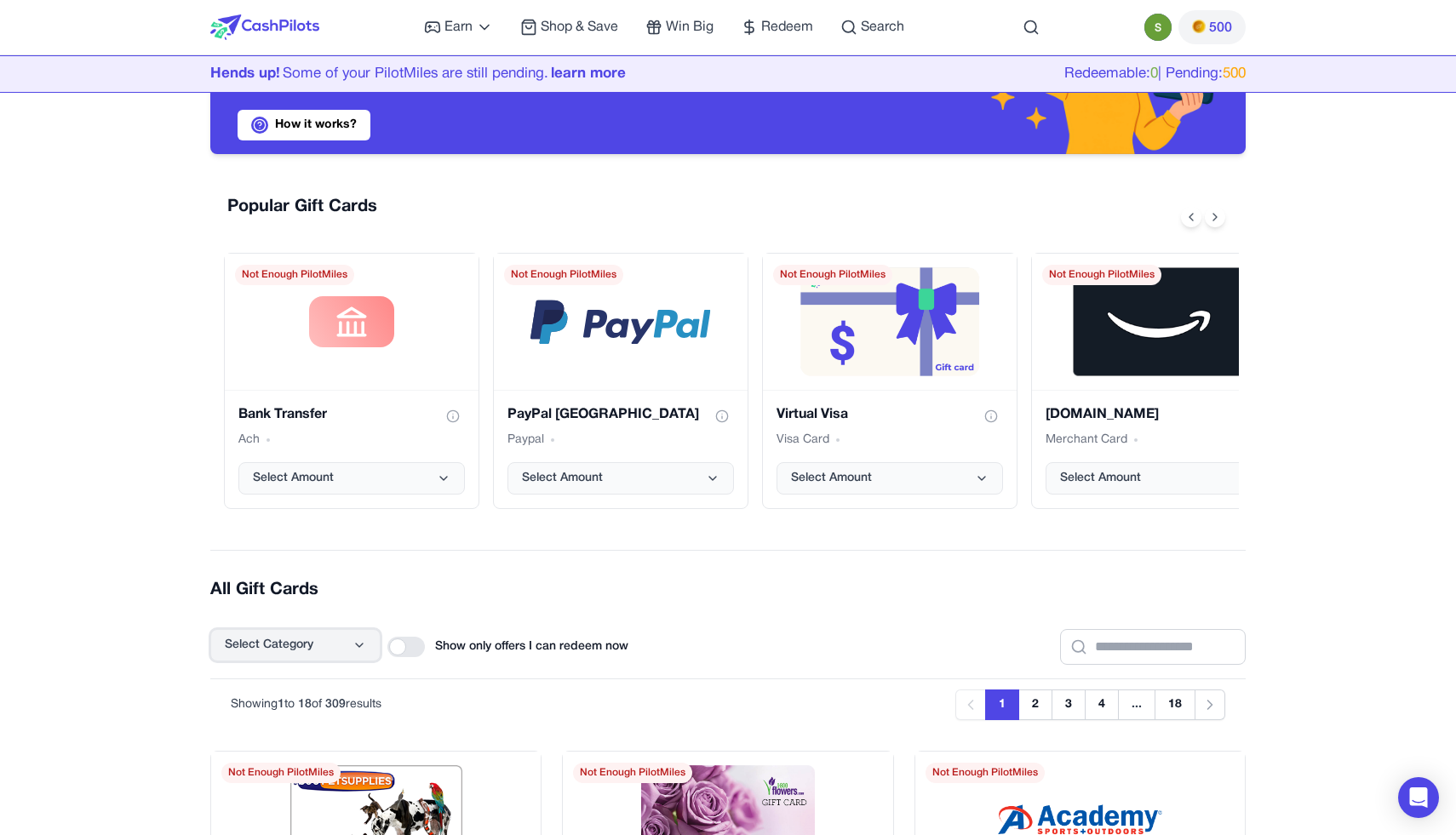
click at [334, 650] on button "Select Category" at bounding box center [295, 646] width 170 height 33
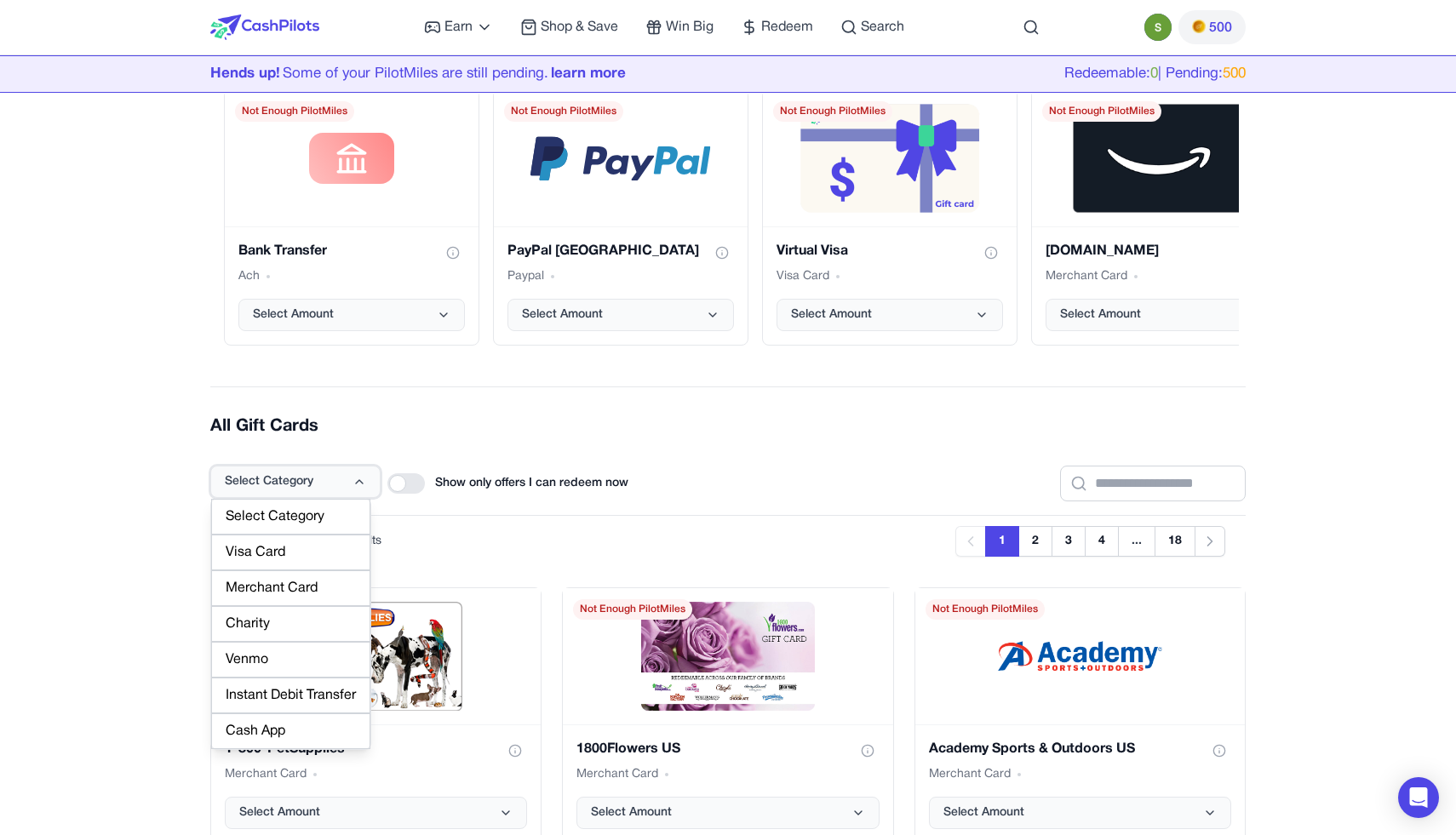
scroll to position [297, 0]
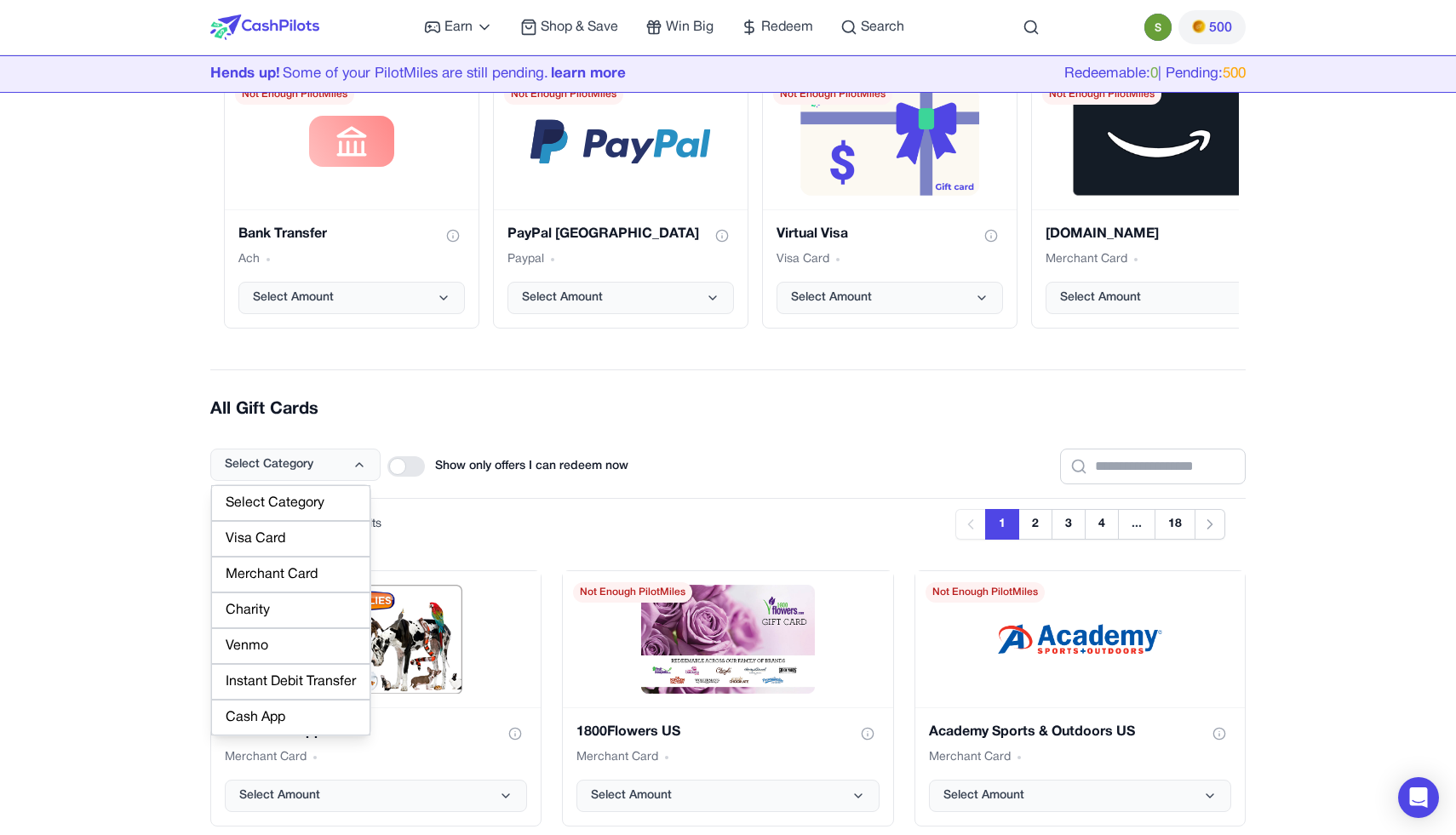
click at [328, 721] on div "Cash App" at bounding box center [291, 717] width 159 height 36
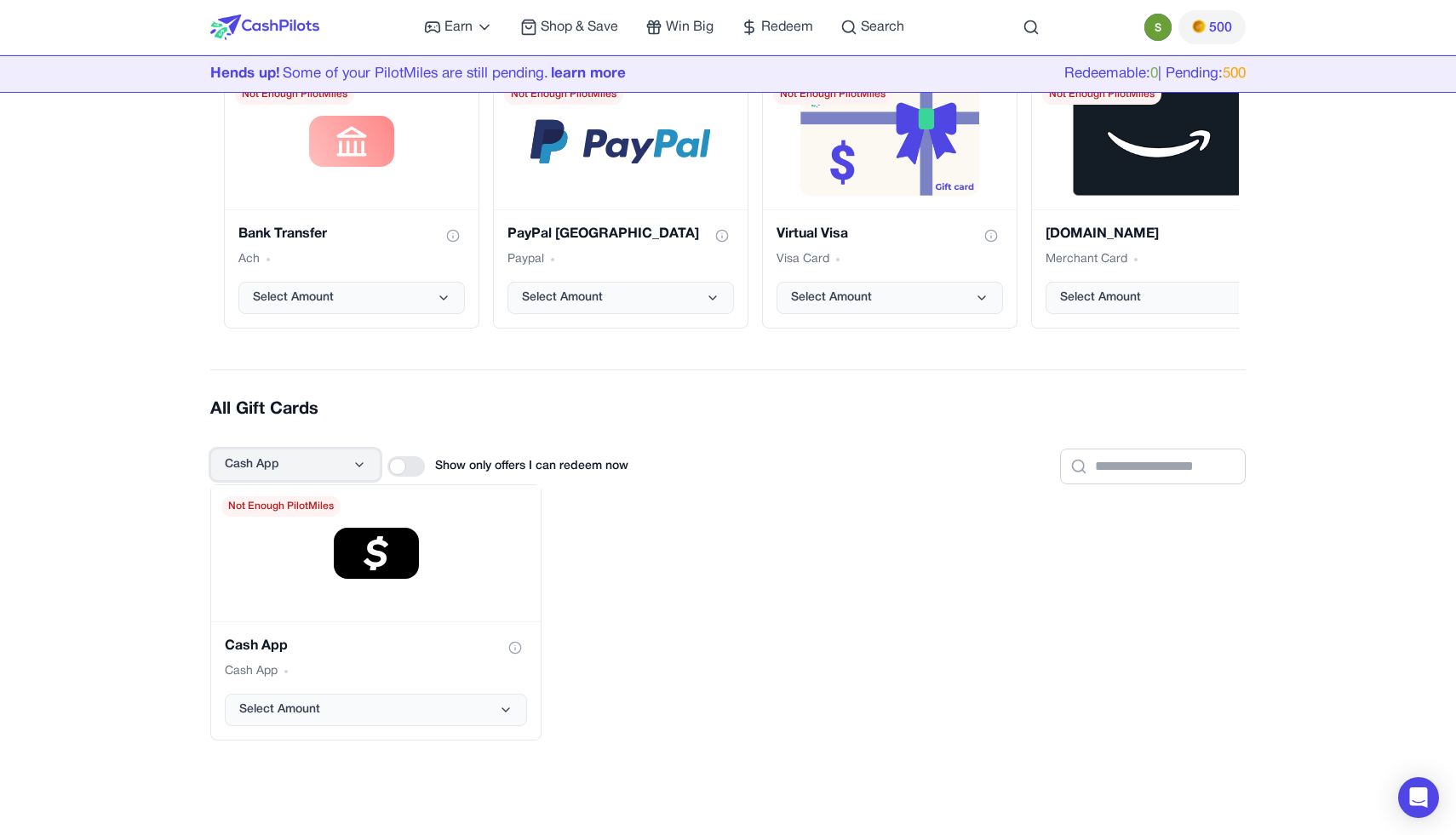
click at [351, 470] on button "Cash App" at bounding box center [295, 465] width 170 height 33
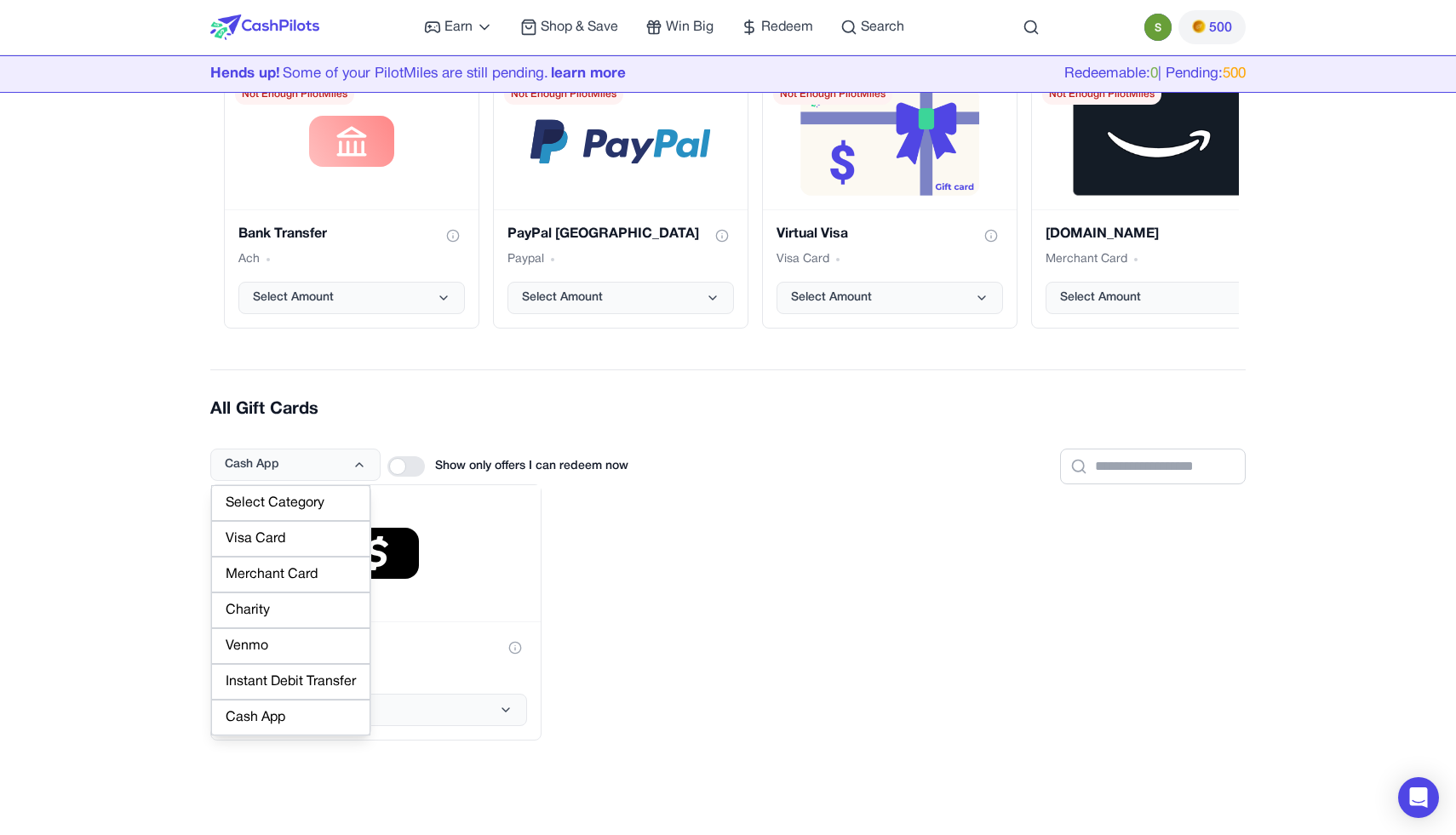
click at [337, 495] on div "Select Category" at bounding box center [291, 503] width 159 height 36
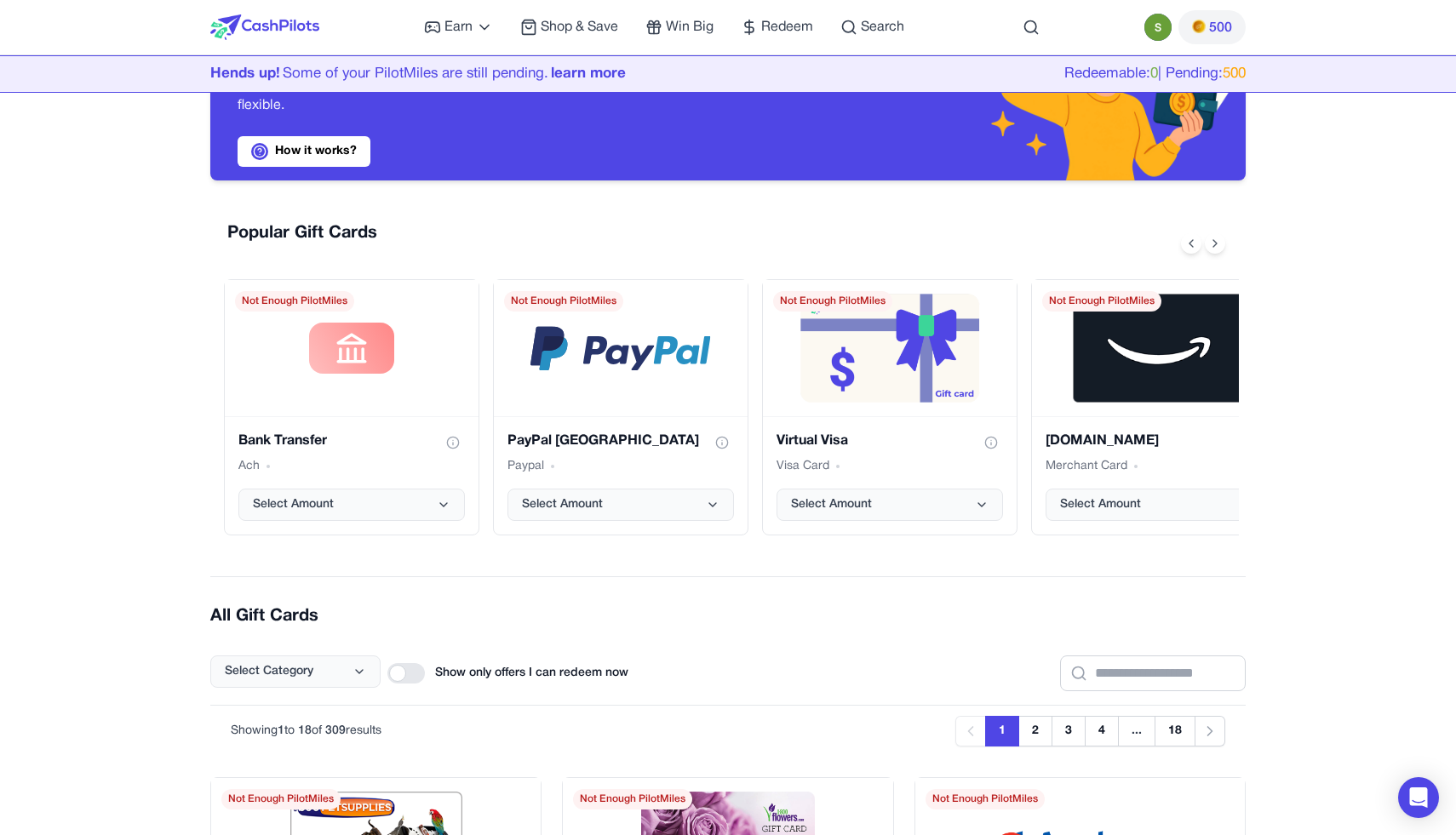
scroll to position [72, 0]
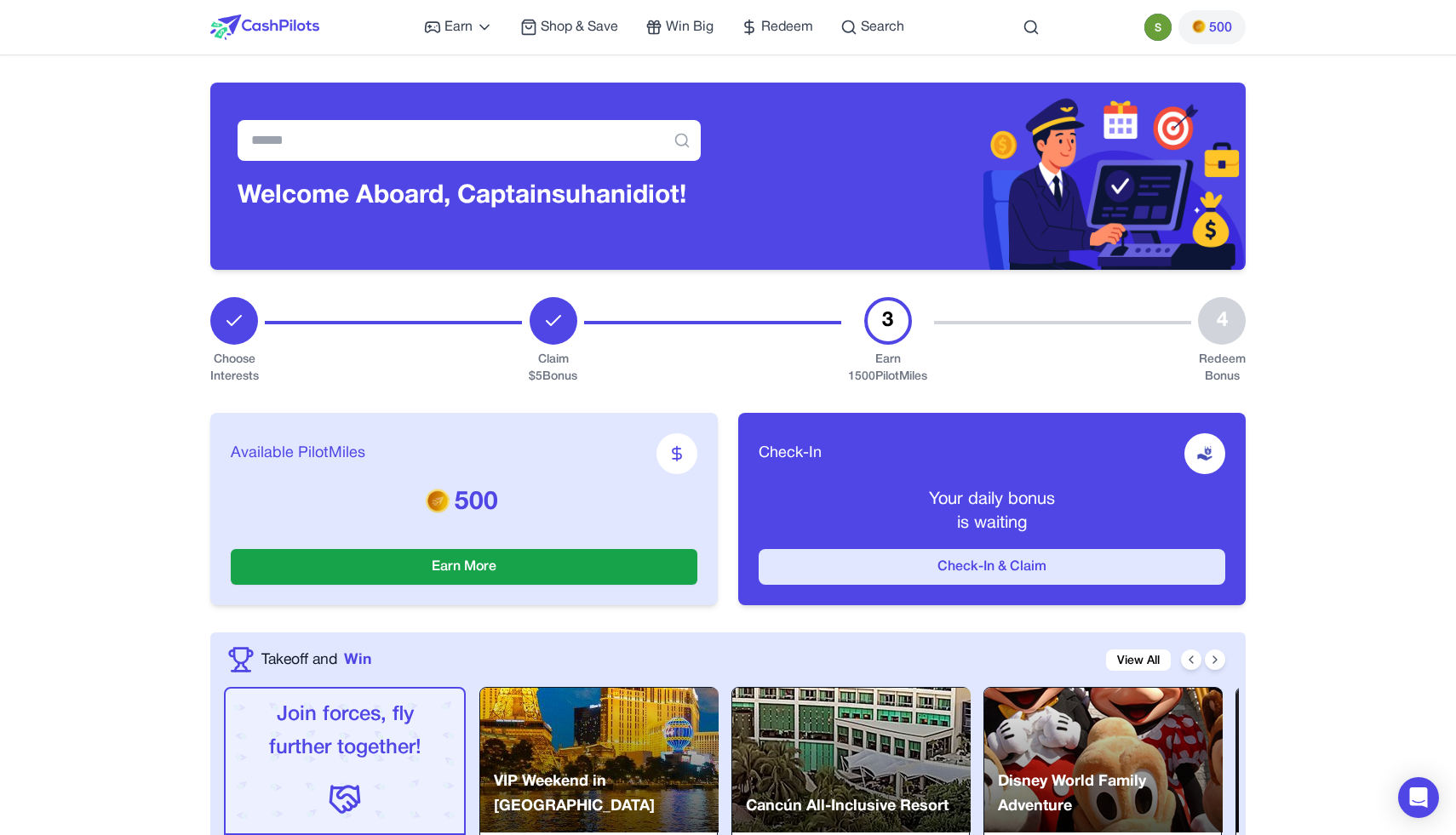
click at [881, 562] on button "Check-In & Claim" at bounding box center [992, 566] width 466 height 36
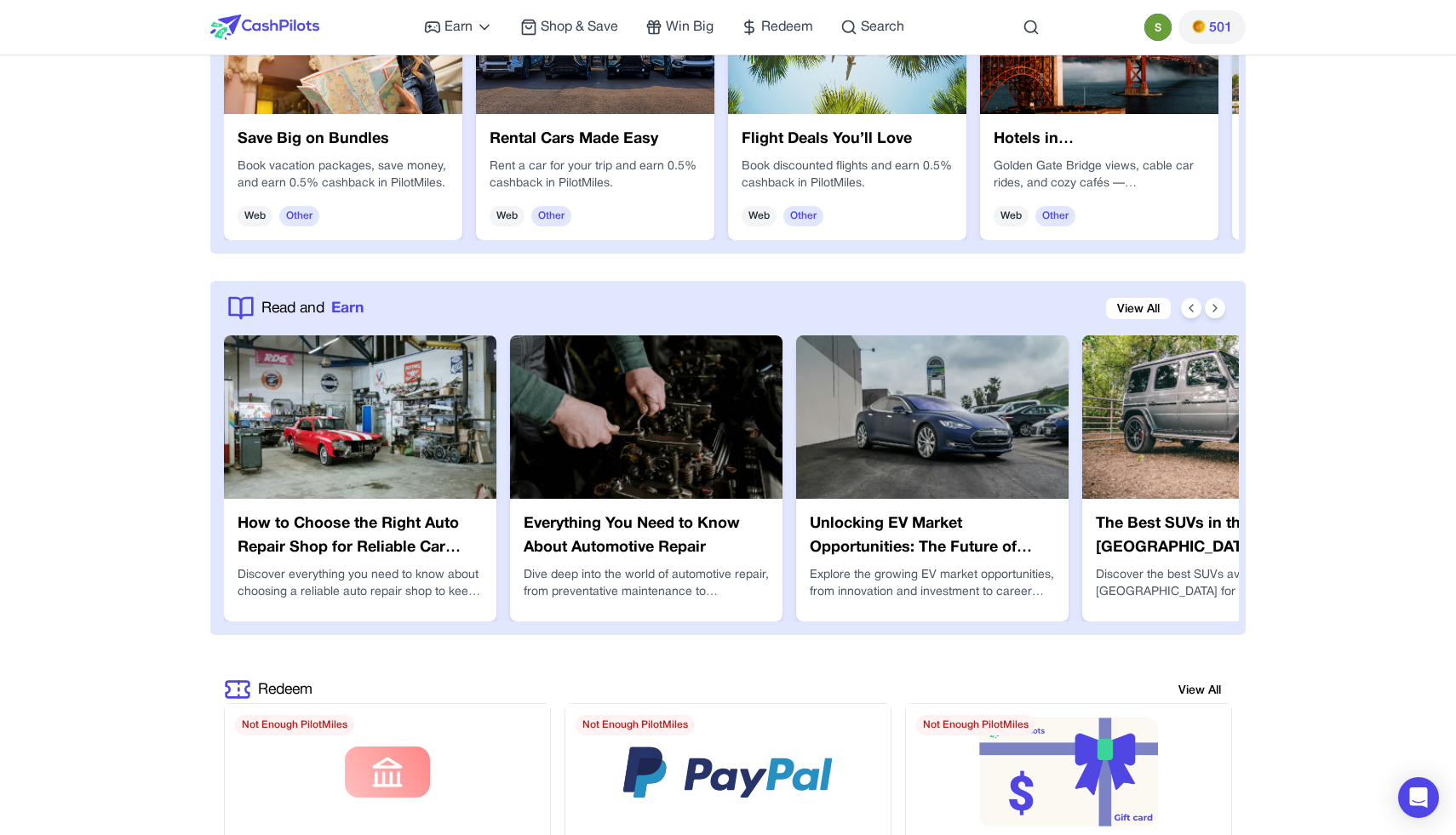
scroll to position [2611, 0]
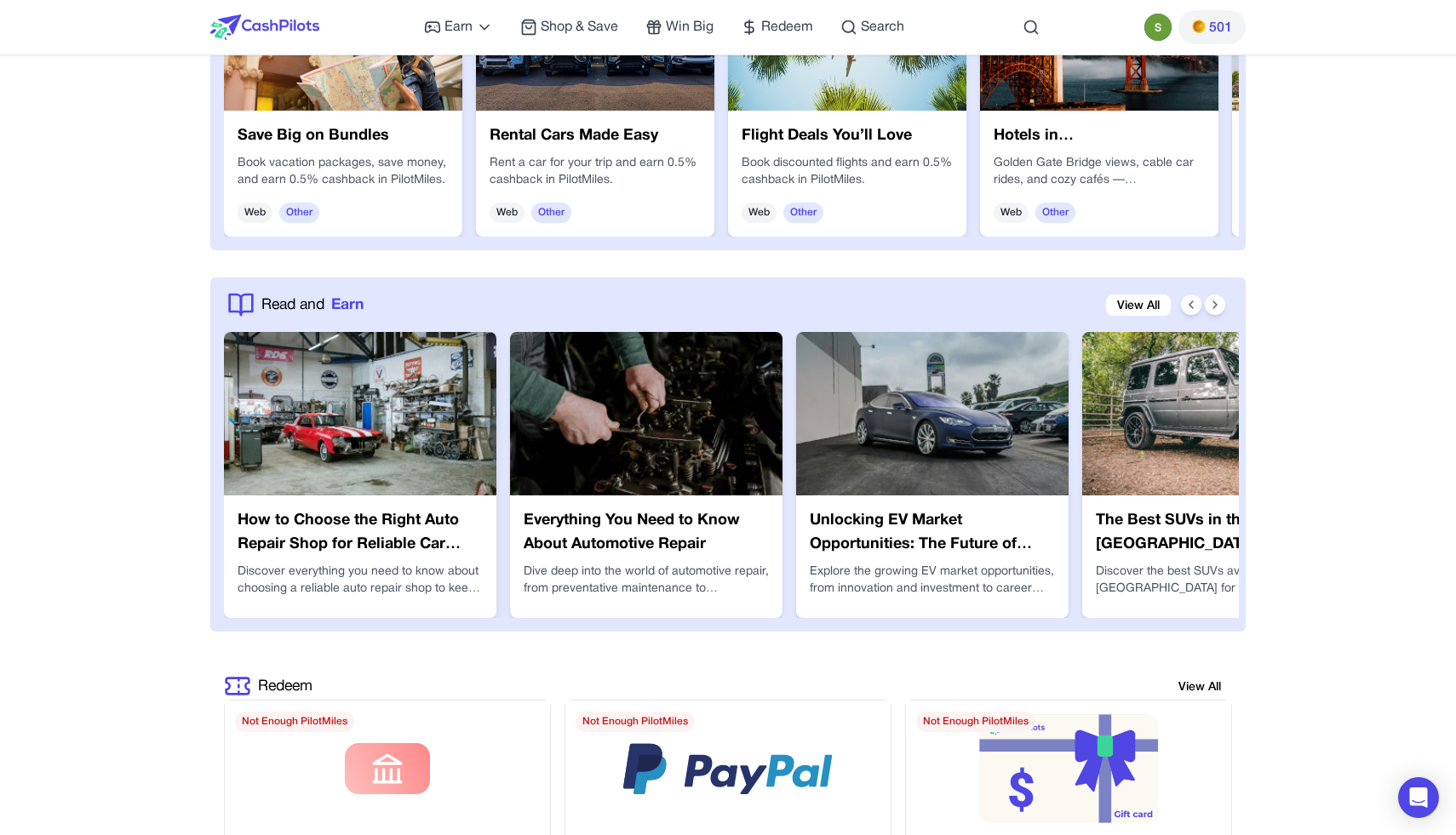
click at [415, 473] on img at bounding box center [360, 414] width 273 height 163
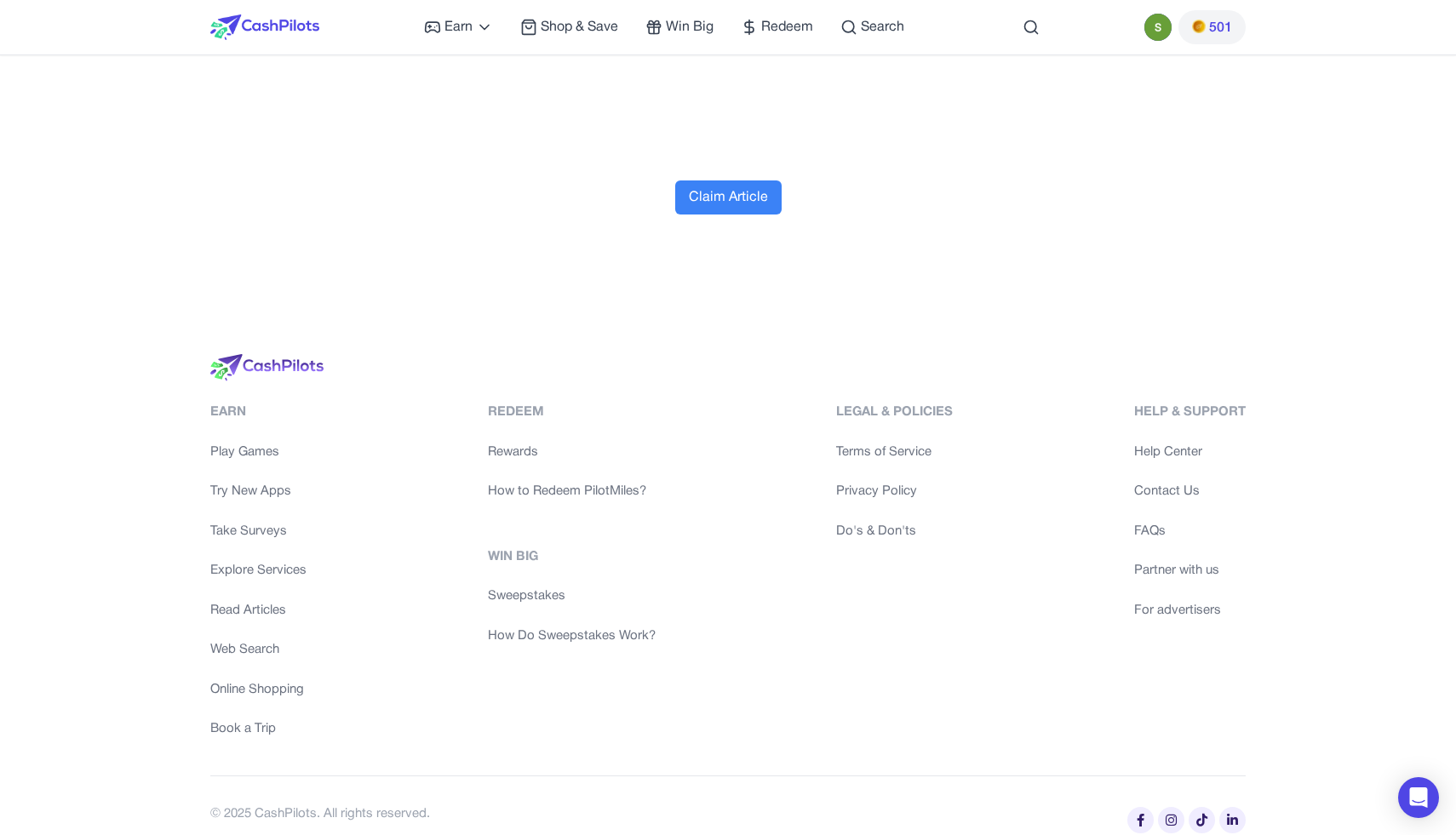
click at [740, 202] on button "Claim Article" at bounding box center [728, 197] width 107 height 34
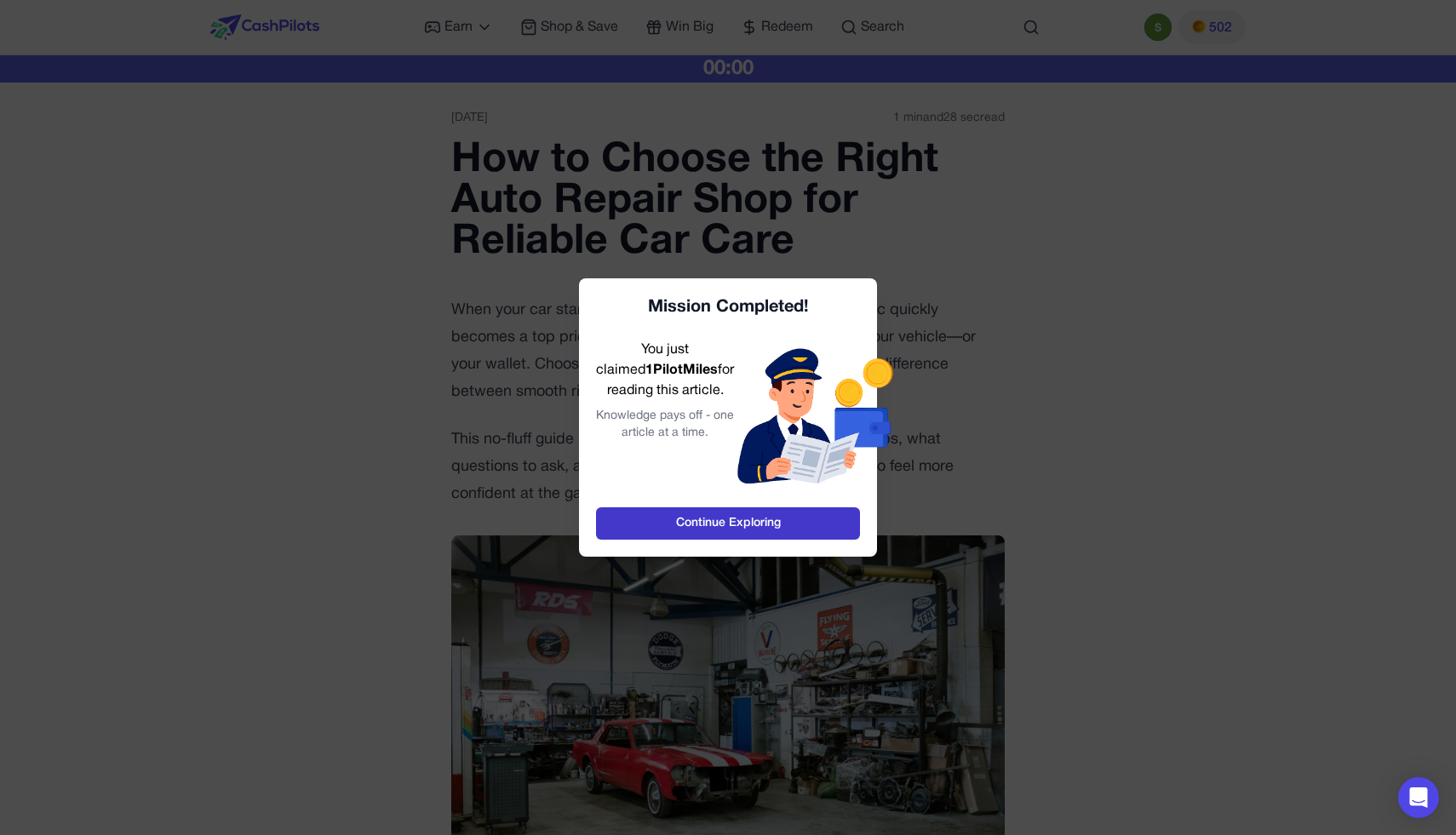
click at [708, 518] on link "Continue Exploring" at bounding box center [728, 524] width 264 height 33
